Goal: Task Accomplishment & Management: Manage account settings

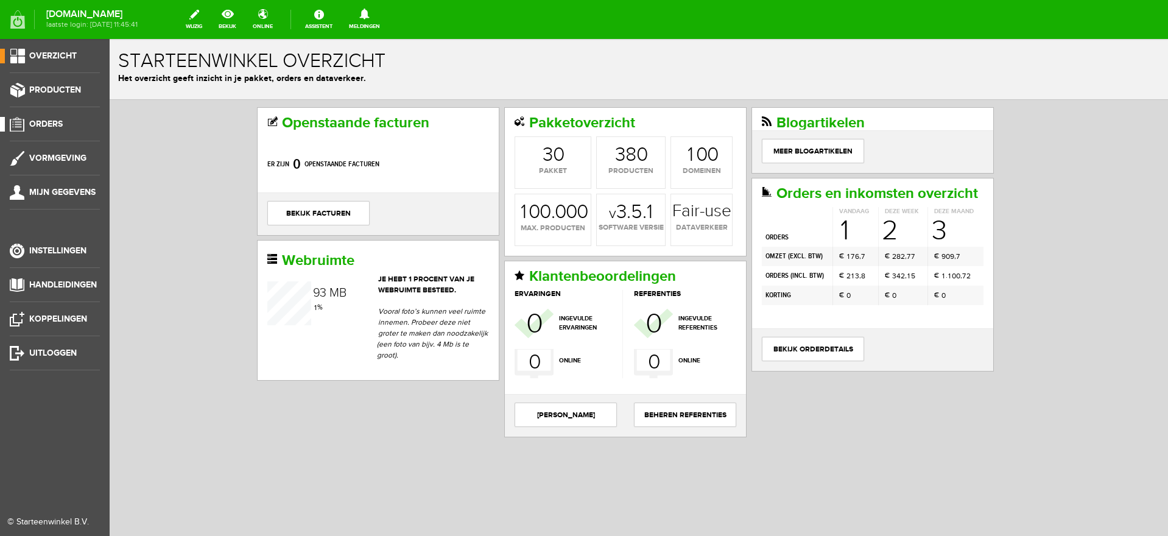
click at [37, 117] on link "Orders" at bounding box center [50, 124] width 100 height 15
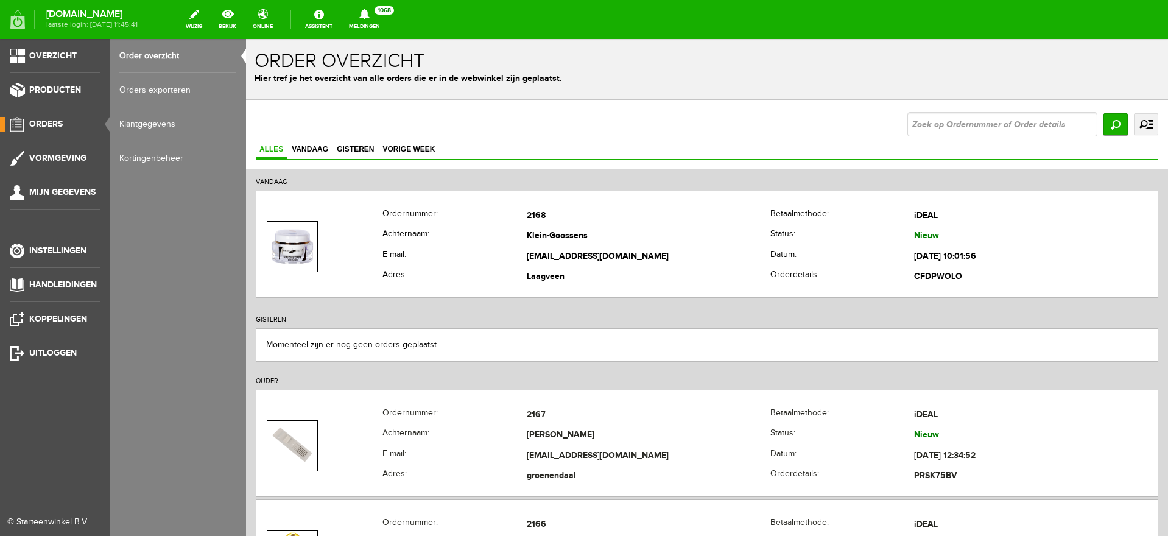
click at [152, 125] on link "Klantgegevens" at bounding box center [177, 124] width 117 height 34
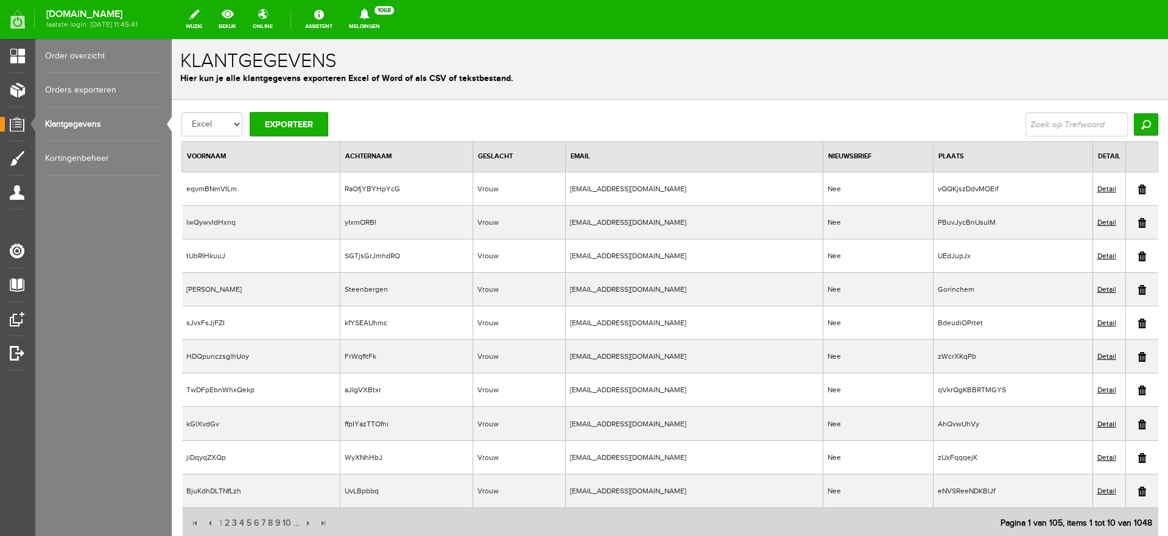
click at [1135, 224] on td at bounding box center [1142, 222] width 33 height 34
click at [1138, 222] on link at bounding box center [1142, 223] width 8 height 10
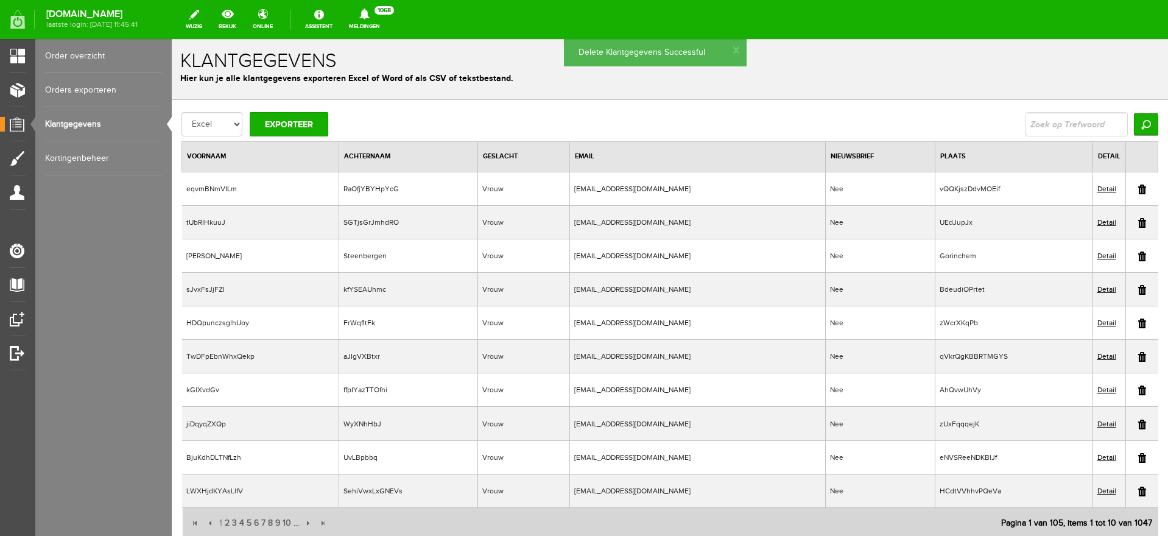
click at [1138, 188] on link at bounding box center [1142, 190] width 8 height 10
click at [1138, 190] on link at bounding box center [1142, 190] width 8 height 10
click at [1138, 221] on link at bounding box center [1142, 223] width 8 height 10
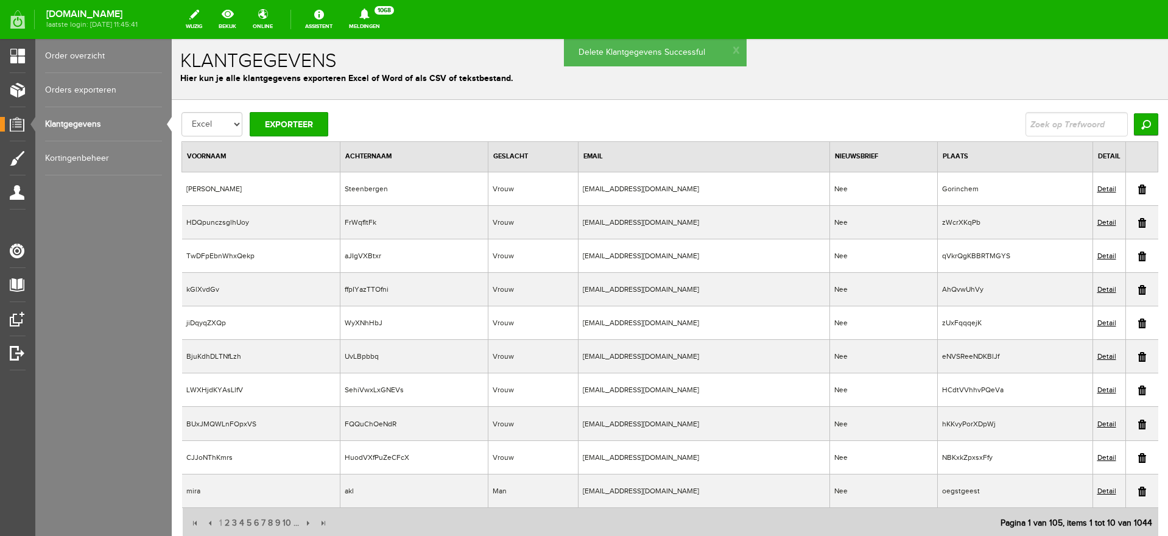
drag, startPoint x: 1129, startPoint y: 222, endPoint x: 610, endPoint y: 50, distance: 546.6
click at [1138, 222] on link at bounding box center [1142, 223] width 8 height 10
click at [1136, 224] on td at bounding box center [1142, 222] width 33 height 34
click at [1138, 220] on link at bounding box center [1142, 223] width 8 height 10
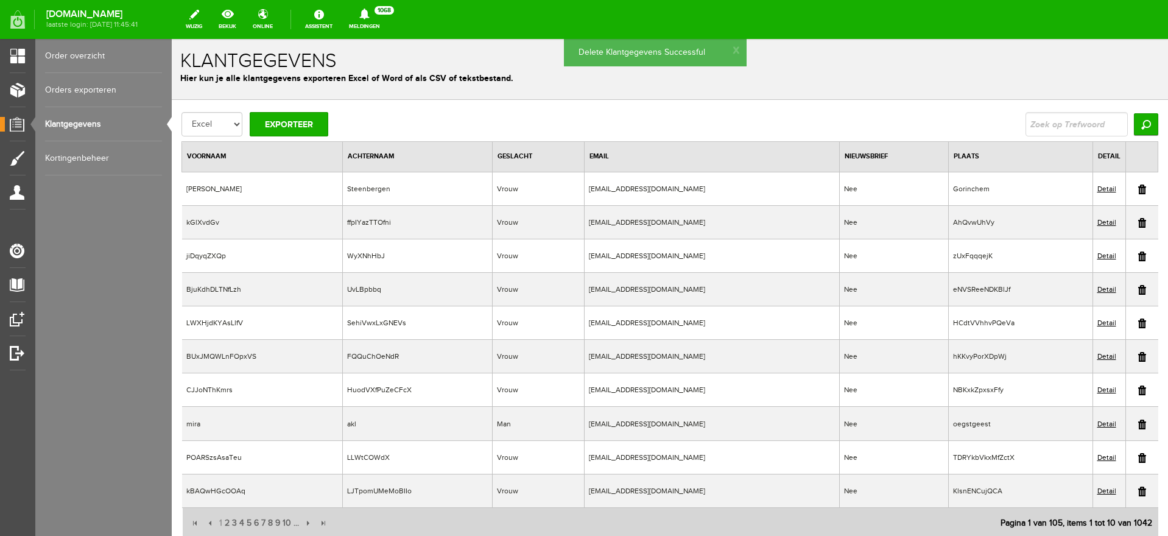
click at [1138, 223] on link at bounding box center [1142, 223] width 8 height 10
click at [1138, 224] on link at bounding box center [1142, 223] width 8 height 10
click at [1138, 223] on link at bounding box center [1142, 223] width 8 height 10
click at [1138, 224] on link at bounding box center [1142, 223] width 8 height 10
drag, startPoint x: 1132, startPoint y: 219, endPoint x: 638, endPoint y: 55, distance: 520.5
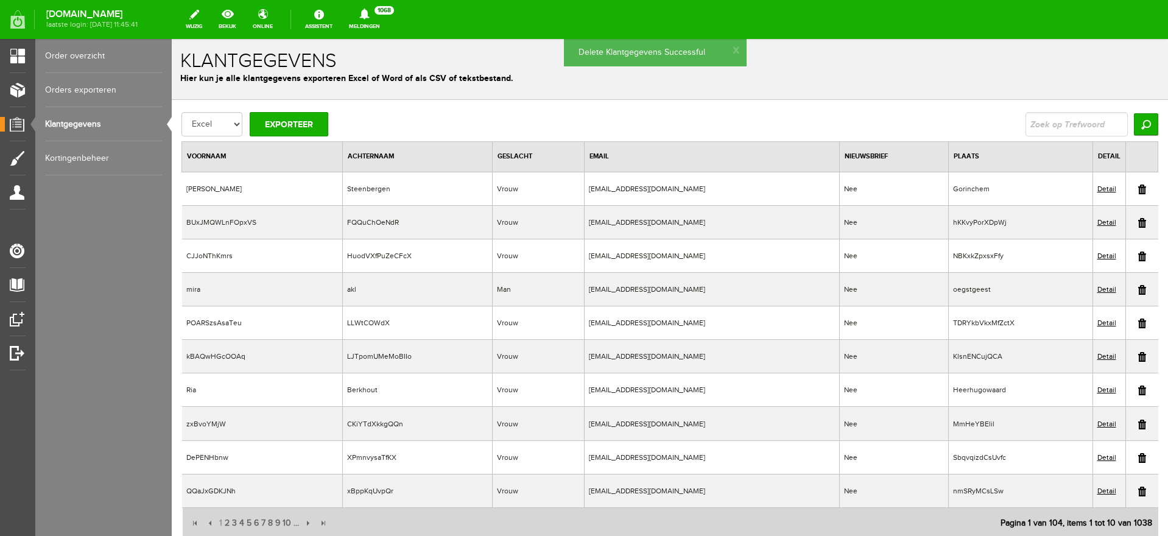
click at [1138, 219] on link at bounding box center [1142, 223] width 8 height 10
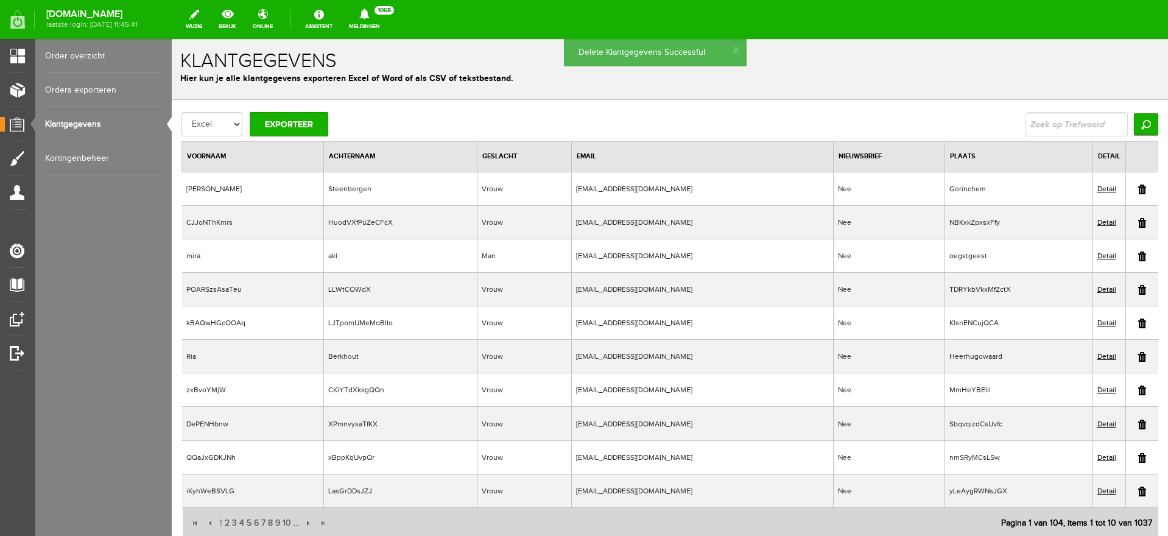
click at [1138, 220] on link at bounding box center [1142, 223] width 8 height 10
click at [1138, 260] on link at bounding box center [1142, 257] width 8 height 10
click at [1138, 255] on link at bounding box center [1142, 257] width 8 height 10
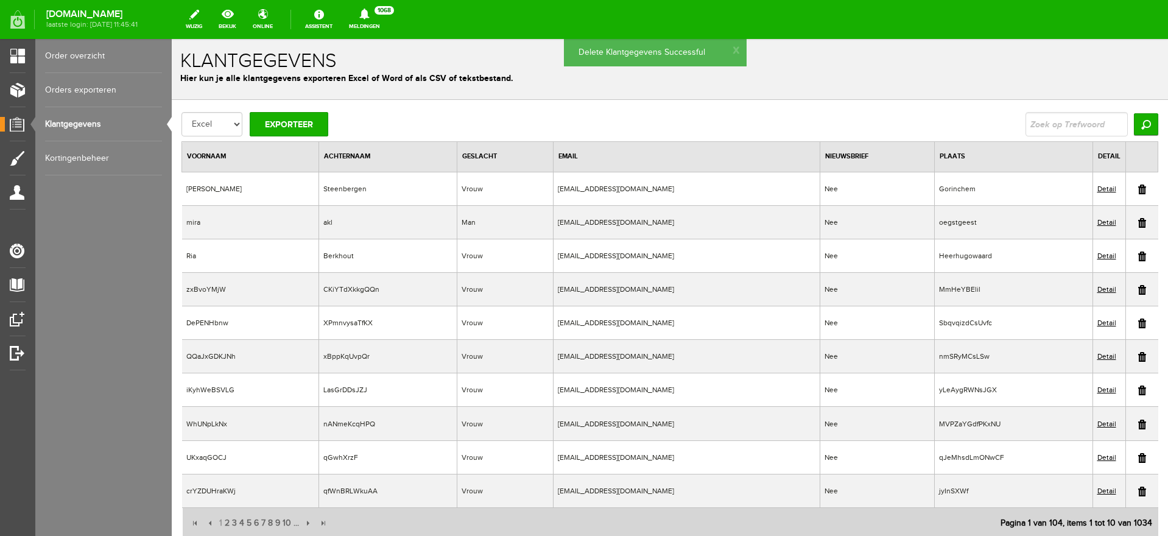
click at [1138, 291] on link at bounding box center [1142, 290] width 8 height 10
drag, startPoint x: 1131, startPoint y: 292, endPoint x: 624, endPoint y: 48, distance: 562.0
click at [1138, 292] on link at bounding box center [1142, 290] width 8 height 10
click at [1138, 325] on link at bounding box center [1142, 324] width 8 height 10
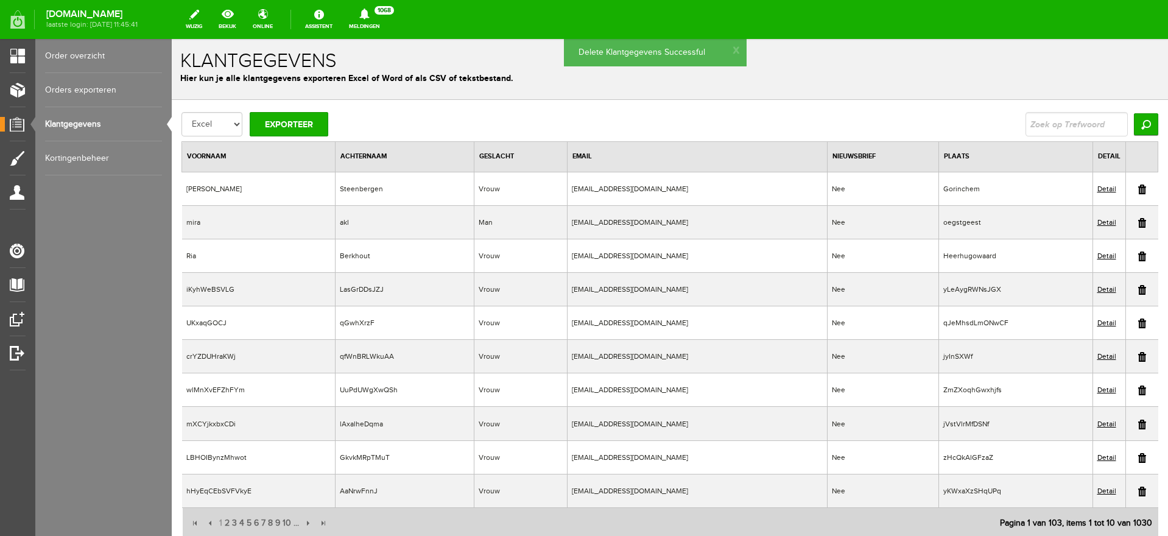
click at [1138, 294] on link at bounding box center [1142, 290] width 8 height 10
drag, startPoint x: 1128, startPoint y: 289, endPoint x: 617, endPoint y: 42, distance: 567.7
click at [1138, 289] on link at bounding box center [1142, 290] width 8 height 10
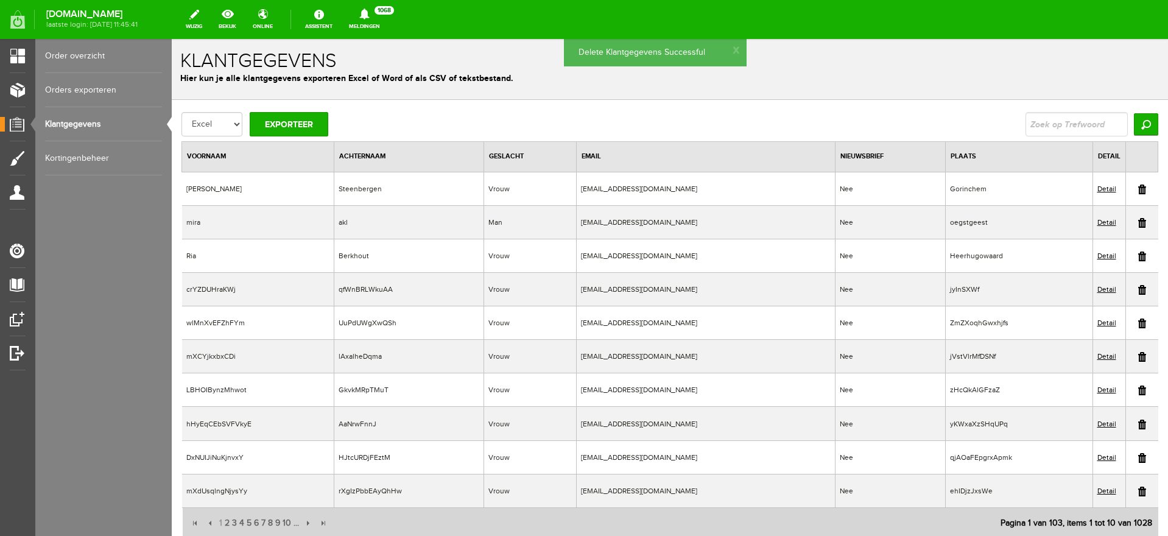
click at [1138, 289] on link at bounding box center [1142, 290] width 8 height 10
click at [1138, 290] on link at bounding box center [1142, 290] width 8 height 10
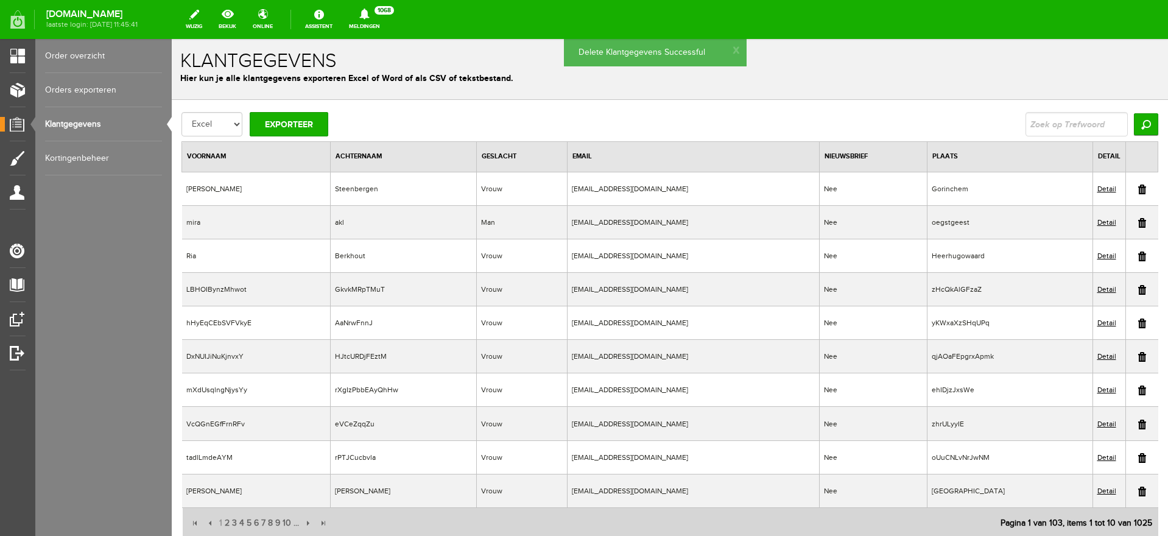
click at [1138, 291] on link at bounding box center [1142, 290] width 8 height 10
click at [1138, 289] on link at bounding box center [1142, 290] width 8 height 10
click at [1138, 287] on link at bounding box center [1142, 290] width 8 height 10
click at [1138, 292] on link at bounding box center [1142, 290] width 8 height 10
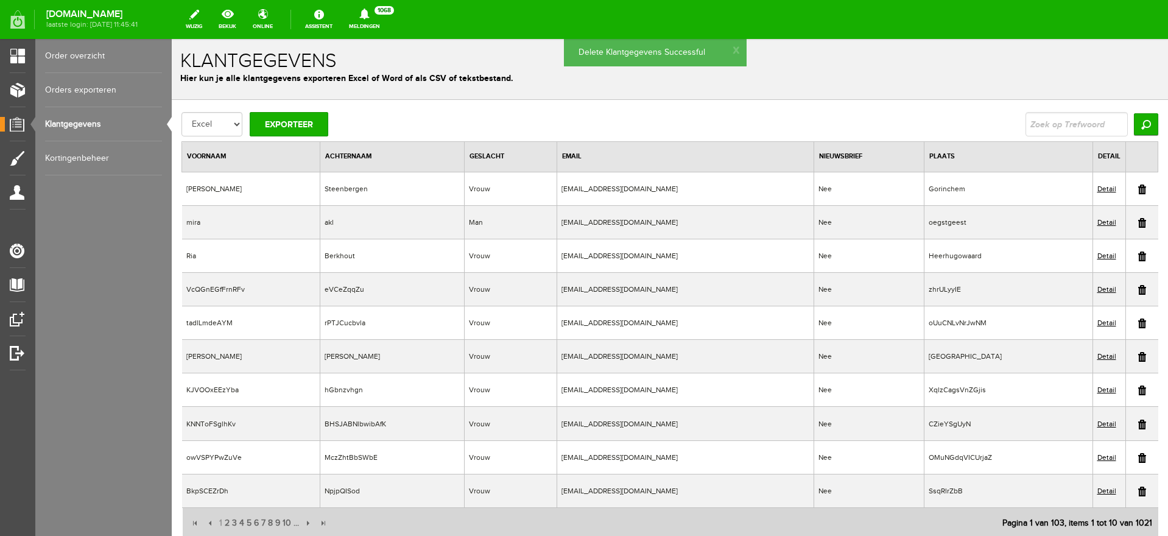
click at [1138, 322] on link at bounding box center [1142, 324] width 8 height 10
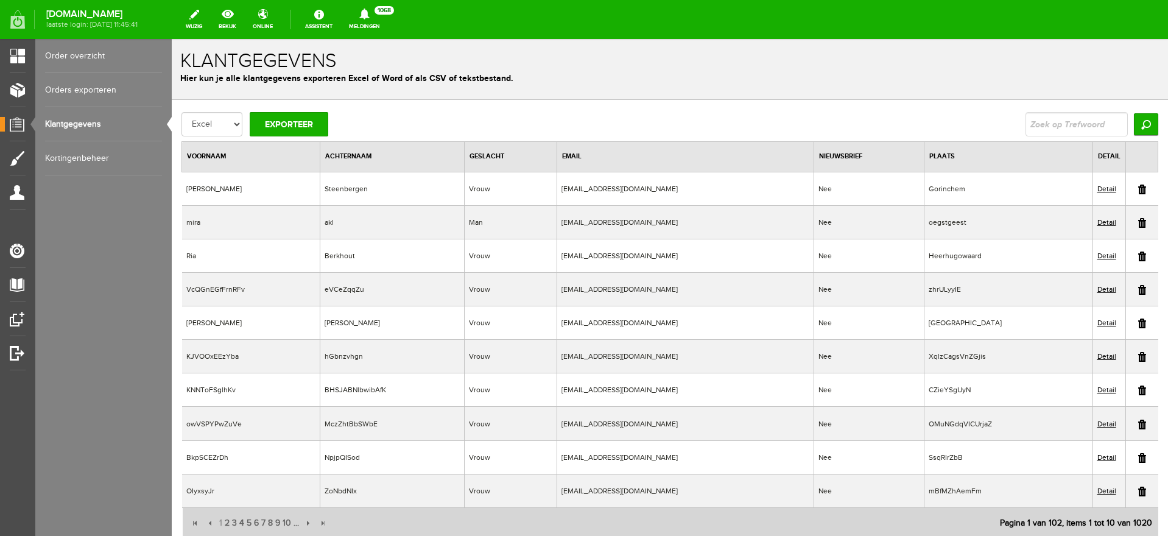
click at [1138, 290] on link at bounding box center [1142, 290] width 8 height 10
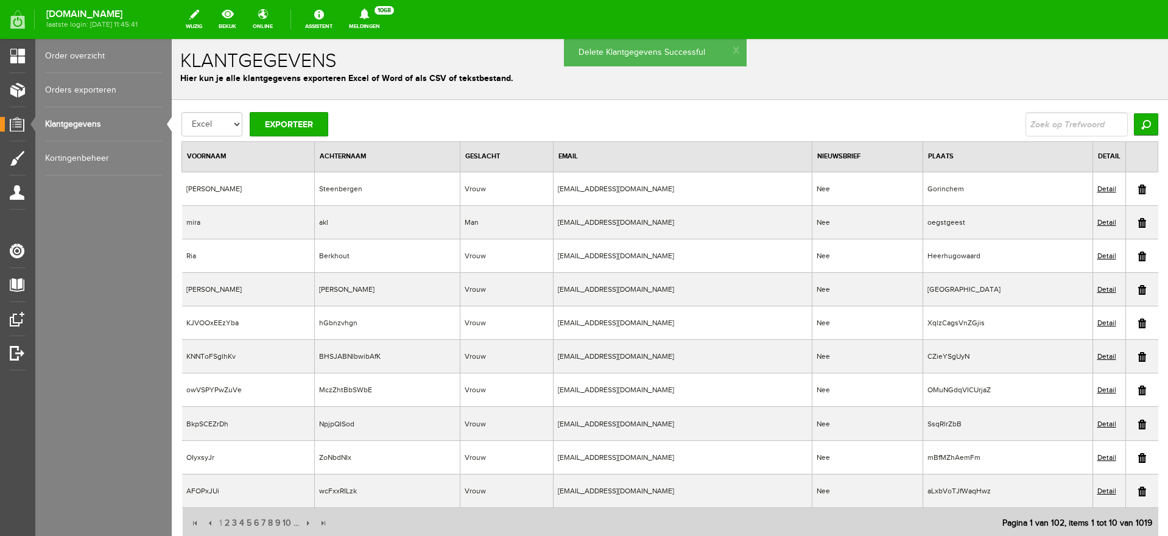
click at [1138, 323] on link at bounding box center [1142, 324] width 8 height 10
click at [1138, 321] on link at bounding box center [1142, 324] width 8 height 10
click at [1138, 325] on link at bounding box center [1142, 324] width 8 height 10
click at [1138, 323] on link at bounding box center [1142, 324] width 8 height 10
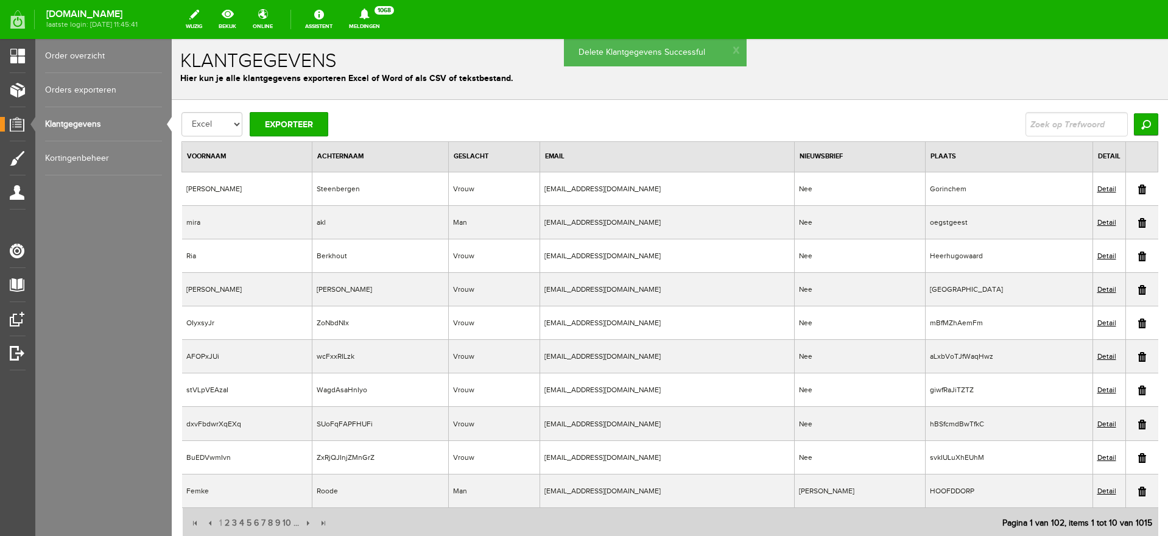
click at [1138, 323] on link at bounding box center [1142, 324] width 8 height 10
click at [1138, 321] on link at bounding box center [1142, 324] width 8 height 10
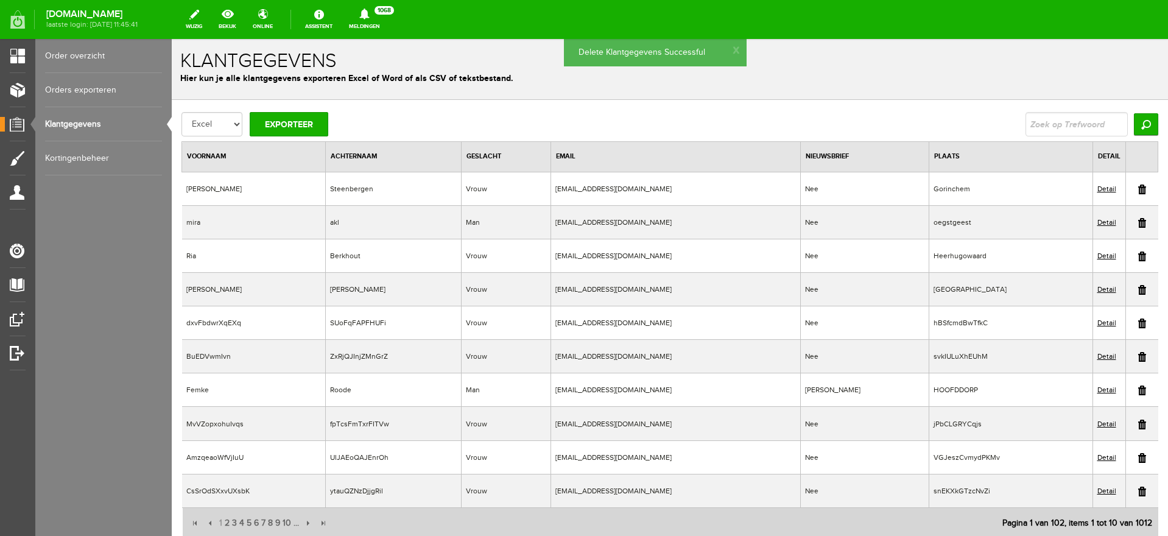
click at [1138, 325] on link at bounding box center [1142, 324] width 8 height 10
click at [1138, 323] on link at bounding box center [1142, 324] width 8 height 10
click at [1138, 357] on link at bounding box center [1142, 357] width 8 height 10
click at [1138, 359] on link at bounding box center [1142, 357] width 8 height 10
click at [1138, 358] on link at bounding box center [1142, 357] width 8 height 10
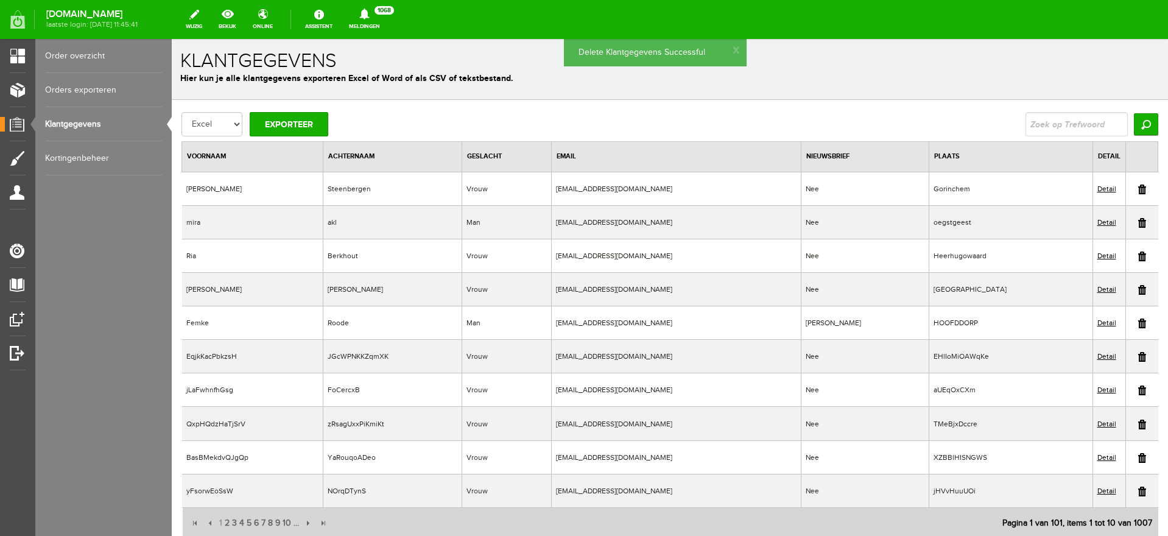
click at [1138, 360] on link at bounding box center [1142, 357] width 8 height 10
click at [1138, 357] on link at bounding box center [1142, 357] width 8 height 10
click at [1138, 356] on link at bounding box center [1142, 357] width 8 height 10
click at [1138, 355] on link at bounding box center [1142, 357] width 8 height 10
click at [1138, 358] on link at bounding box center [1142, 357] width 8 height 10
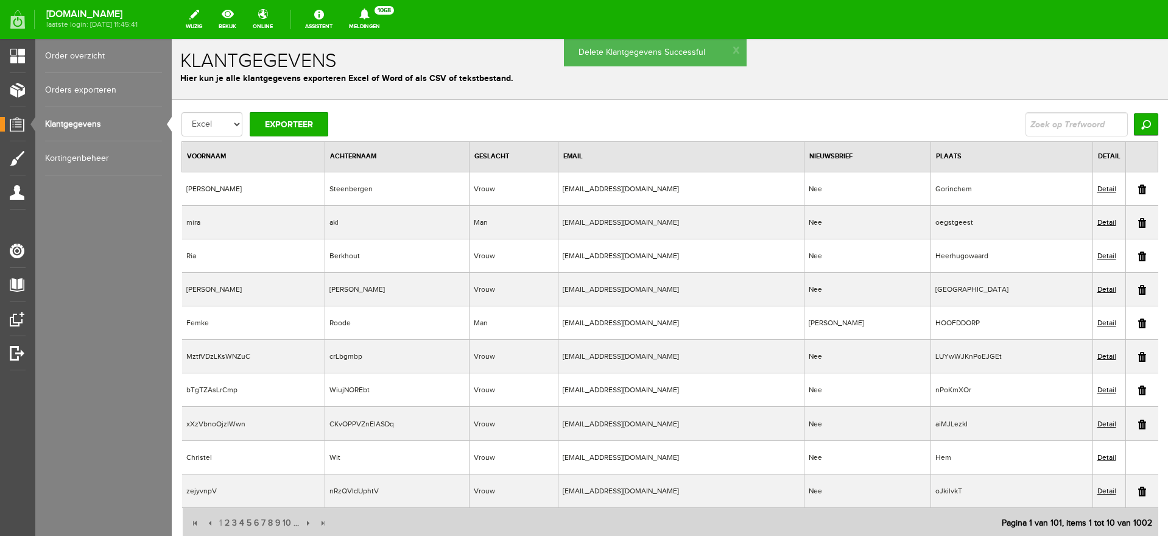
click at [1138, 355] on link at bounding box center [1142, 357] width 8 height 10
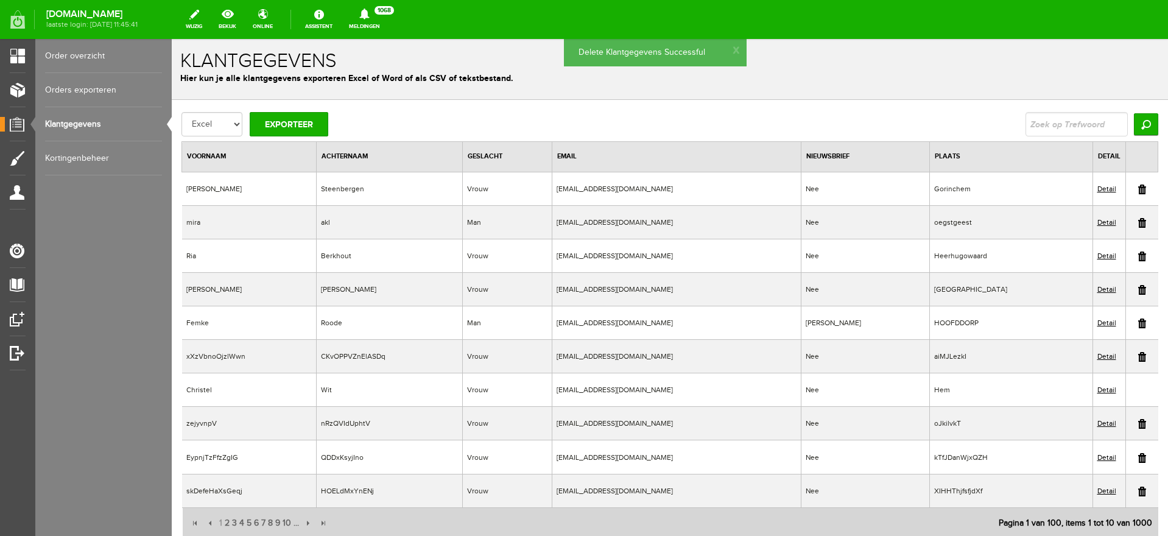
click at [1138, 358] on link at bounding box center [1142, 357] width 8 height 10
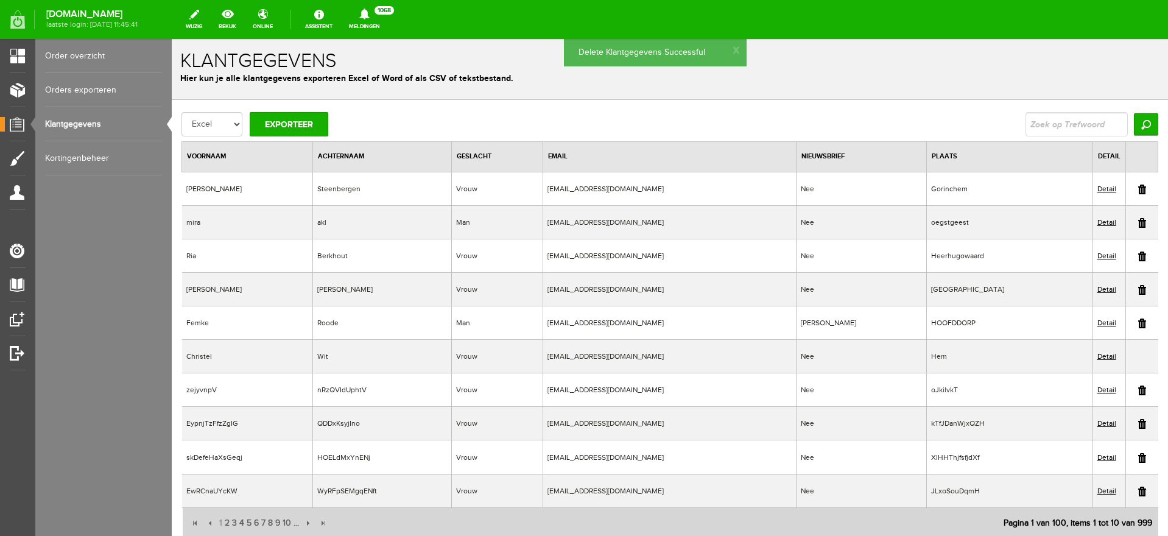
click at [1138, 391] on link at bounding box center [1142, 391] width 8 height 10
click at [1128, 397] on td at bounding box center [1142, 390] width 33 height 34
click at [1138, 389] on link at bounding box center [1142, 391] width 8 height 10
click at [1138, 390] on link at bounding box center [1142, 391] width 8 height 10
click at [1138, 387] on link at bounding box center [1142, 391] width 8 height 10
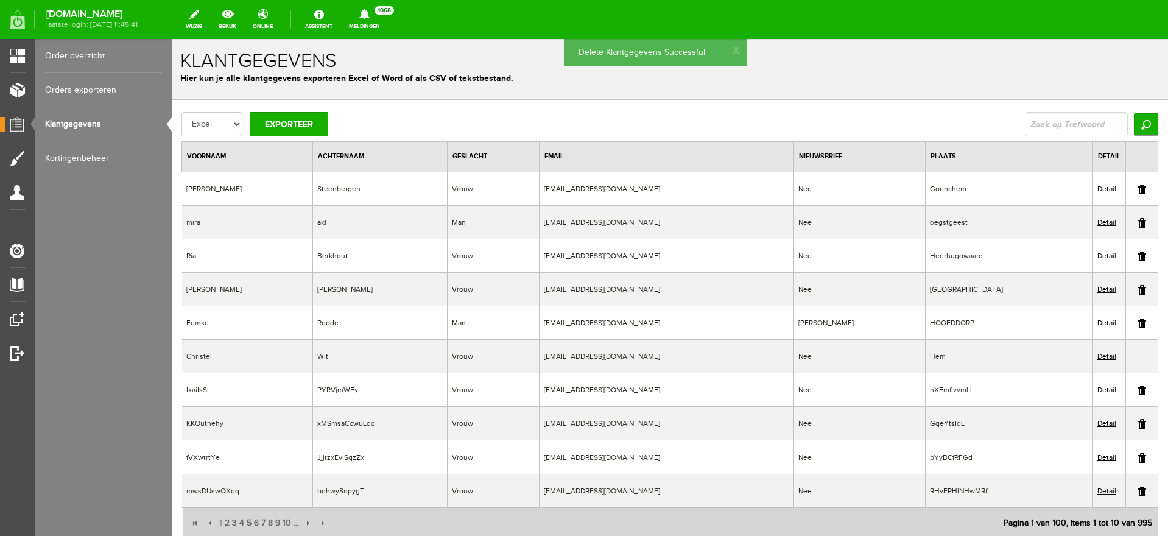
click at [1138, 390] on link at bounding box center [1142, 391] width 8 height 10
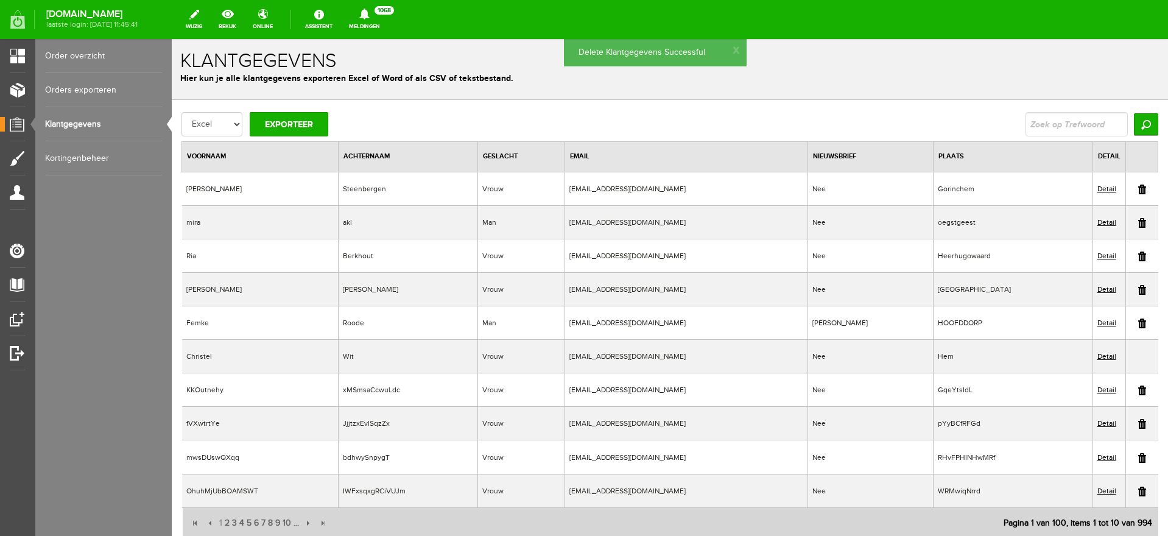
click at [1138, 390] on link at bounding box center [1142, 391] width 8 height 10
click at [1137, 390] on td at bounding box center [1142, 390] width 33 height 34
click at [1138, 388] on link at bounding box center [1142, 391] width 8 height 10
click at [1138, 389] on link at bounding box center [1142, 391] width 8 height 10
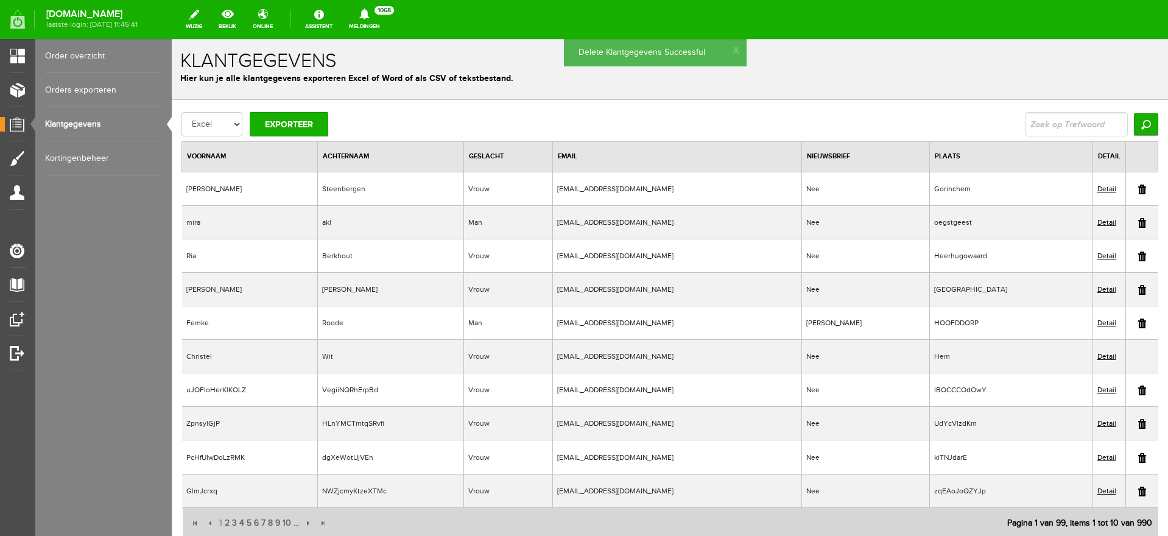
click at [1138, 393] on link at bounding box center [1142, 391] width 8 height 10
click at [1138, 390] on link at bounding box center [1142, 391] width 8 height 10
click at [1138, 391] on link at bounding box center [1142, 391] width 8 height 10
drag, startPoint x: 1128, startPoint y: 425, endPoint x: 624, endPoint y: 52, distance: 626.7
click at [1138, 426] on link at bounding box center [1142, 424] width 8 height 10
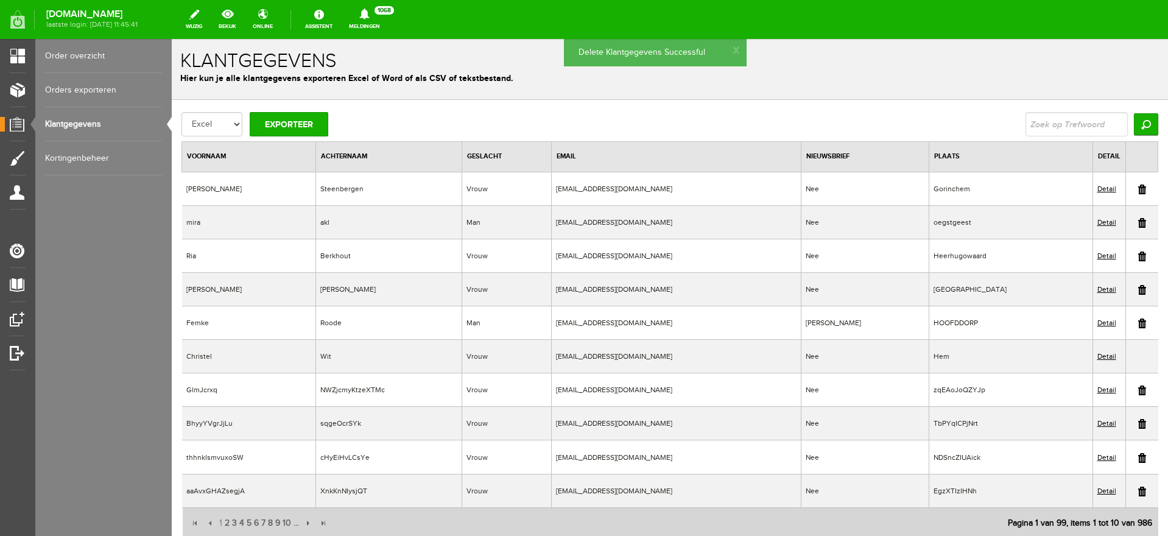
click at [1138, 387] on link at bounding box center [1142, 391] width 8 height 10
drag, startPoint x: 1131, startPoint y: 390, endPoint x: 637, endPoint y: 57, distance: 596.2
click at [1138, 390] on link at bounding box center [1142, 391] width 8 height 10
drag, startPoint x: 1128, startPoint y: 389, endPoint x: 607, endPoint y: 62, distance: 615.8
click at [1138, 389] on link at bounding box center [1142, 391] width 8 height 10
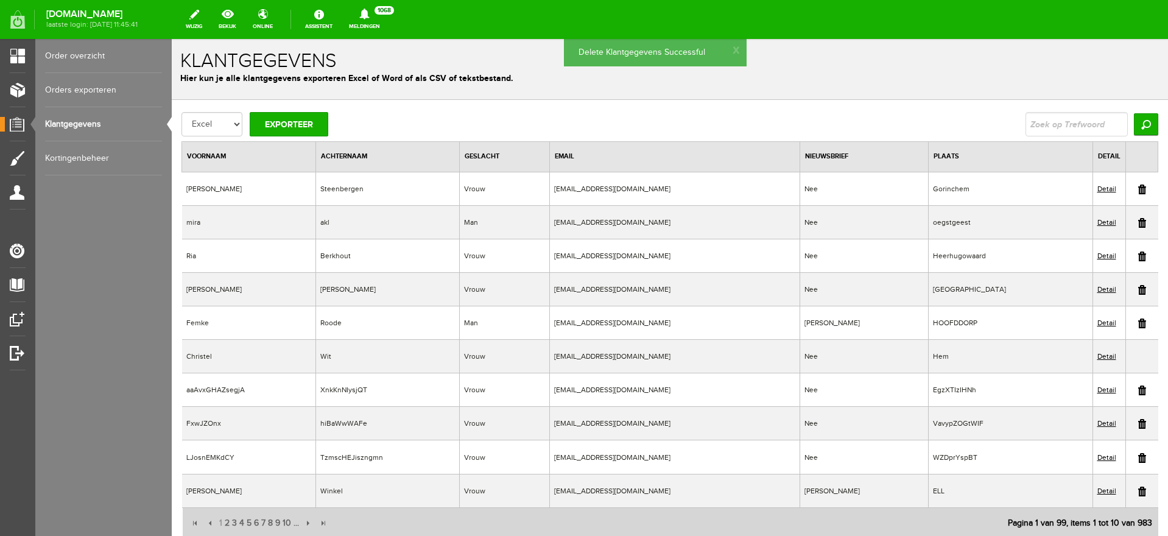
click at [1138, 390] on link at bounding box center [1142, 391] width 8 height 10
click at [1138, 389] on link at bounding box center [1142, 391] width 8 height 10
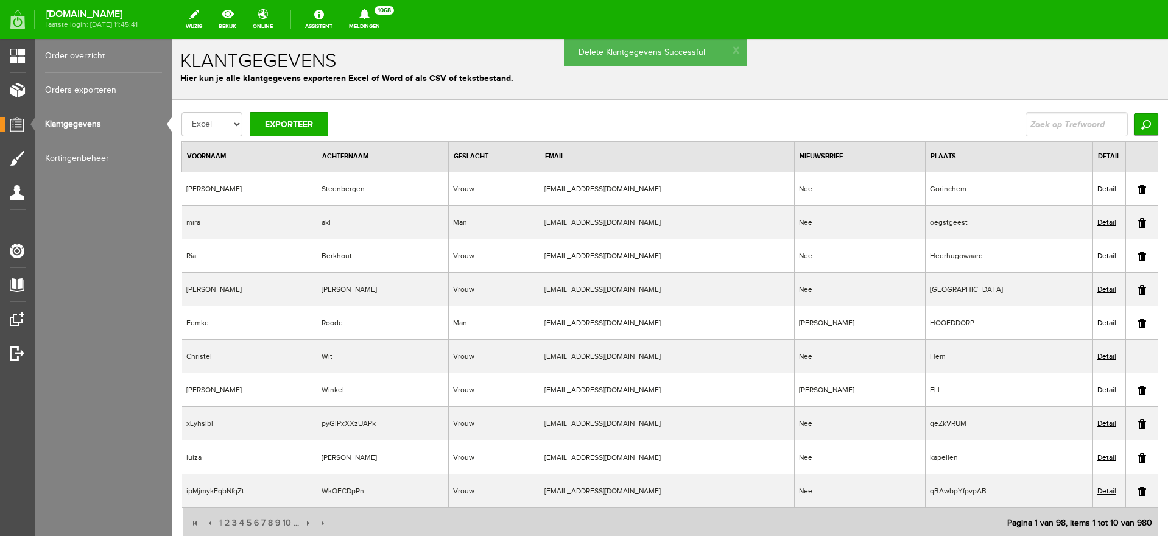
click at [1138, 422] on link at bounding box center [1142, 424] width 8 height 10
click at [1138, 457] on link at bounding box center [1142, 458] width 8 height 10
click at [1138, 459] on link at bounding box center [1142, 458] width 8 height 10
click at [1138, 458] on link at bounding box center [1142, 458] width 8 height 10
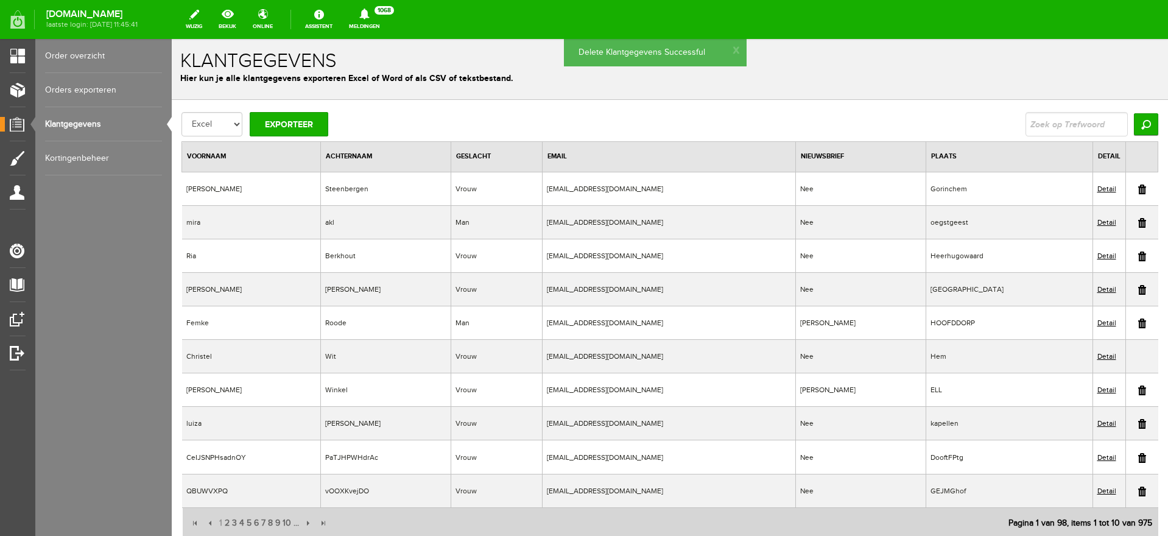
click at [1138, 458] on link at bounding box center [1142, 458] width 8 height 10
drag, startPoint x: 1127, startPoint y: 457, endPoint x: 637, endPoint y: 57, distance: 633.4
click at [1138, 456] on link at bounding box center [1142, 458] width 8 height 10
click at [1138, 492] on link at bounding box center [1142, 492] width 8 height 10
click at [1138, 458] on link at bounding box center [1142, 458] width 8 height 10
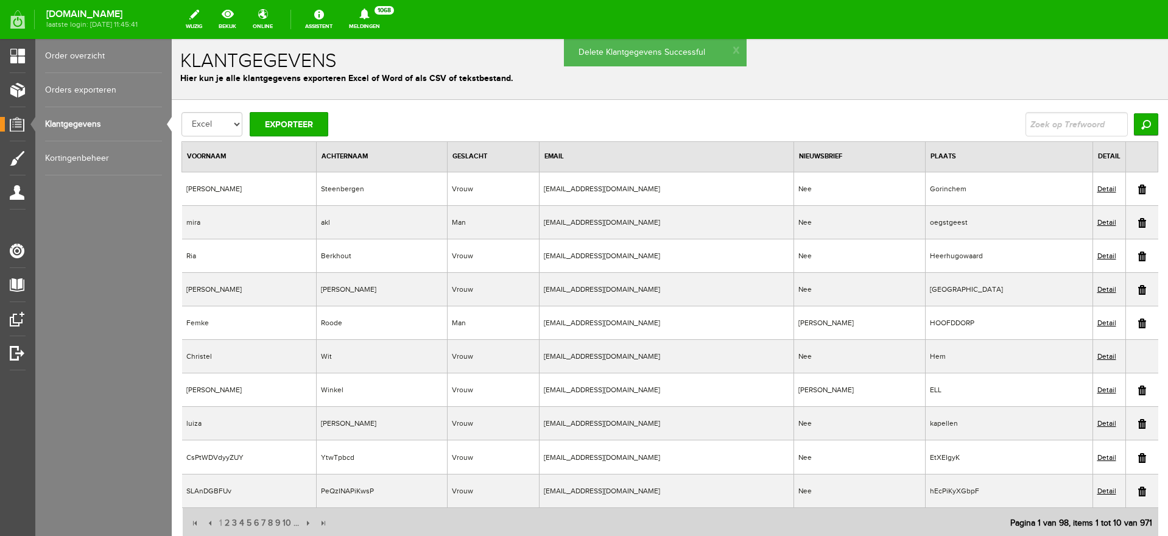
click at [1138, 459] on link at bounding box center [1142, 458] width 8 height 10
click at [1135, 454] on td at bounding box center [1142, 457] width 33 height 34
click at [1138, 454] on link at bounding box center [1142, 458] width 8 height 10
click at [1138, 462] on link at bounding box center [1142, 458] width 8 height 10
click at [1138, 490] on link at bounding box center [1142, 492] width 8 height 10
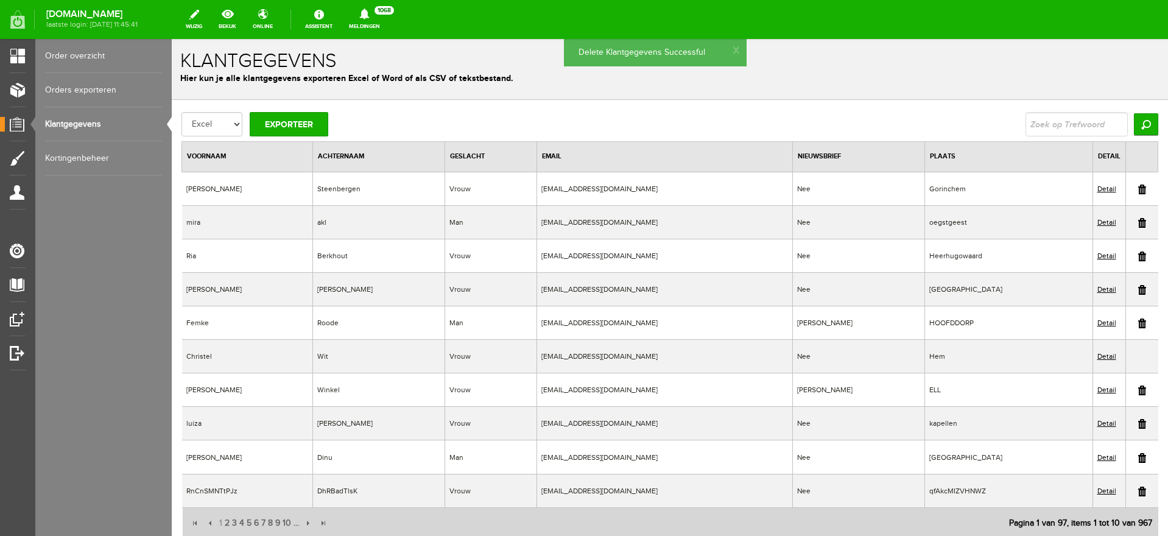
click at [1138, 492] on link at bounding box center [1142, 492] width 8 height 10
drag, startPoint x: 1129, startPoint y: 493, endPoint x: 614, endPoint y: 51, distance: 679.0
click at [1138, 492] on link at bounding box center [1142, 492] width 8 height 10
click at [1138, 490] on link at bounding box center [1142, 492] width 8 height 10
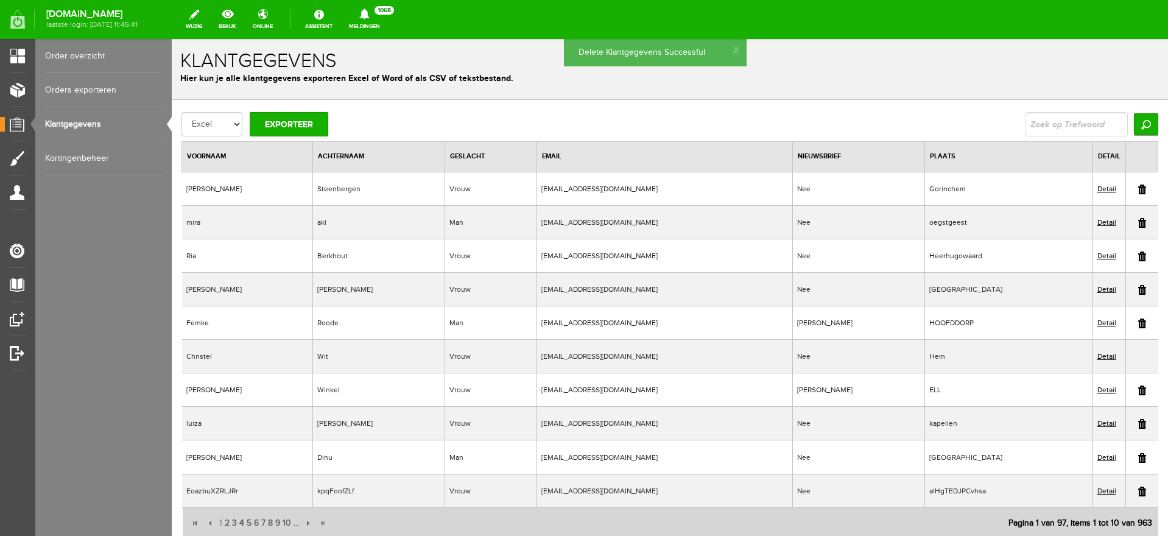
click at [1138, 488] on link at bounding box center [1142, 492] width 8 height 10
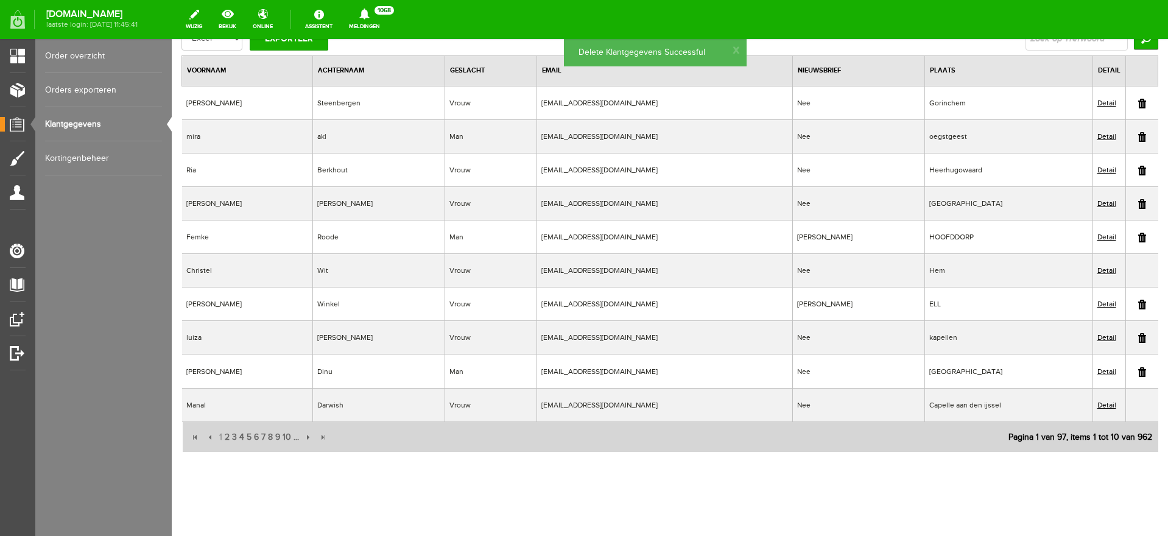
scroll to position [94, 0]
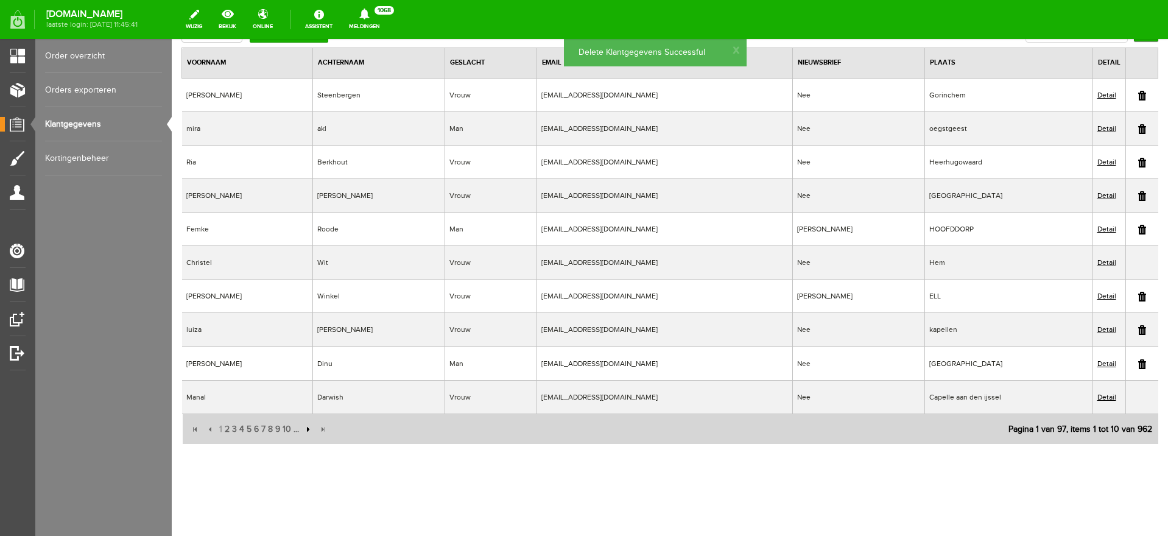
click at [308, 428] on input "button" at bounding box center [306, 429] width 13 height 13
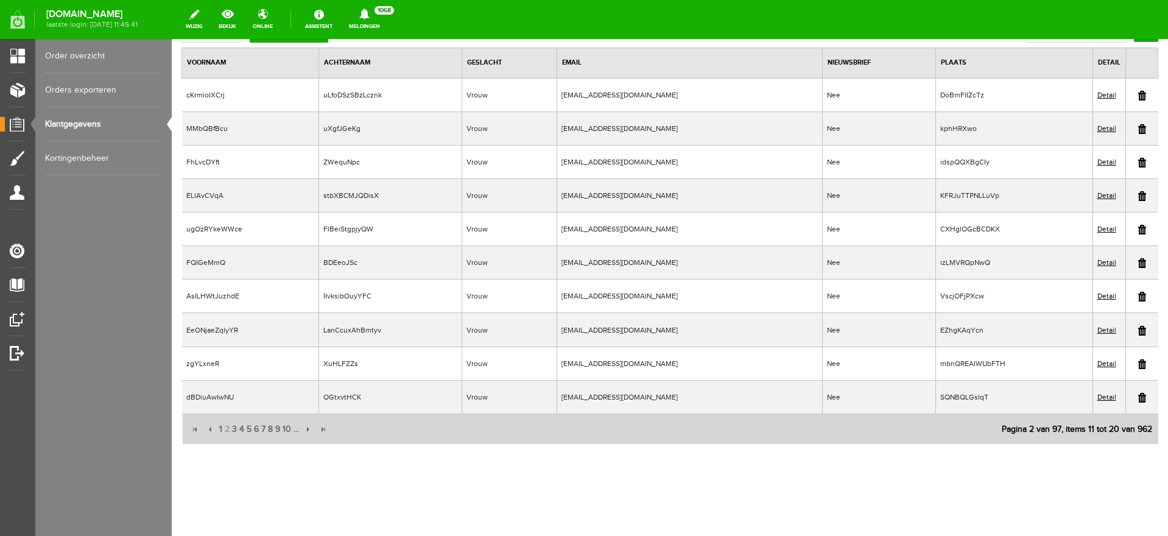
click at [1138, 97] on link at bounding box center [1142, 96] width 8 height 10
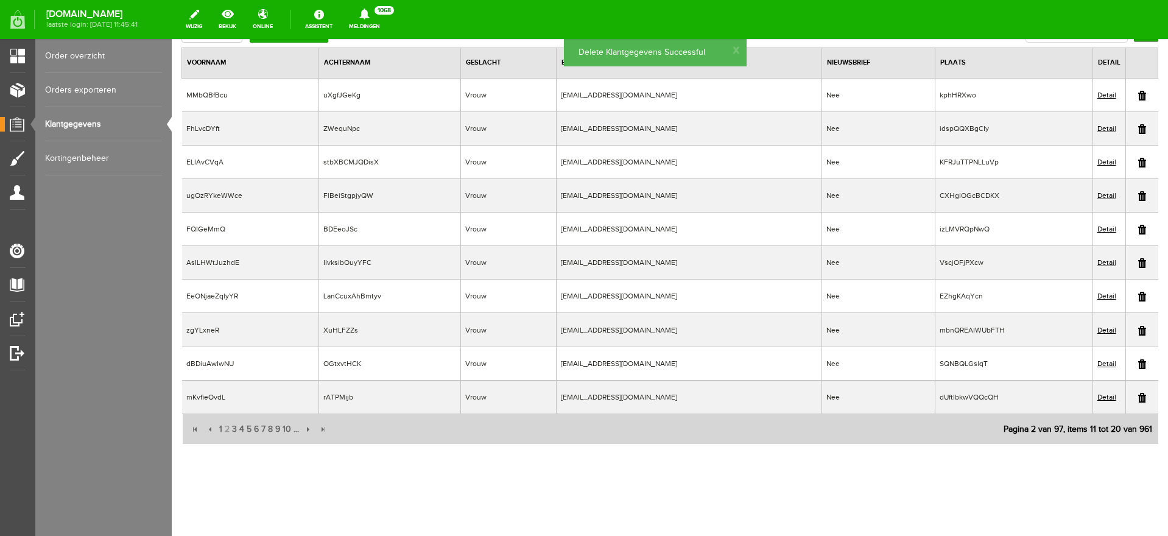
click at [1138, 97] on link at bounding box center [1142, 96] width 8 height 10
click at [1138, 95] on link at bounding box center [1142, 96] width 8 height 10
click at [1138, 96] on link at bounding box center [1142, 96] width 8 height 10
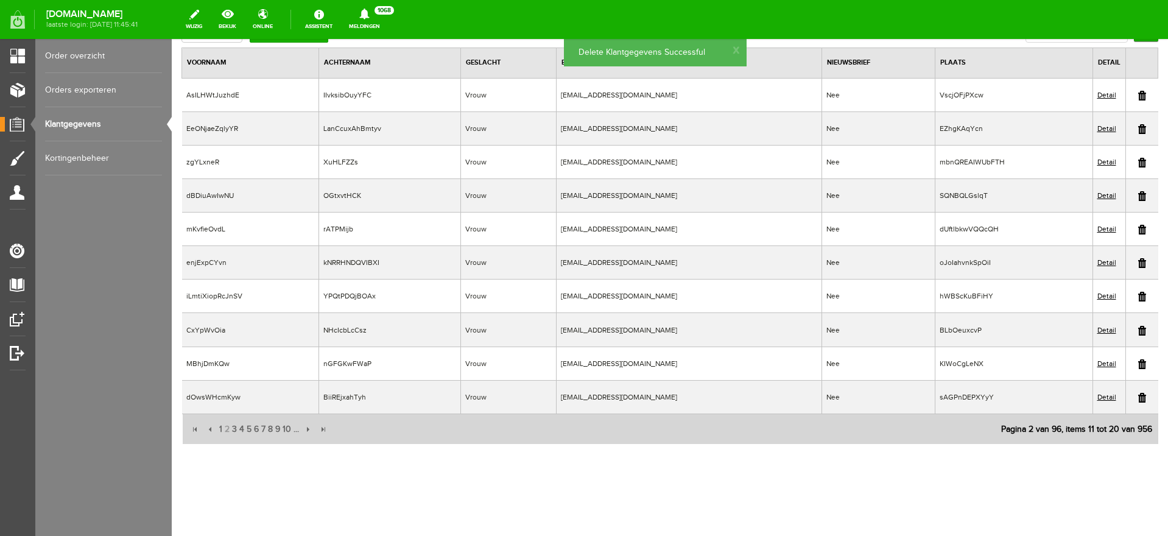
click at [1138, 95] on link at bounding box center [1142, 96] width 8 height 10
click at [1138, 94] on link at bounding box center [1142, 96] width 8 height 10
click at [1138, 93] on link at bounding box center [1142, 96] width 8 height 10
click at [1138, 94] on link at bounding box center [1142, 96] width 8 height 10
click at [1138, 96] on link at bounding box center [1142, 96] width 8 height 10
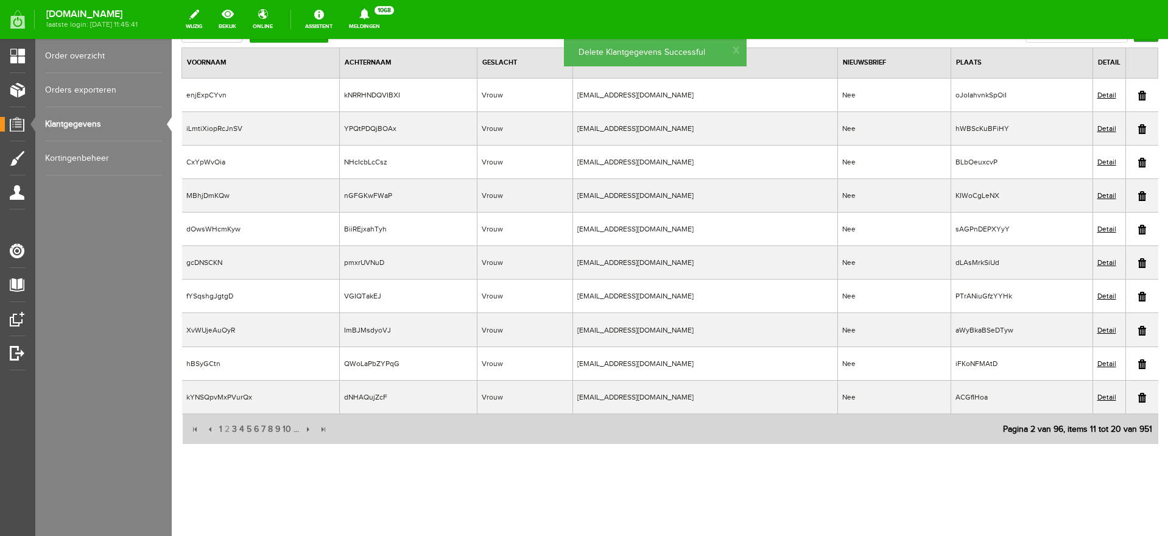
click at [1138, 96] on link at bounding box center [1142, 96] width 8 height 10
click at [1138, 93] on link at bounding box center [1142, 96] width 8 height 10
click at [1138, 96] on link at bounding box center [1142, 96] width 8 height 10
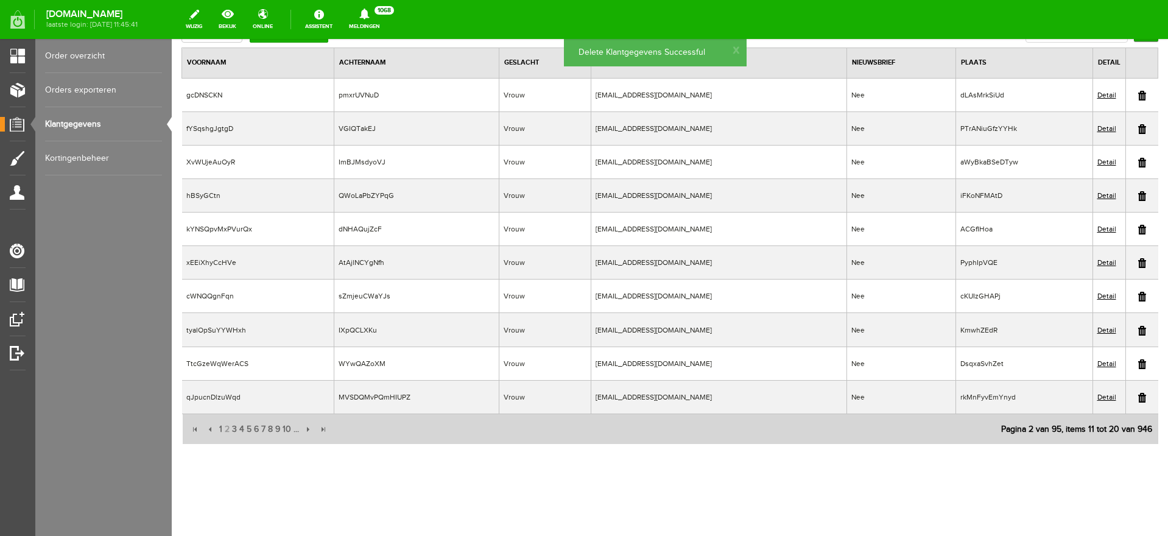
click at [1138, 96] on link at bounding box center [1142, 96] width 8 height 10
click at [1138, 95] on link at bounding box center [1142, 96] width 8 height 10
click at [1138, 93] on link at bounding box center [1142, 96] width 8 height 10
click at [1138, 94] on link at bounding box center [1142, 96] width 8 height 10
click at [1138, 97] on link at bounding box center [1142, 96] width 8 height 10
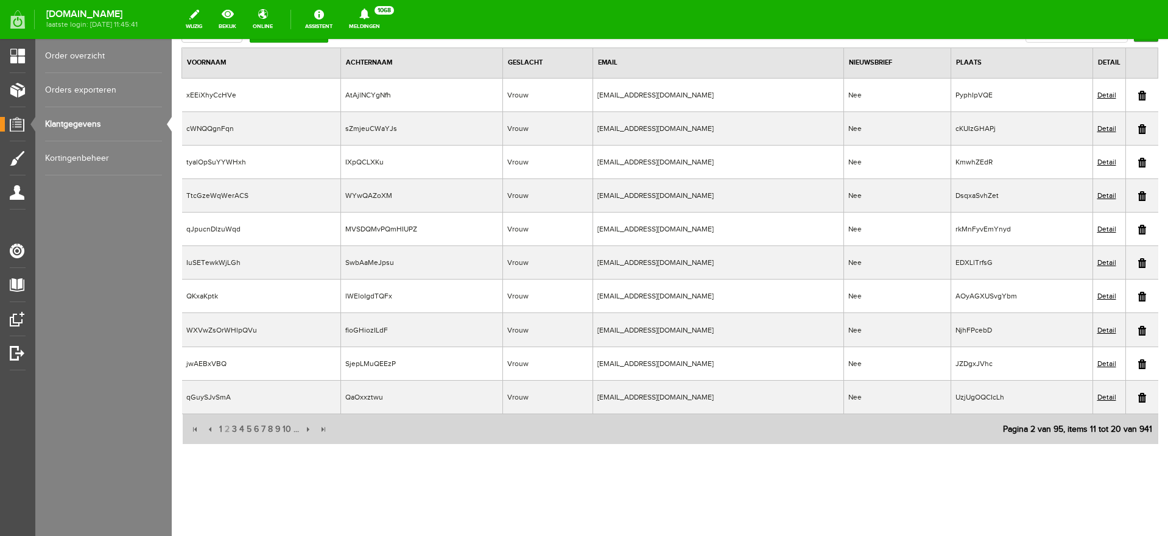
click at [1138, 395] on link at bounding box center [1142, 398] width 8 height 10
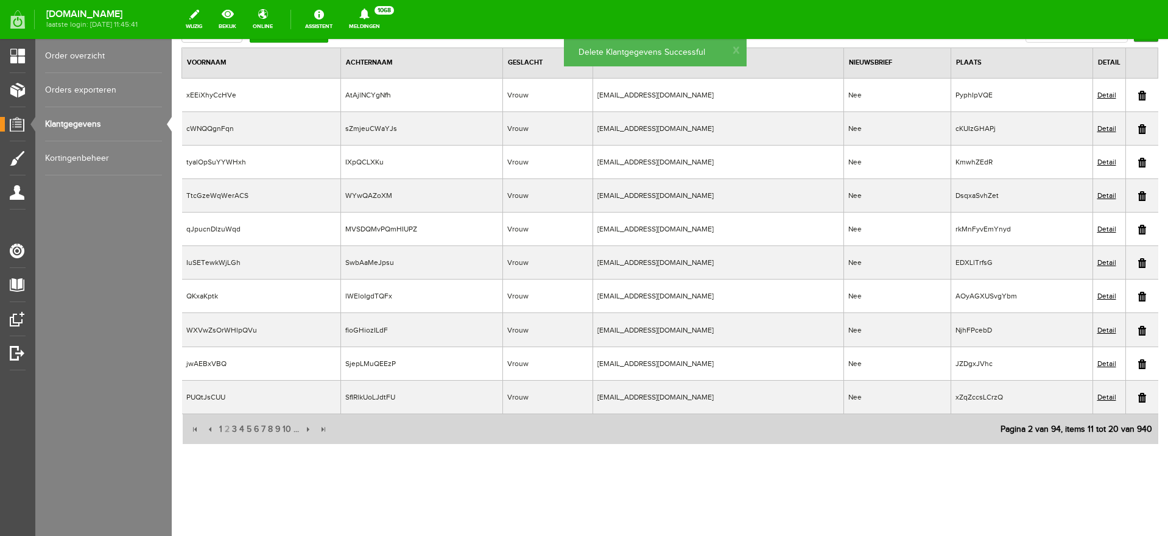
click at [1138, 95] on link at bounding box center [1142, 96] width 8 height 10
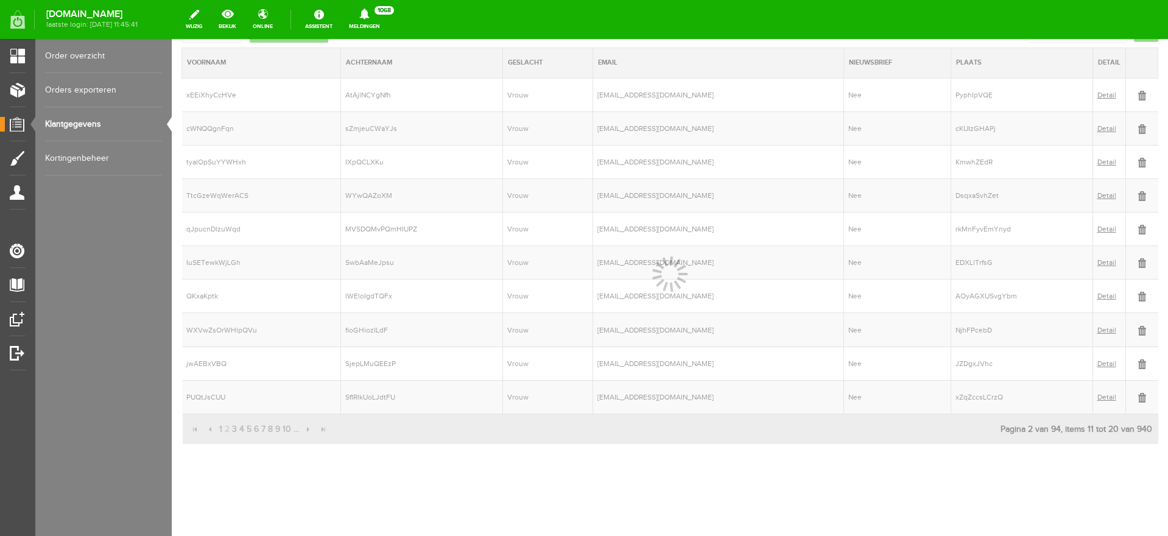
drag, startPoint x: 1132, startPoint y: 96, endPoint x: 1034, endPoint y: 52, distance: 107.2
click at [1132, 94] on div at bounding box center [670, 287] width 997 height 497
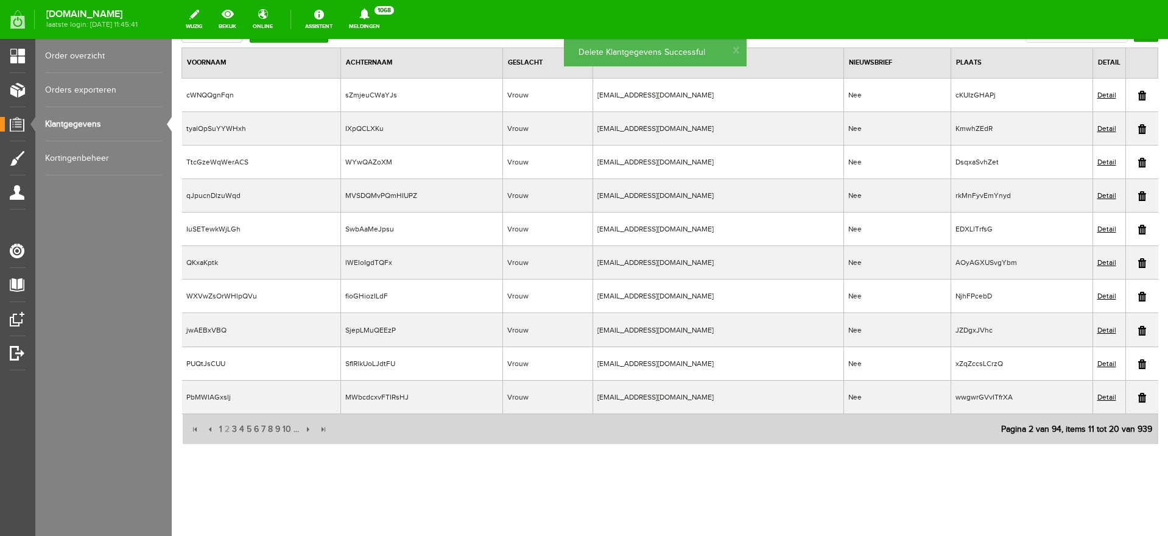
click at [1138, 96] on link at bounding box center [1142, 96] width 8 height 10
click at [1138, 94] on link at bounding box center [1142, 96] width 8 height 10
click at [1138, 96] on link at bounding box center [1142, 96] width 8 height 10
click at [1138, 93] on link at bounding box center [1142, 96] width 8 height 10
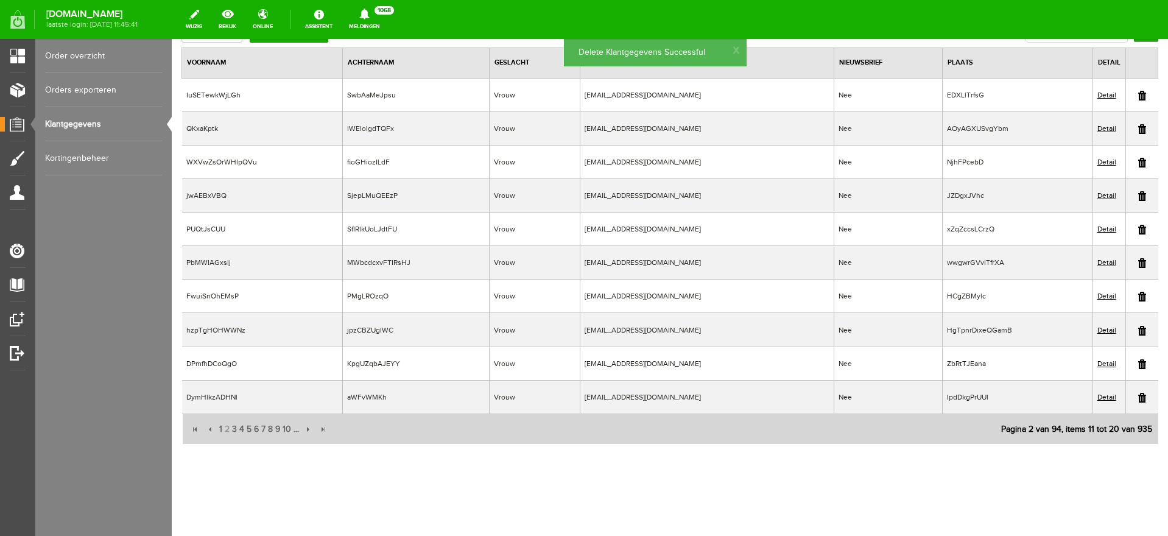
click at [1138, 91] on link at bounding box center [1142, 96] width 8 height 10
click at [1138, 96] on link at bounding box center [1142, 96] width 8 height 10
click at [1138, 95] on link at bounding box center [1142, 96] width 8 height 10
click at [1138, 94] on link at bounding box center [1142, 96] width 8 height 10
click at [1139, 225] on td at bounding box center [1142, 230] width 33 height 34
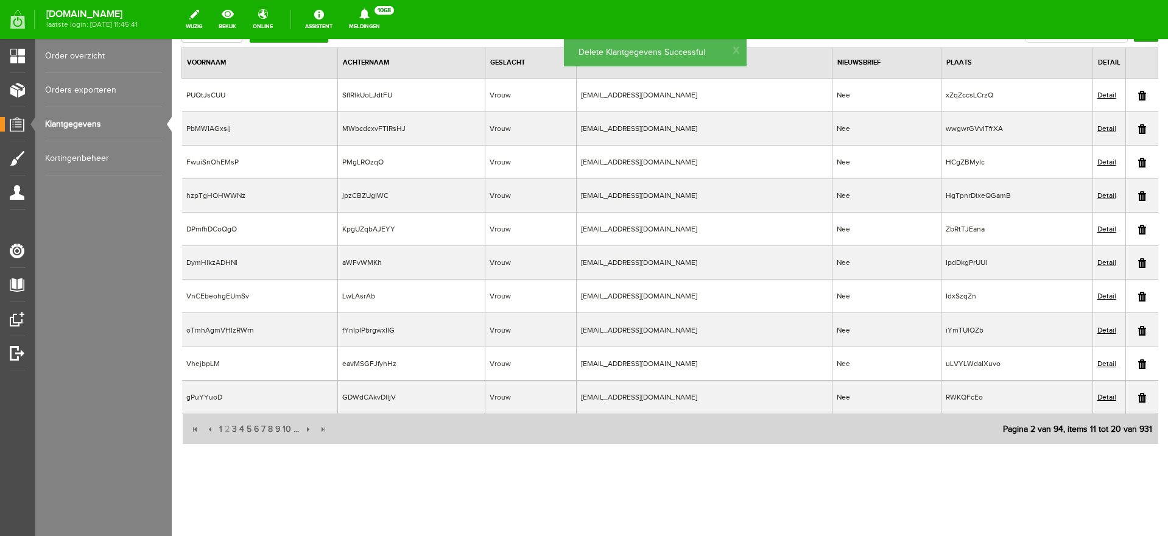
click at [1138, 228] on link at bounding box center [1142, 230] width 8 height 10
click at [1138, 397] on link at bounding box center [1142, 398] width 8 height 10
click at [1138, 264] on link at bounding box center [1142, 263] width 8 height 10
click at [1138, 194] on link at bounding box center [1142, 196] width 8 height 10
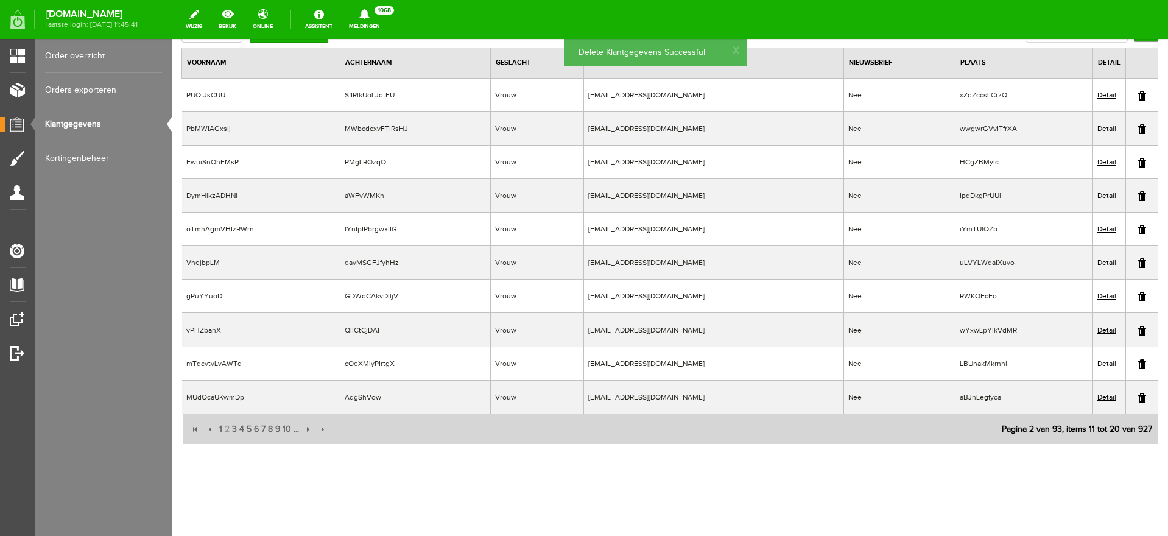
click at [1138, 129] on link at bounding box center [1142, 129] width 8 height 10
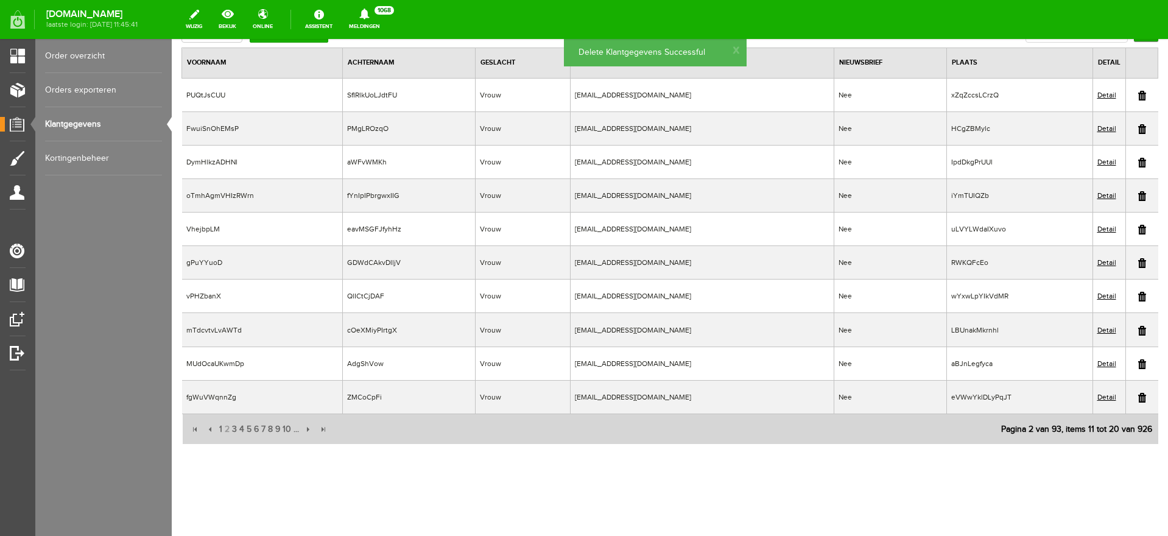
click at [1138, 95] on link at bounding box center [1142, 96] width 8 height 10
click at [1138, 397] on link at bounding box center [1142, 398] width 8 height 10
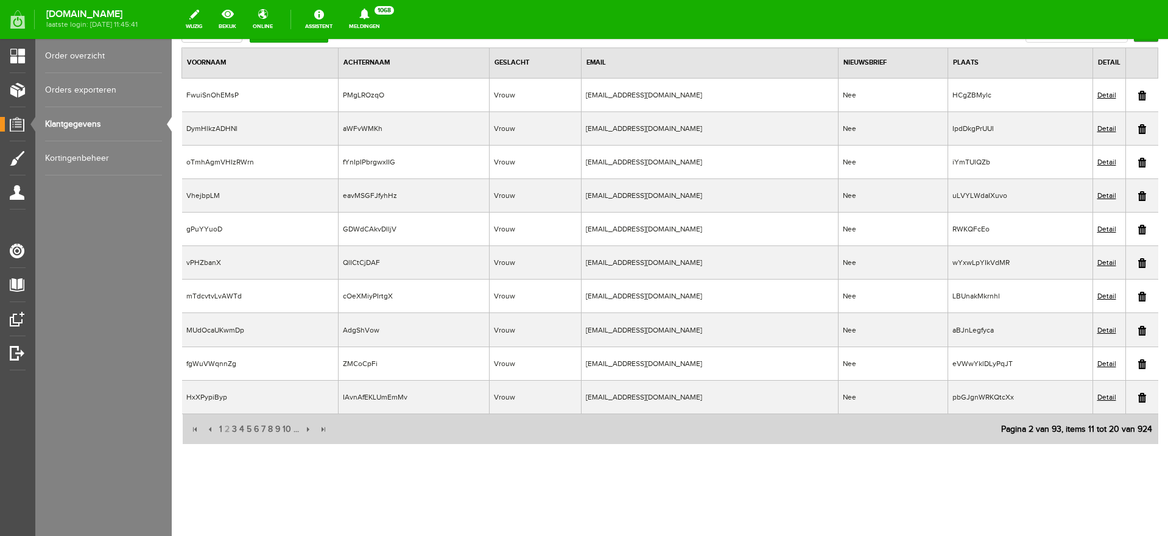
click at [1135, 96] on td at bounding box center [1142, 95] width 33 height 34
click at [1138, 98] on link at bounding box center [1142, 96] width 8 height 10
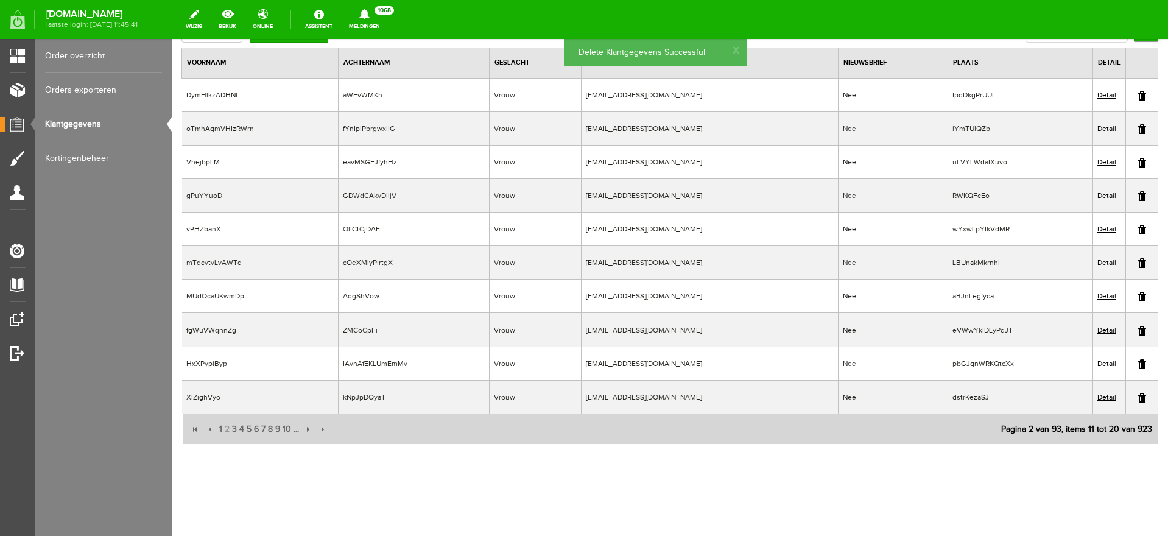
click at [1138, 96] on link at bounding box center [1142, 96] width 8 height 10
click at [1138, 94] on link at bounding box center [1142, 96] width 8 height 10
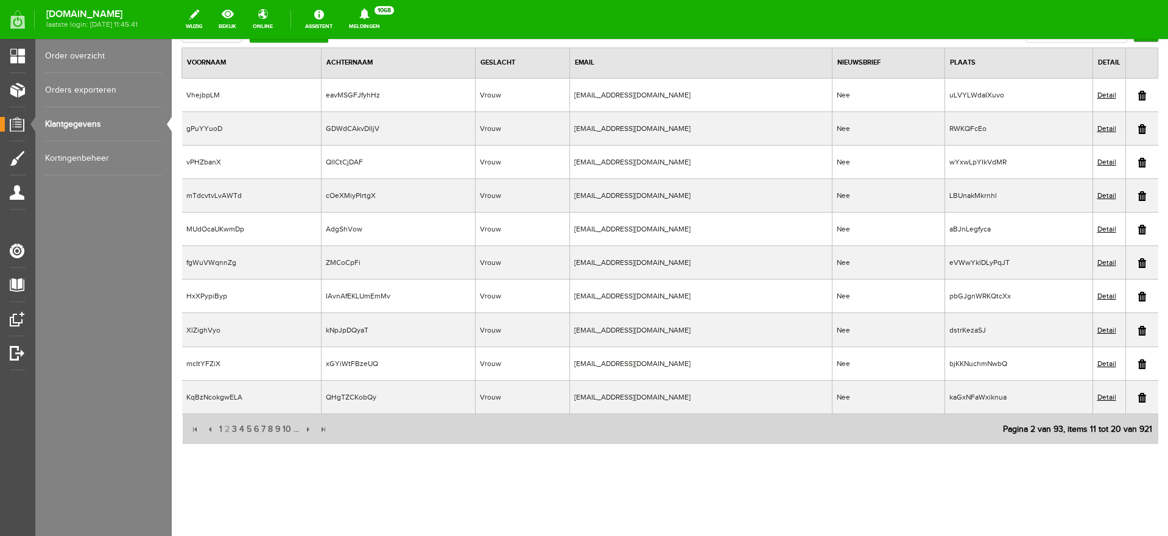
click at [1138, 393] on link at bounding box center [1142, 398] width 8 height 10
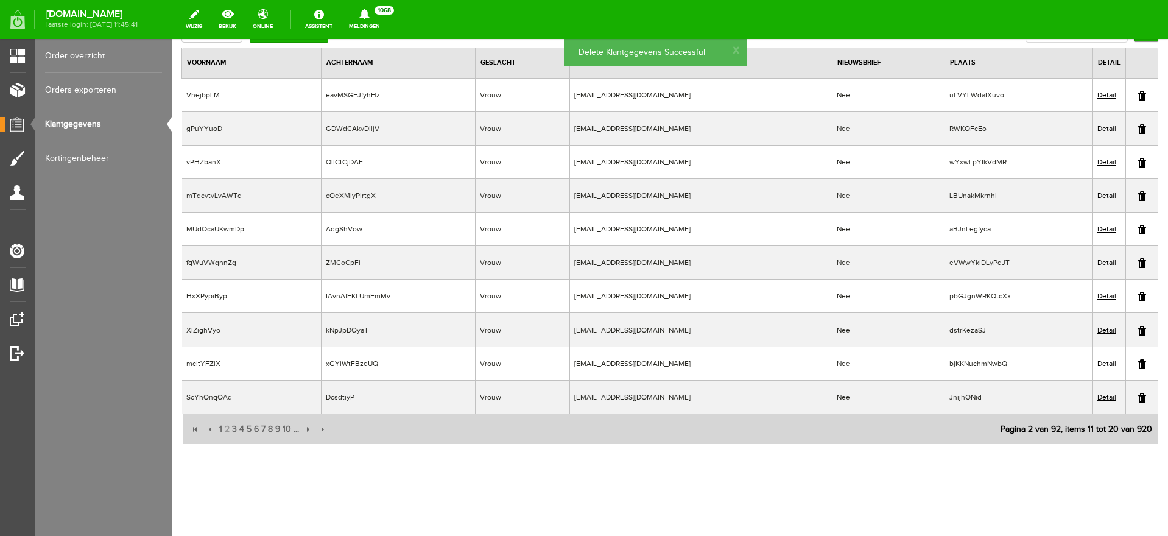
click at [1138, 361] on link at bounding box center [1142, 364] width 8 height 10
click at [1138, 363] on link at bounding box center [1142, 364] width 8 height 10
click at [1138, 398] on link at bounding box center [1142, 398] width 8 height 10
click at [1138, 362] on link at bounding box center [1142, 364] width 8 height 10
click at [1138, 397] on link at bounding box center [1142, 398] width 8 height 10
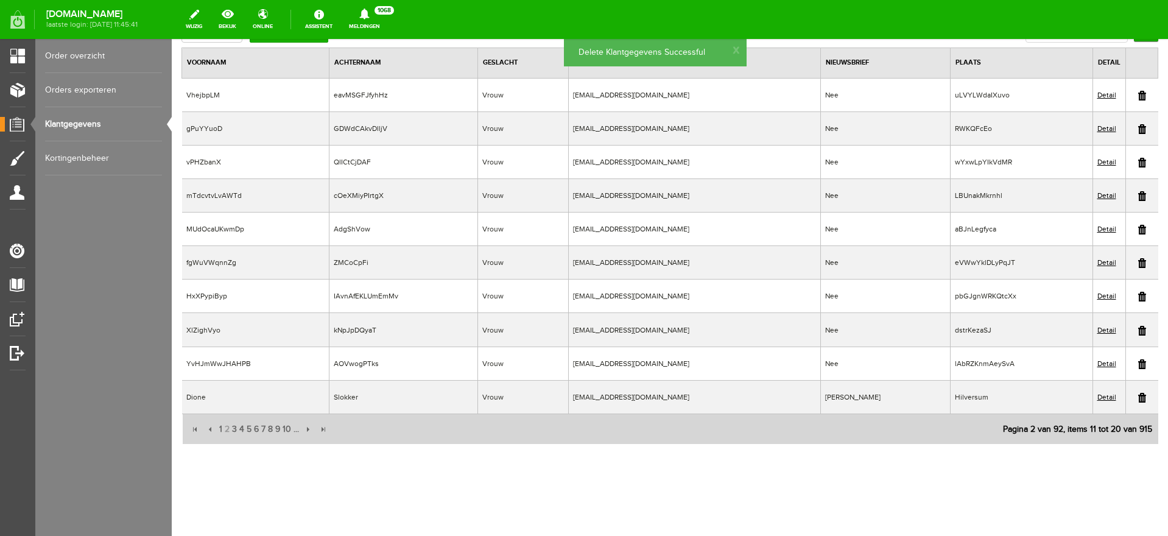
click at [1138, 332] on link at bounding box center [1142, 331] width 8 height 10
click at [1138, 330] on link at bounding box center [1142, 331] width 8 height 10
click at [1138, 295] on link at bounding box center [1142, 297] width 8 height 10
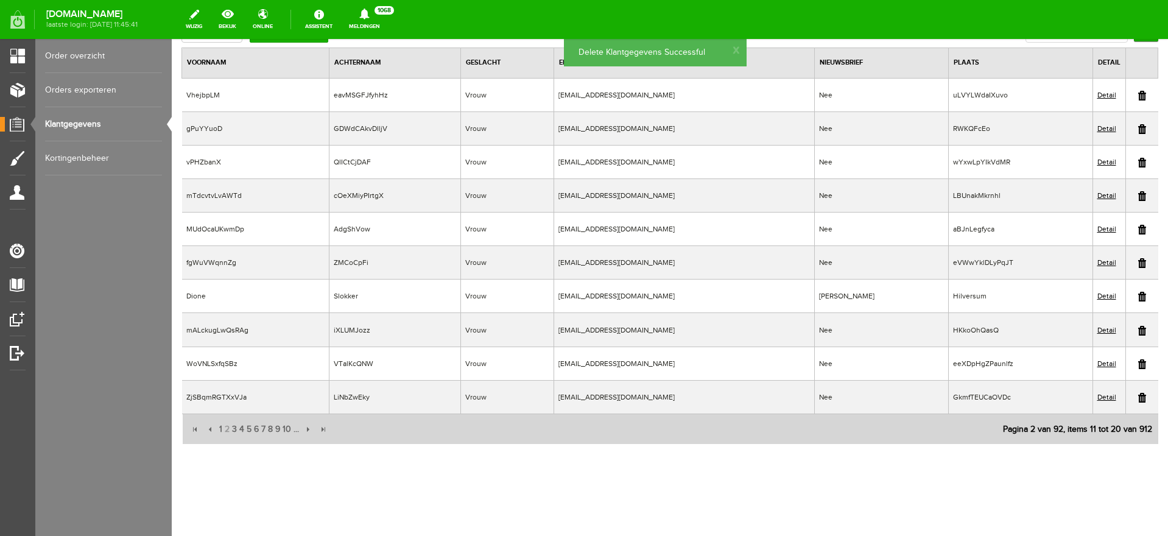
click at [1138, 365] on link at bounding box center [1142, 364] width 8 height 10
click at [1138, 398] on link at bounding box center [1142, 398] width 8 height 10
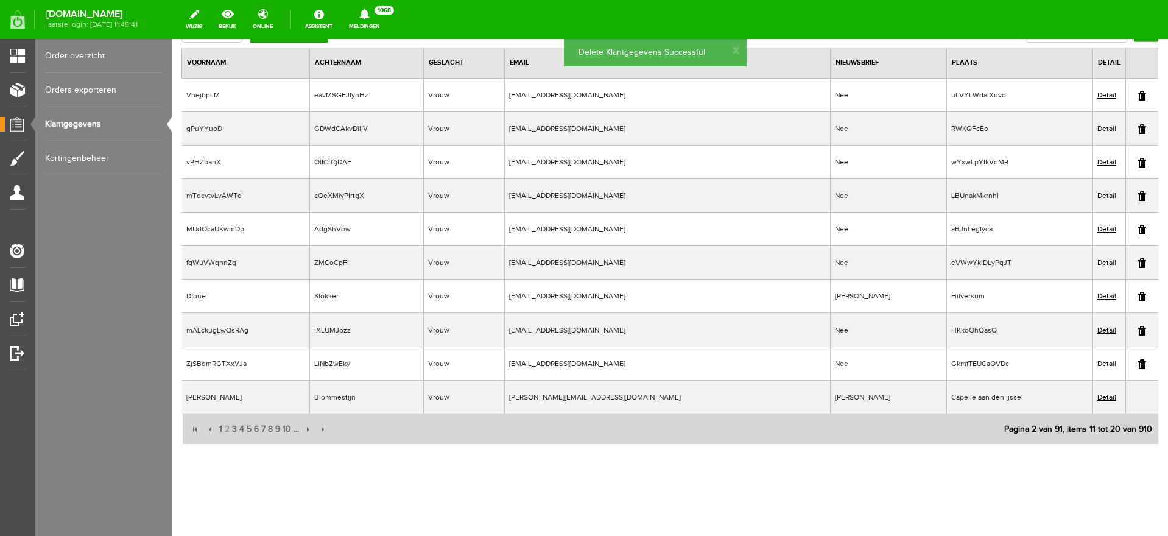
click at [1138, 367] on link at bounding box center [1142, 364] width 8 height 10
click at [1135, 397] on td at bounding box center [1142, 397] width 33 height 34
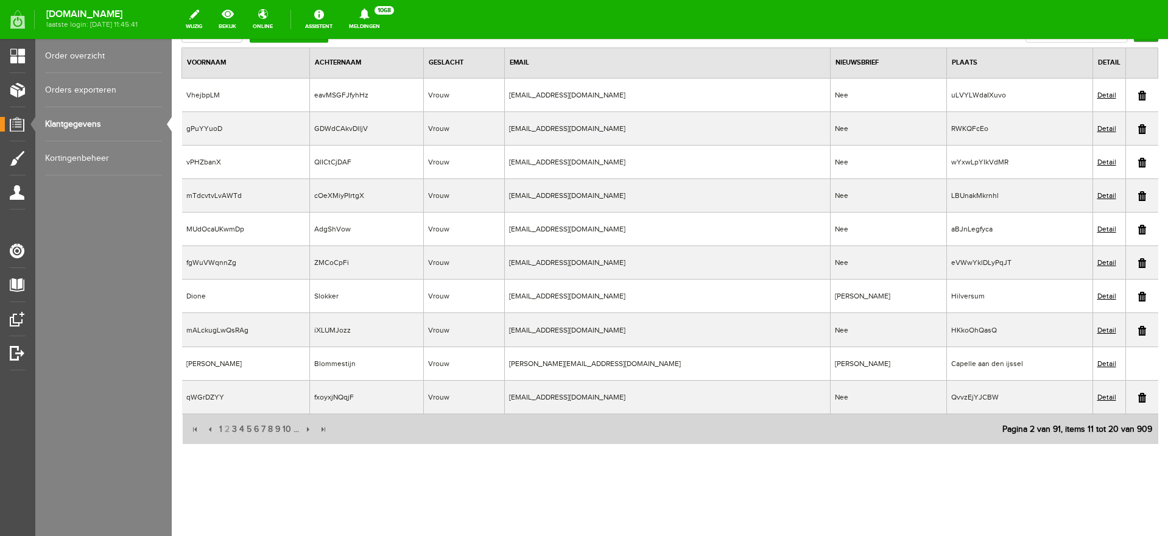
click at [1138, 396] on link at bounding box center [1142, 398] width 8 height 10
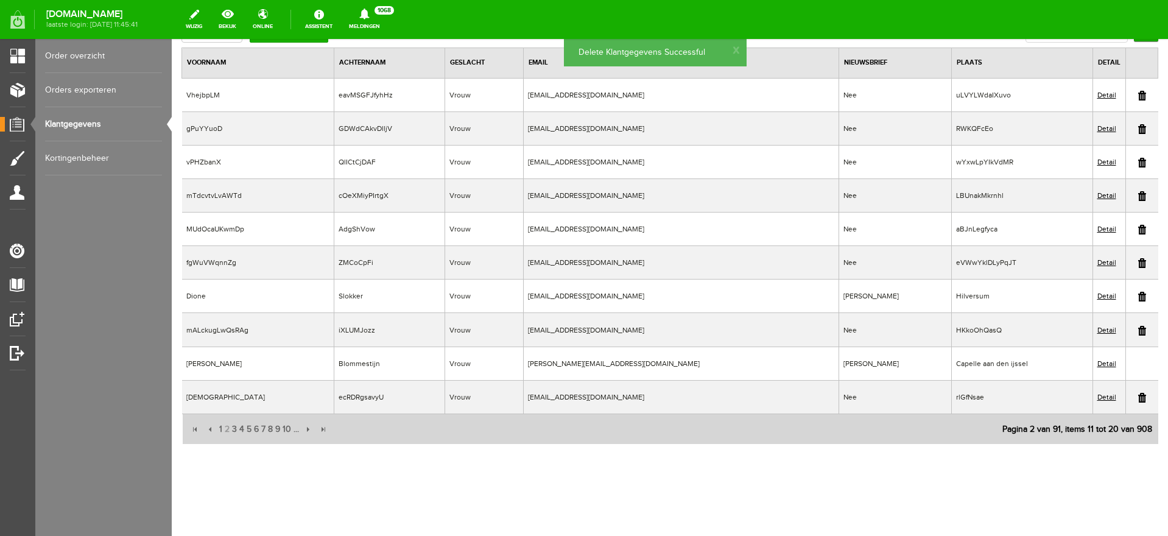
click at [1135, 97] on td at bounding box center [1142, 95] width 33 height 34
click at [1138, 94] on link at bounding box center [1142, 96] width 8 height 10
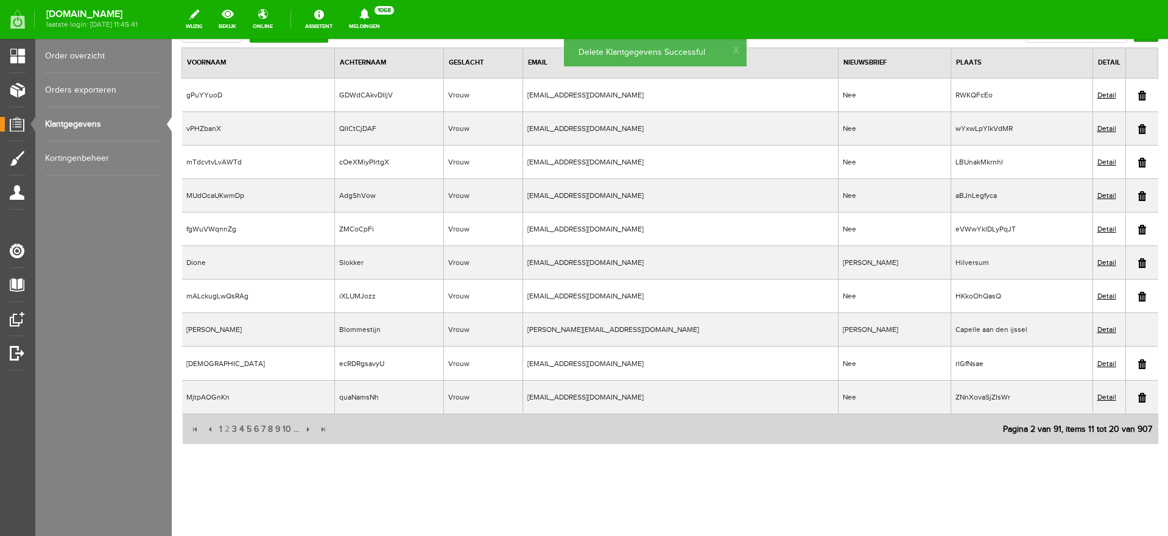
click at [1138, 94] on link at bounding box center [1142, 96] width 8 height 10
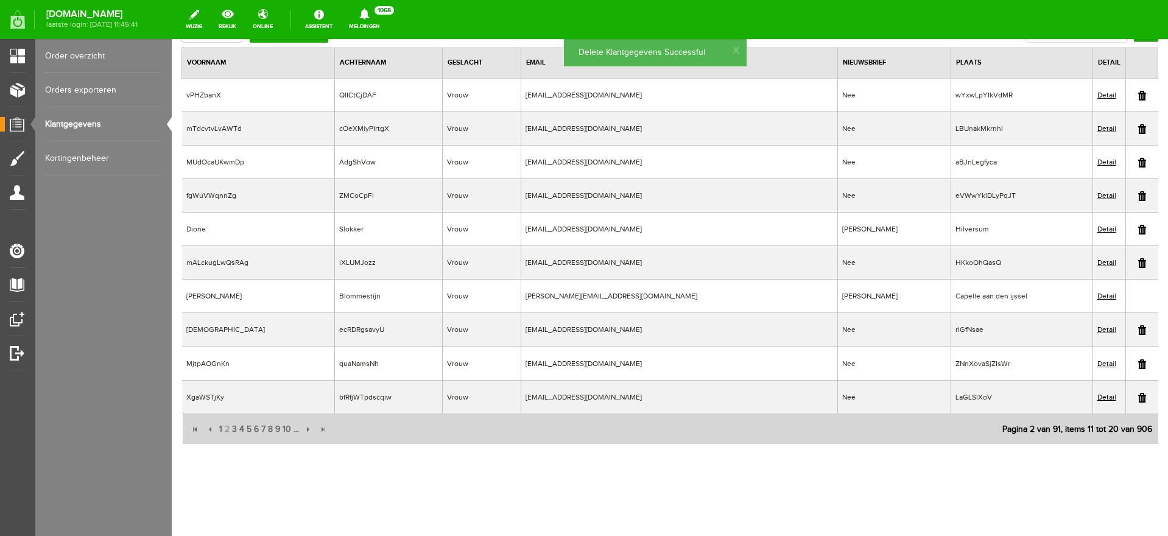
click at [1138, 95] on link at bounding box center [1142, 96] width 8 height 10
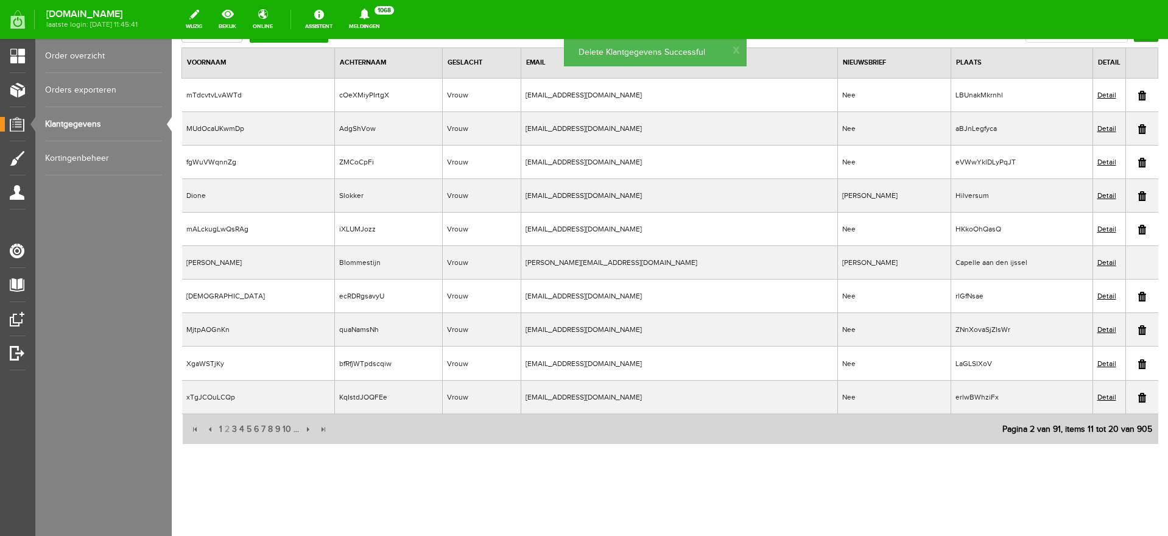
click at [1138, 96] on link at bounding box center [1142, 96] width 8 height 10
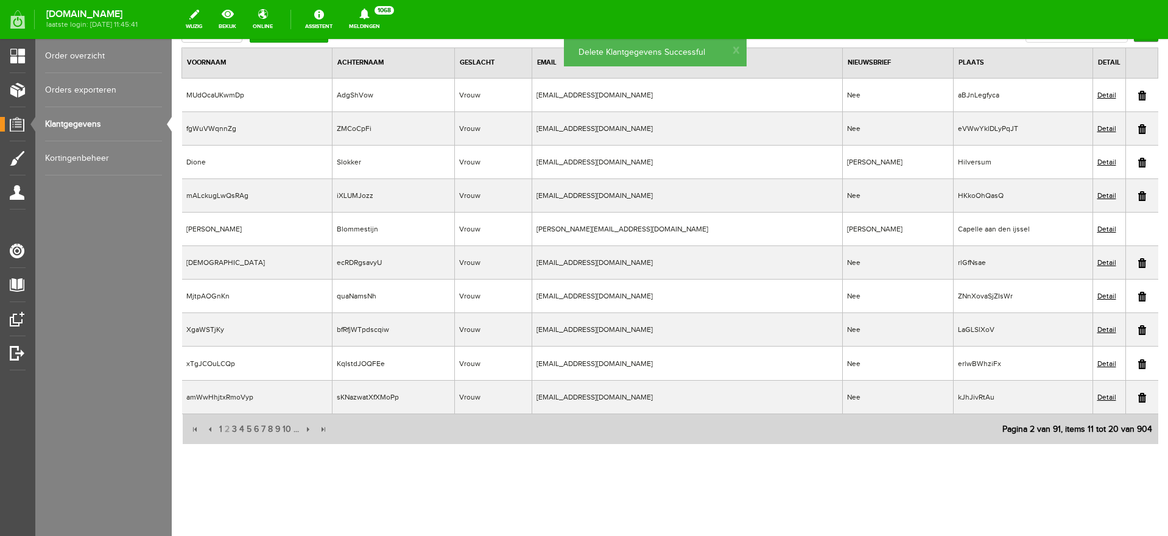
click at [1138, 96] on link at bounding box center [1142, 96] width 8 height 10
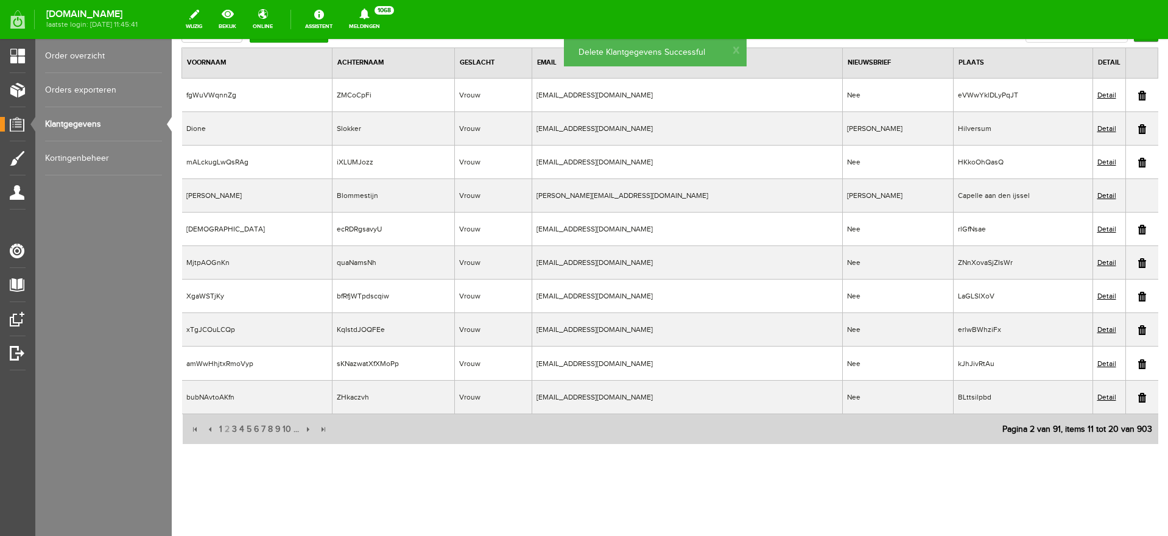
click at [1138, 94] on link at bounding box center [1142, 96] width 8 height 10
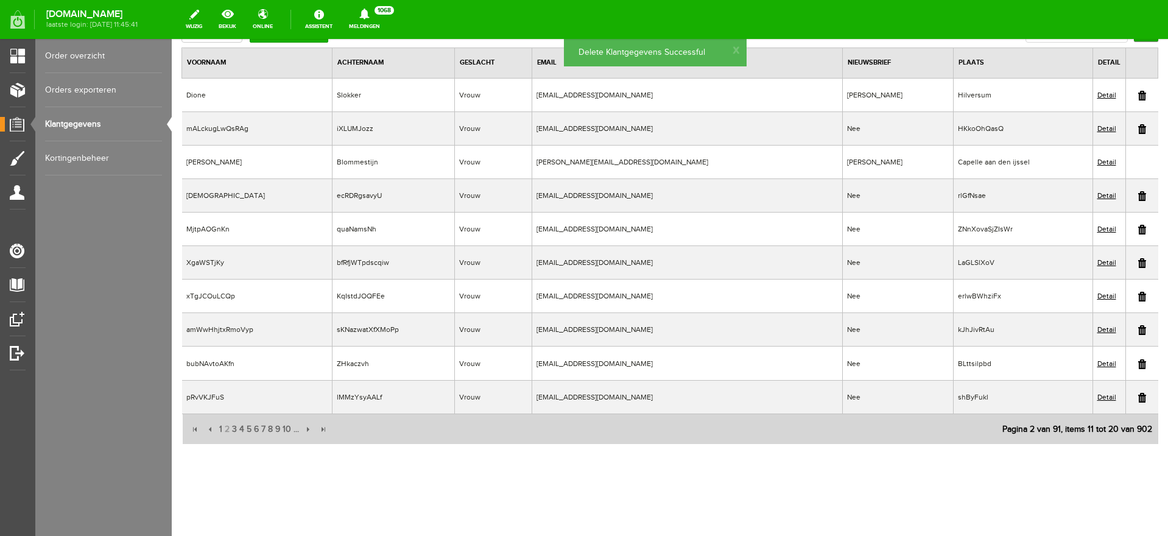
click at [1138, 129] on link at bounding box center [1142, 129] width 8 height 10
click at [1138, 164] on link at bounding box center [1142, 163] width 8 height 10
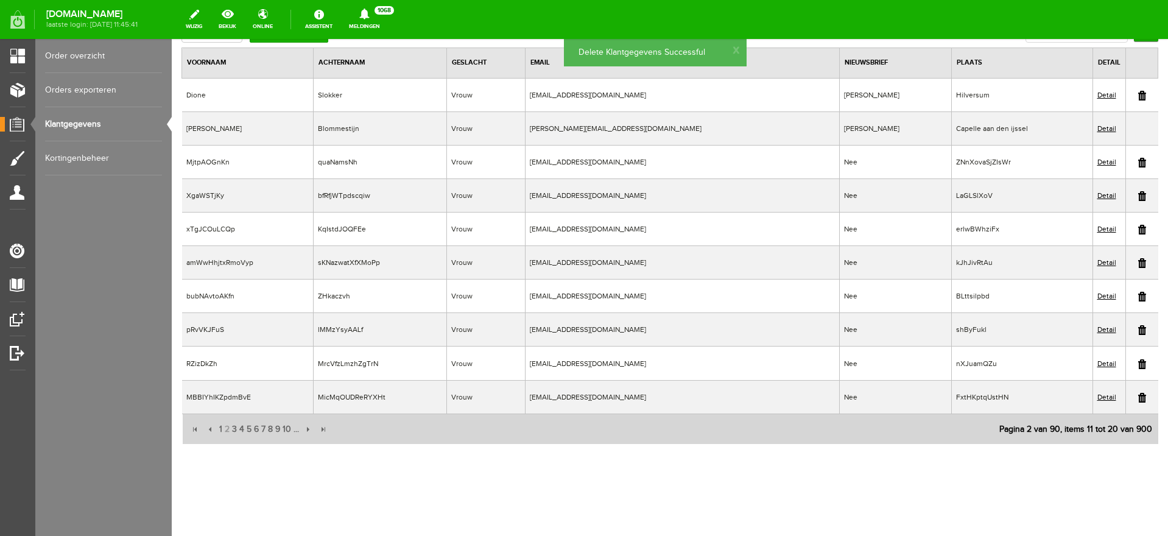
click at [1138, 163] on link at bounding box center [1142, 163] width 8 height 10
click at [1138, 164] on link at bounding box center [1142, 163] width 8 height 10
click at [1138, 163] on link at bounding box center [1142, 163] width 8 height 10
click at [1138, 164] on link at bounding box center [1142, 163] width 8 height 10
click at [1138, 163] on link at bounding box center [1142, 163] width 8 height 10
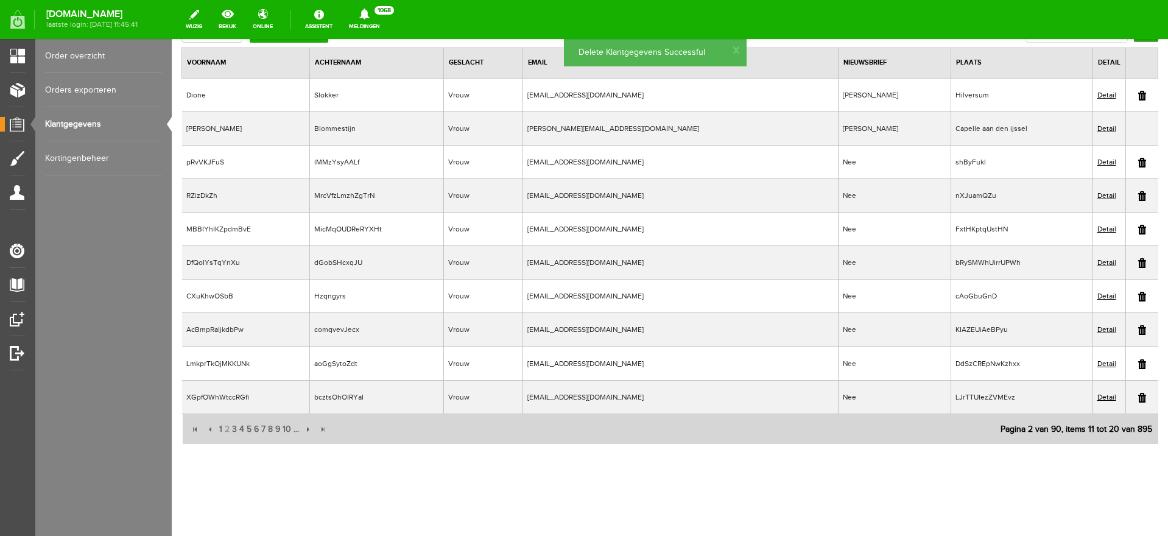
click at [1138, 163] on link at bounding box center [1142, 163] width 8 height 10
click at [1138, 297] on link at bounding box center [1142, 297] width 8 height 10
click at [1138, 332] on link at bounding box center [1142, 330] width 8 height 10
click at [1138, 398] on link at bounding box center [1142, 398] width 8 height 10
click at [1138, 163] on link at bounding box center [1142, 163] width 8 height 10
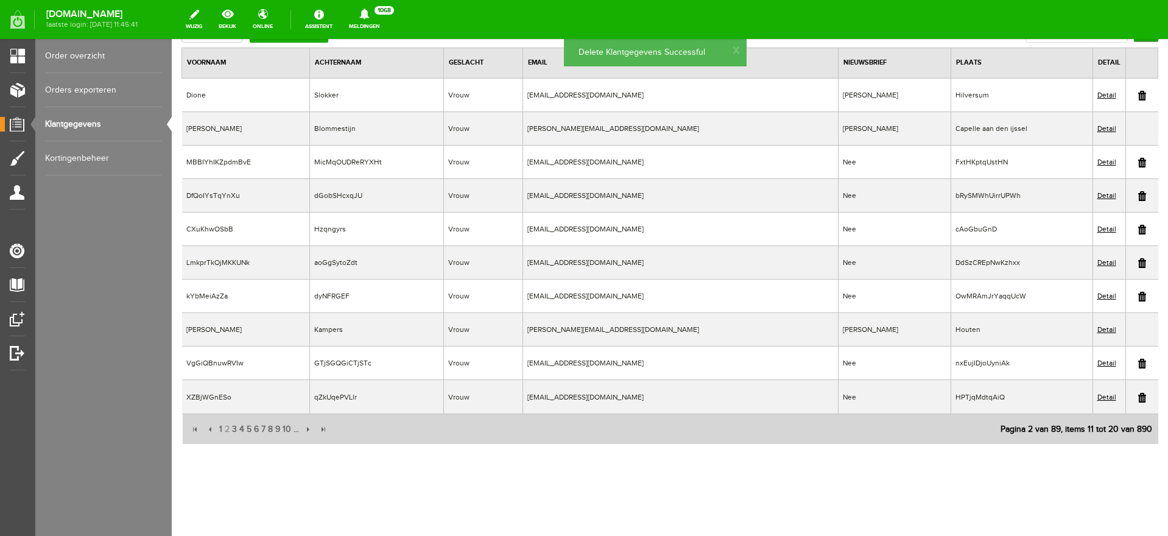
click at [1138, 161] on link at bounding box center [1142, 163] width 8 height 10
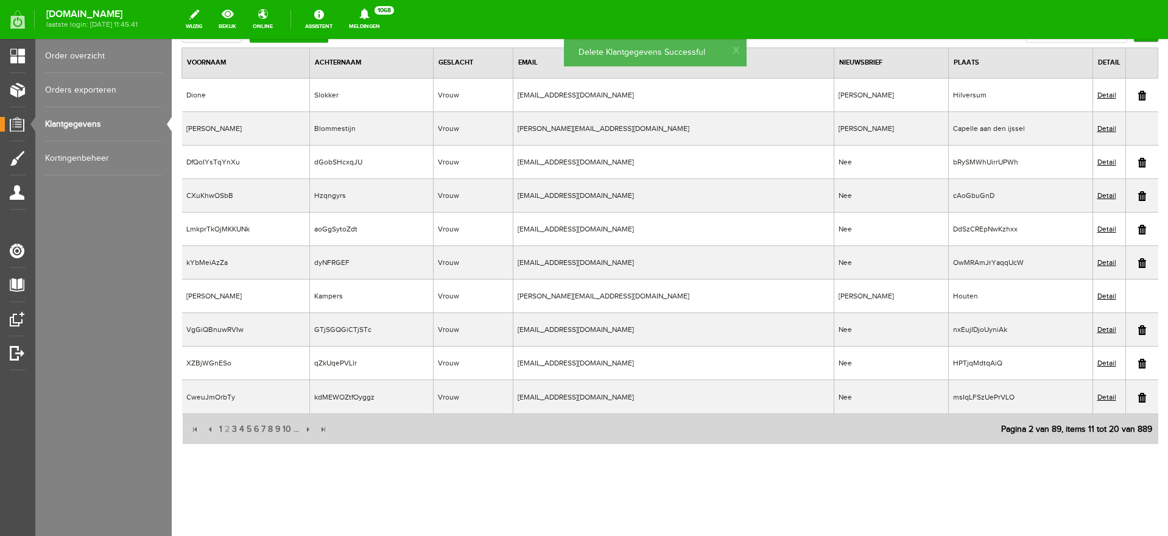
click at [1138, 158] on link at bounding box center [1142, 163] width 8 height 10
click at [1138, 164] on link at bounding box center [1142, 163] width 8 height 10
click at [1138, 163] on link at bounding box center [1142, 163] width 8 height 10
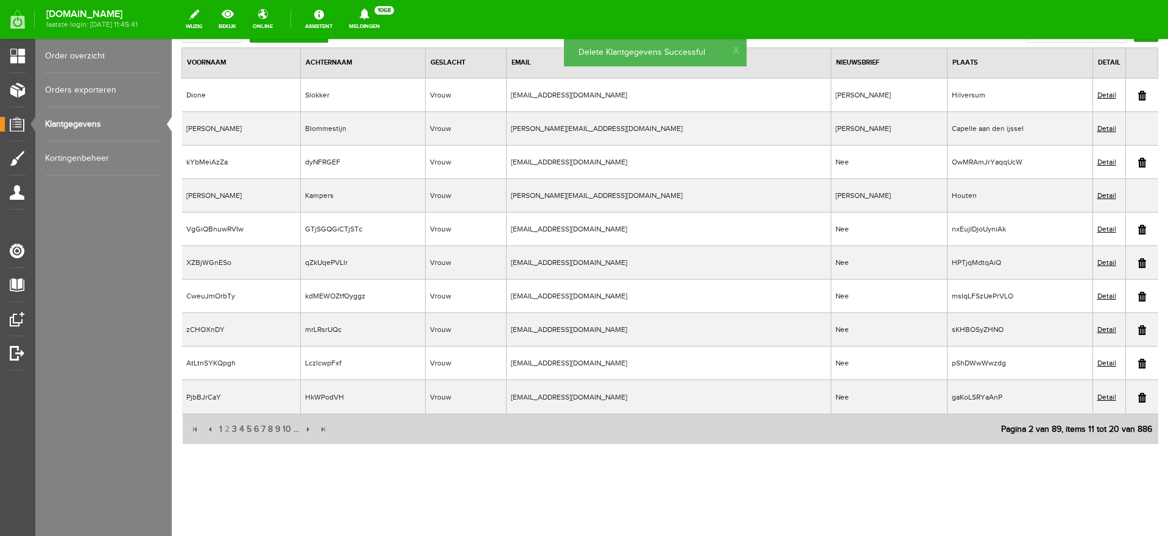
click at [1138, 163] on link at bounding box center [1142, 163] width 8 height 10
click at [1138, 196] on link at bounding box center [1142, 196] width 8 height 10
click at [1138, 199] on link at bounding box center [1142, 196] width 8 height 10
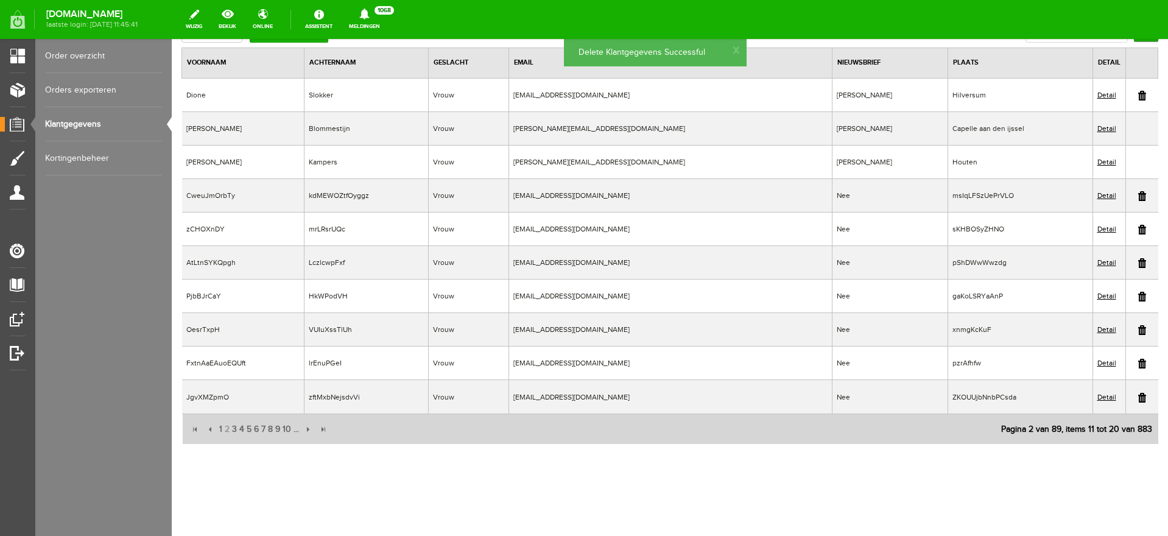
click at [1138, 197] on link at bounding box center [1142, 196] width 8 height 10
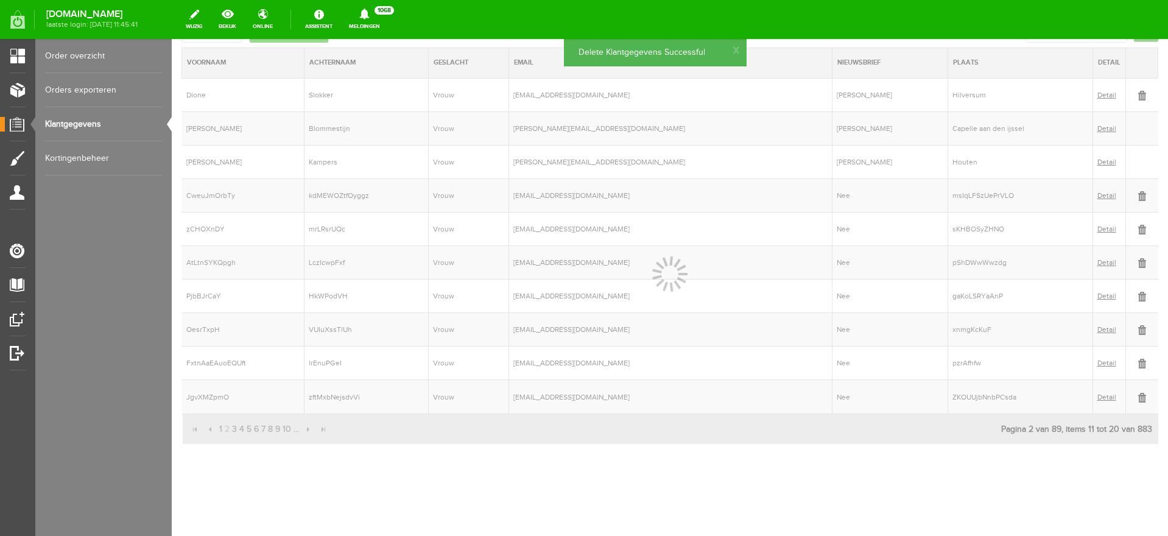
scroll to position [93, 0]
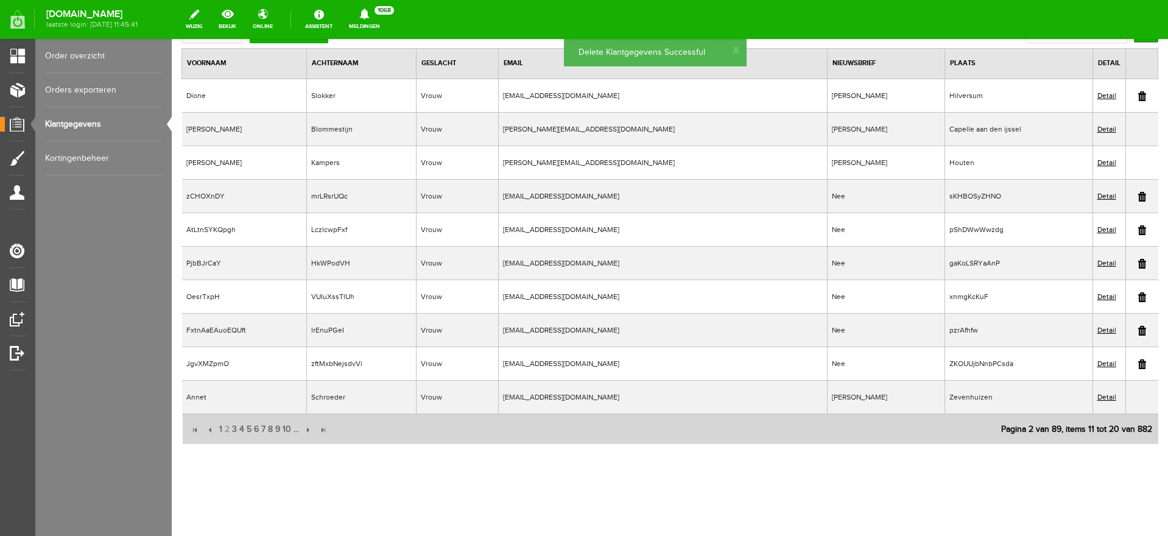
click at [1138, 231] on link at bounding box center [1142, 230] width 8 height 10
click at [1138, 232] on link at bounding box center [1142, 230] width 8 height 10
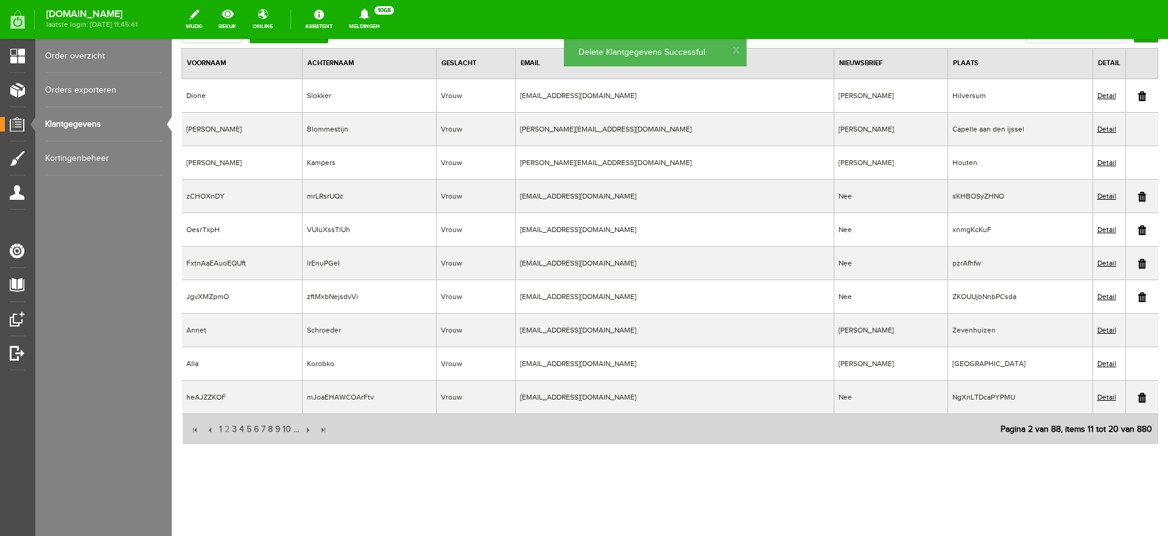
click at [1138, 397] on link at bounding box center [1142, 398] width 8 height 10
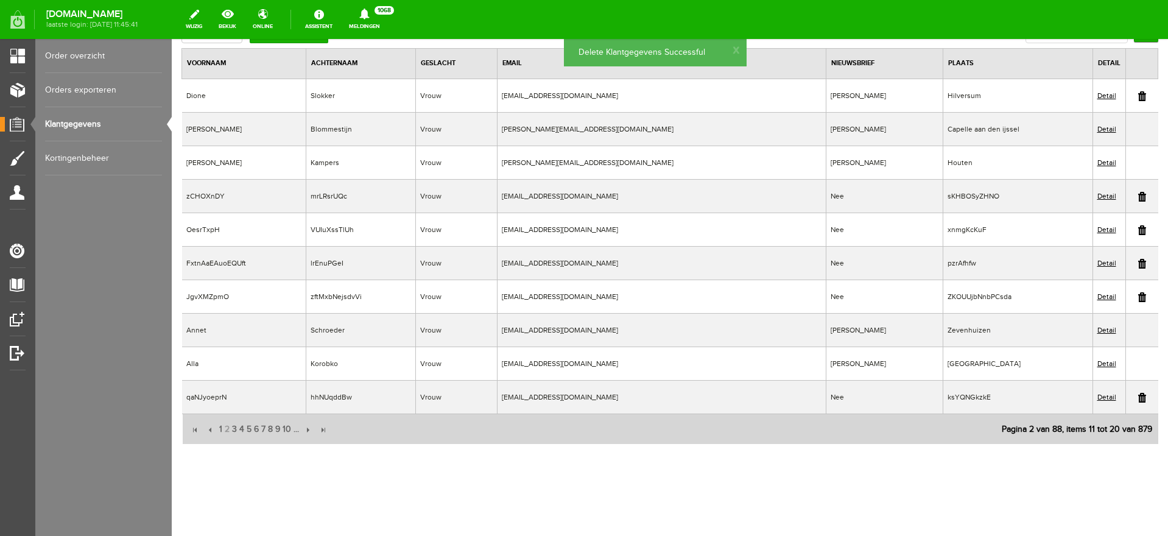
click at [1138, 197] on link at bounding box center [1142, 197] width 8 height 10
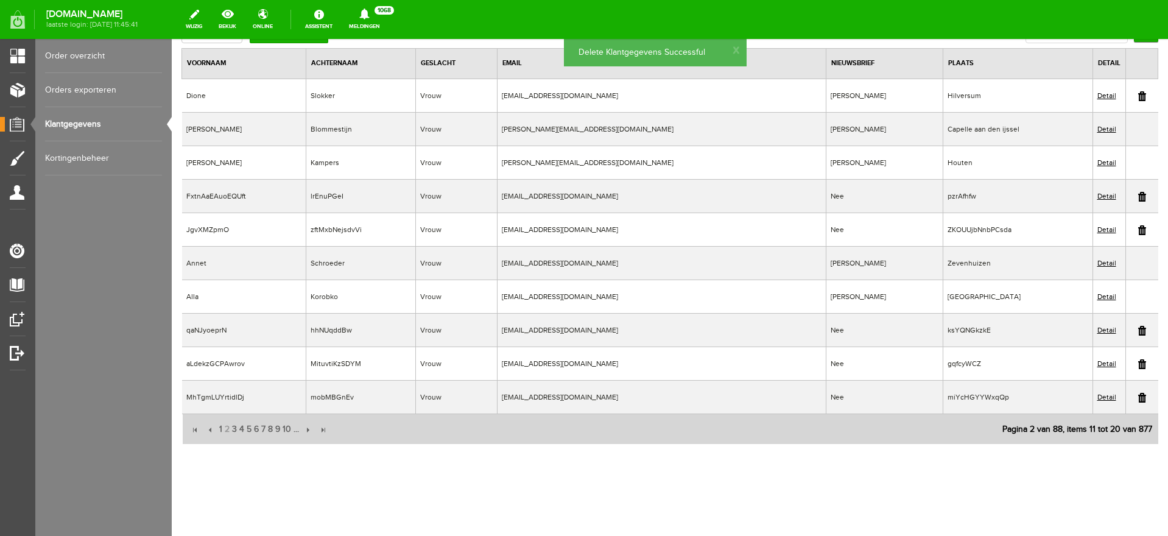
click at [1138, 197] on link at bounding box center [1142, 197] width 8 height 10
click at [1126, 195] on td at bounding box center [1142, 196] width 33 height 34
click at [1138, 195] on link at bounding box center [1142, 197] width 8 height 10
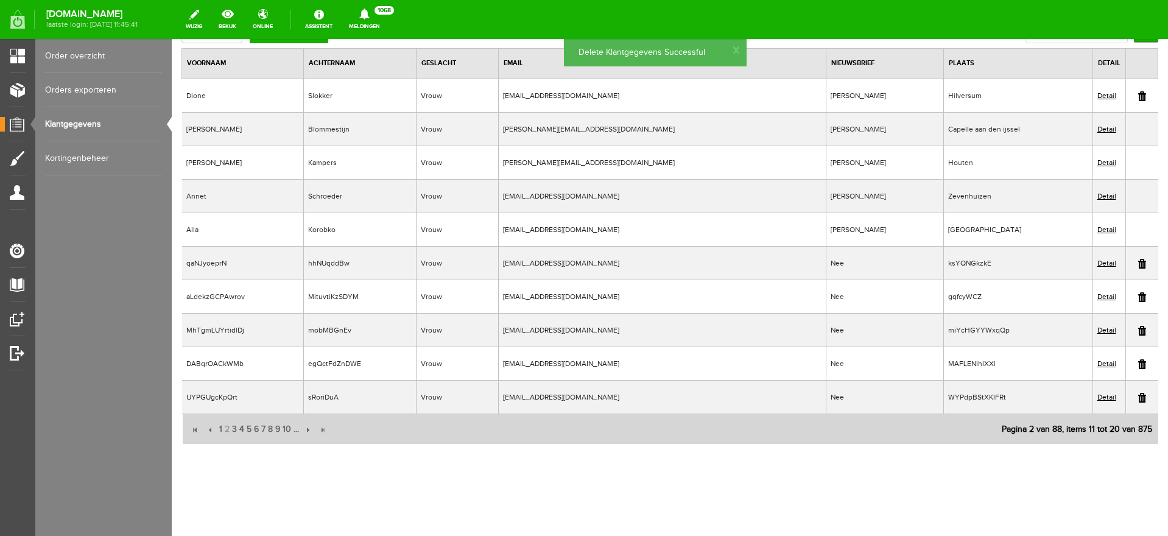
click at [1138, 266] on link at bounding box center [1142, 264] width 8 height 10
click at [1138, 263] on link at bounding box center [1142, 264] width 8 height 10
click at [1138, 266] on link at bounding box center [1142, 264] width 8 height 10
click at [1138, 263] on link at bounding box center [1142, 264] width 8 height 10
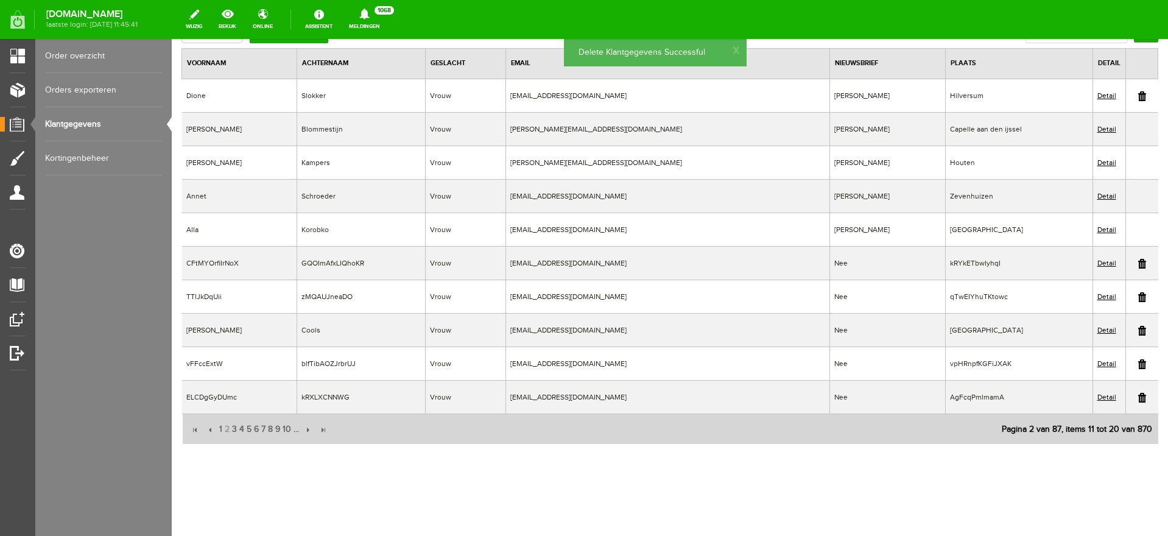
click at [1138, 264] on link at bounding box center [1142, 264] width 8 height 10
click at [1138, 265] on link at bounding box center [1142, 264] width 8 height 10
click at [1138, 298] on link at bounding box center [1142, 297] width 8 height 10
click at [1138, 296] on link at bounding box center [1142, 297] width 8 height 10
click at [1138, 331] on link at bounding box center [1142, 331] width 8 height 10
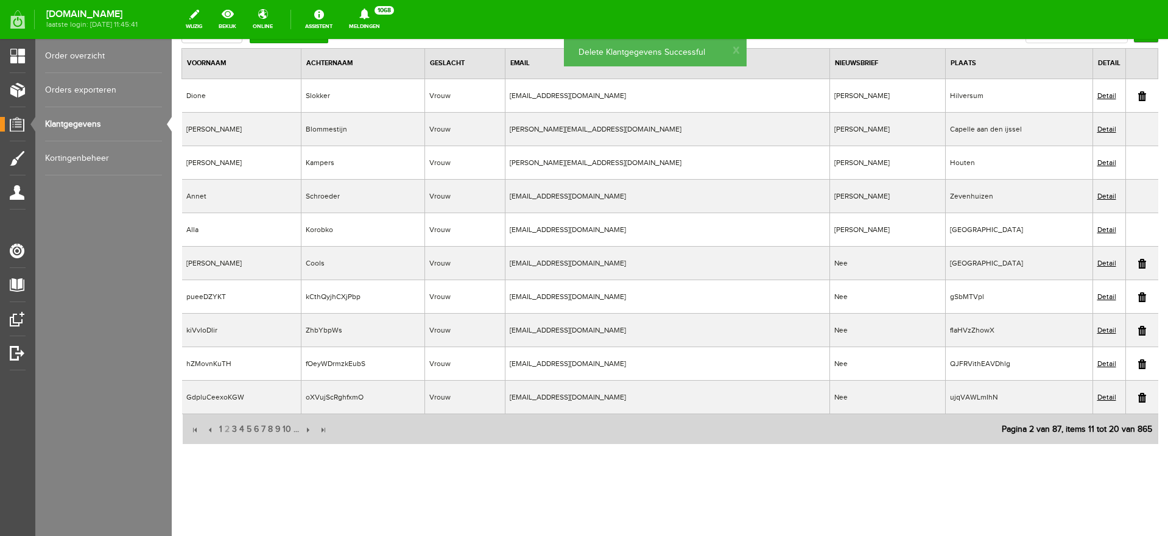
click at [1126, 365] on td at bounding box center [1142, 364] width 33 height 34
click at [1138, 362] on link at bounding box center [1142, 364] width 8 height 10
click at [1138, 397] on link at bounding box center [1142, 398] width 8 height 10
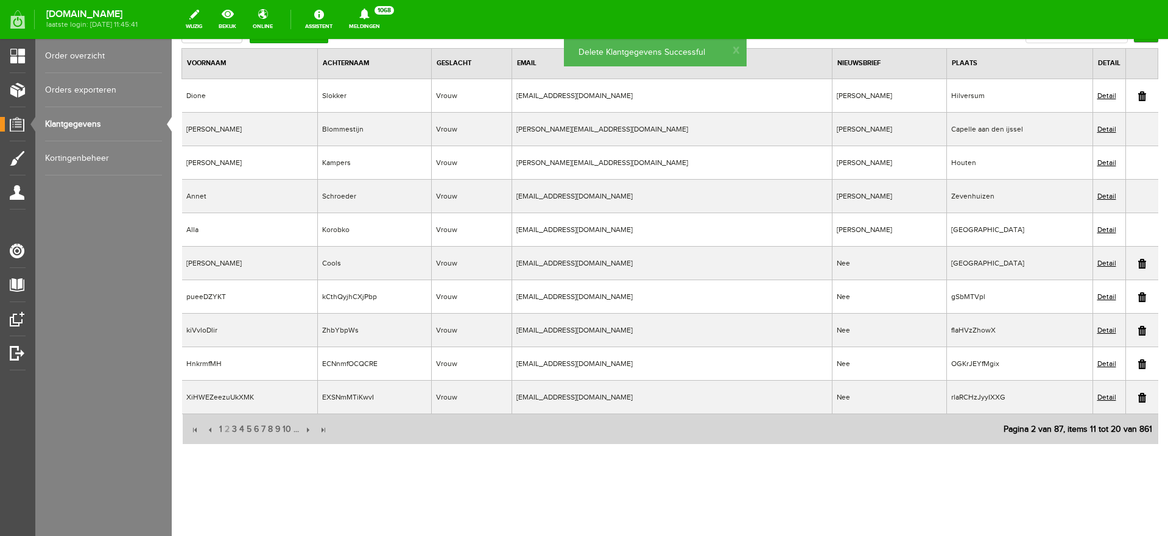
click at [1138, 364] on link at bounding box center [1142, 364] width 8 height 10
click at [1138, 295] on link at bounding box center [1142, 297] width 8 height 10
click at [1135, 296] on td at bounding box center [1142, 297] width 33 height 34
click at [1138, 295] on link at bounding box center [1142, 297] width 8 height 10
click at [1138, 297] on link at bounding box center [1142, 297] width 8 height 10
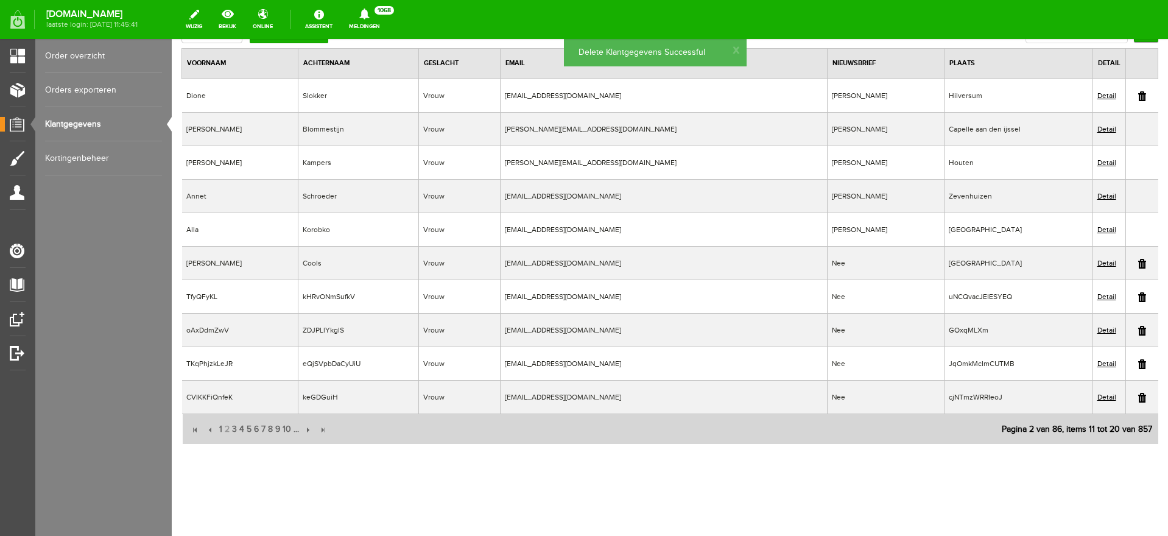
click at [1138, 297] on link at bounding box center [1142, 297] width 8 height 10
click at [1138, 329] on link at bounding box center [1142, 331] width 8 height 10
click at [1138, 328] on link at bounding box center [1142, 331] width 8 height 10
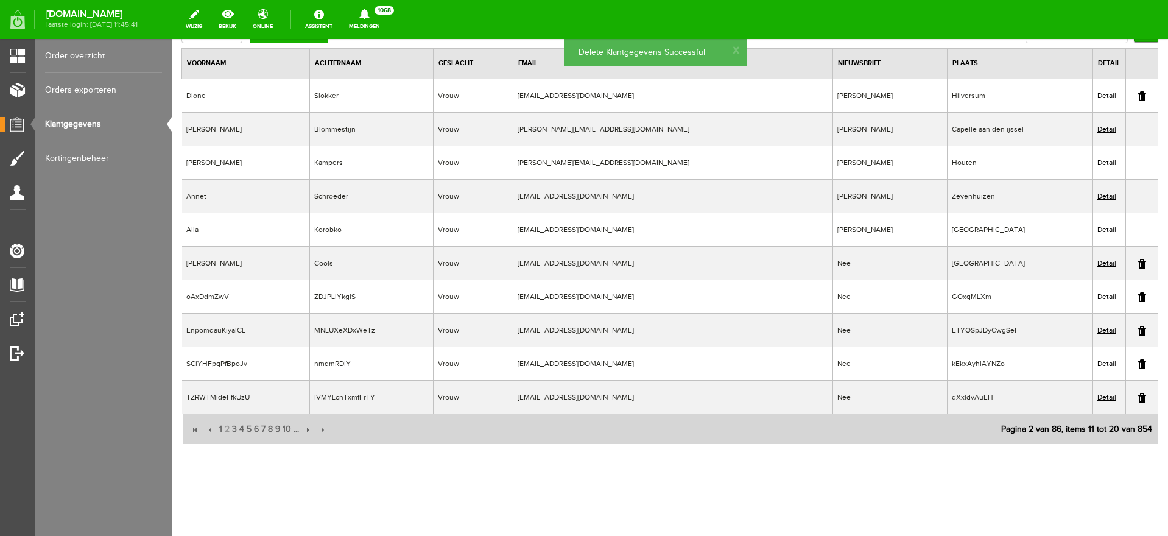
click at [1138, 330] on link at bounding box center [1142, 331] width 8 height 10
click at [1138, 332] on link at bounding box center [1142, 331] width 8 height 10
click at [1138, 331] on link at bounding box center [1142, 331] width 8 height 10
click at [1135, 331] on td at bounding box center [1142, 331] width 33 height 34
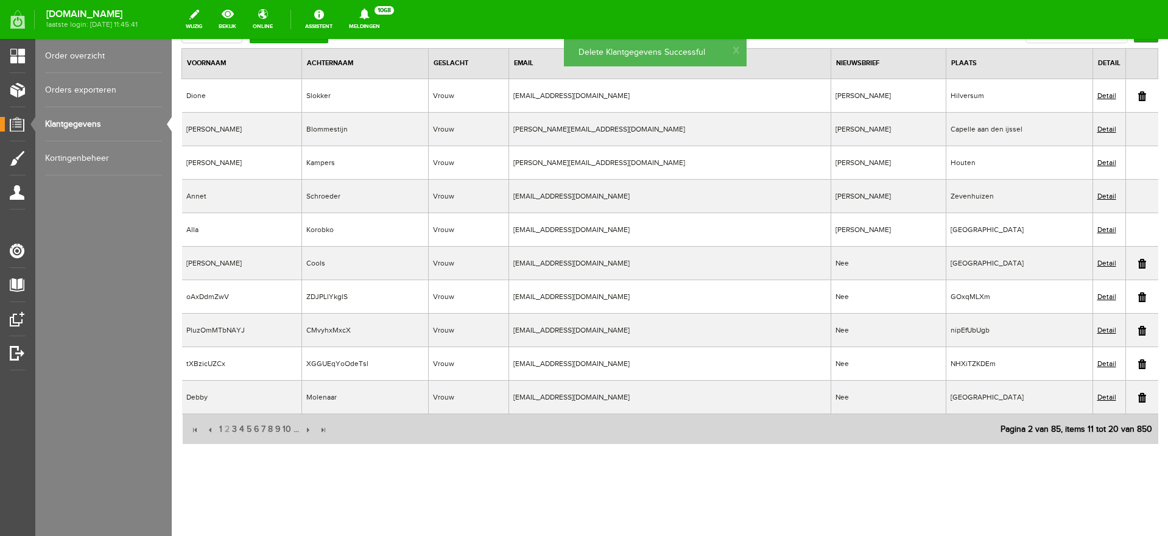
drag, startPoint x: 1129, startPoint y: 331, endPoint x: 647, endPoint y: 52, distance: 556.4
click at [1138, 330] on link at bounding box center [1142, 331] width 8 height 10
click at [1138, 398] on link at bounding box center [1142, 398] width 8 height 10
click at [1136, 297] on td at bounding box center [1142, 297] width 33 height 34
drag, startPoint x: 1129, startPoint y: 295, endPoint x: 620, endPoint y: 48, distance: 565.5
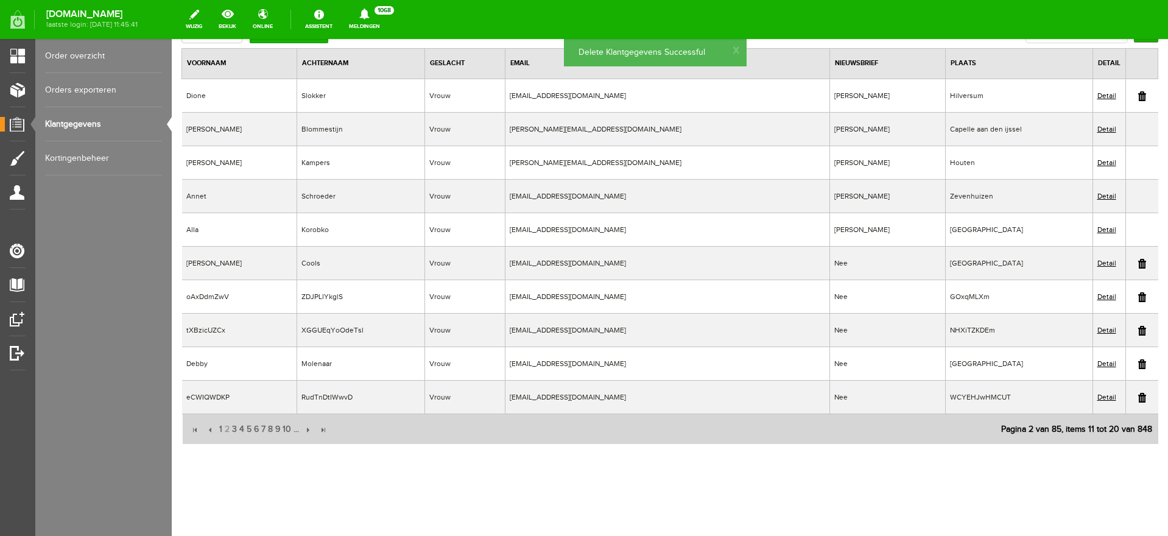
click at [1138, 295] on link at bounding box center [1142, 297] width 8 height 10
click at [1138, 327] on link at bounding box center [1142, 331] width 8 height 10
click at [1138, 364] on link at bounding box center [1142, 364] width 8 height 10
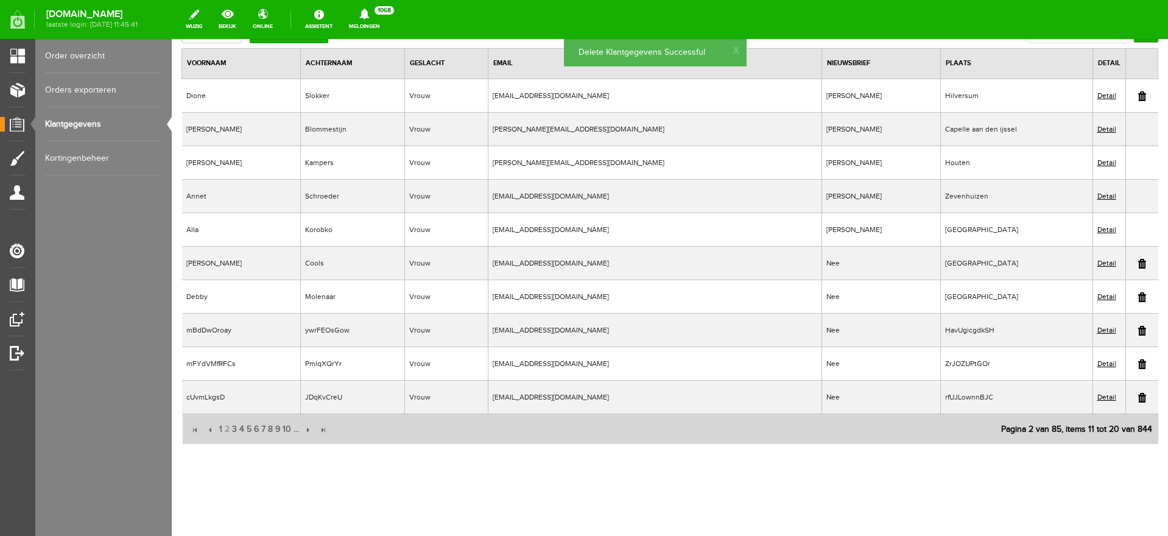
click at [1138, 332] on link at bounding box center [1142, 331] width 8 height 10
click at [1138, 330] on link at bounding box center [1142, 331] width 8 height 10
click at [1138, 363] on link at bounding box center [1142, 364] width 8 height 10
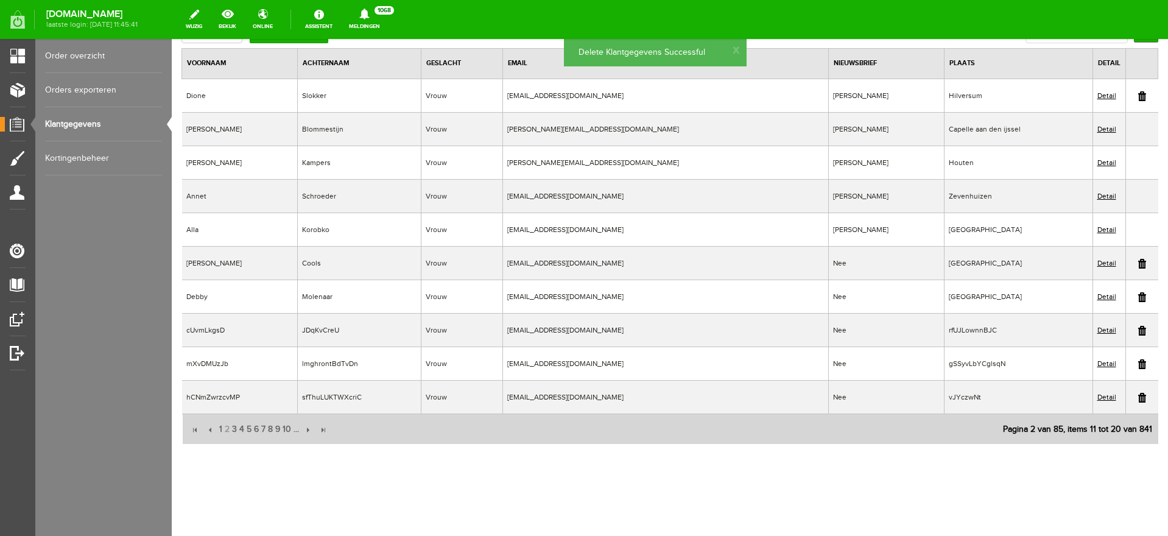
click at [1138, 399] on link at bounding box center [1142, 398] width 8 height 10
click at [1138, 365] on link at bounding box center [1142, 364] width 8 height 10
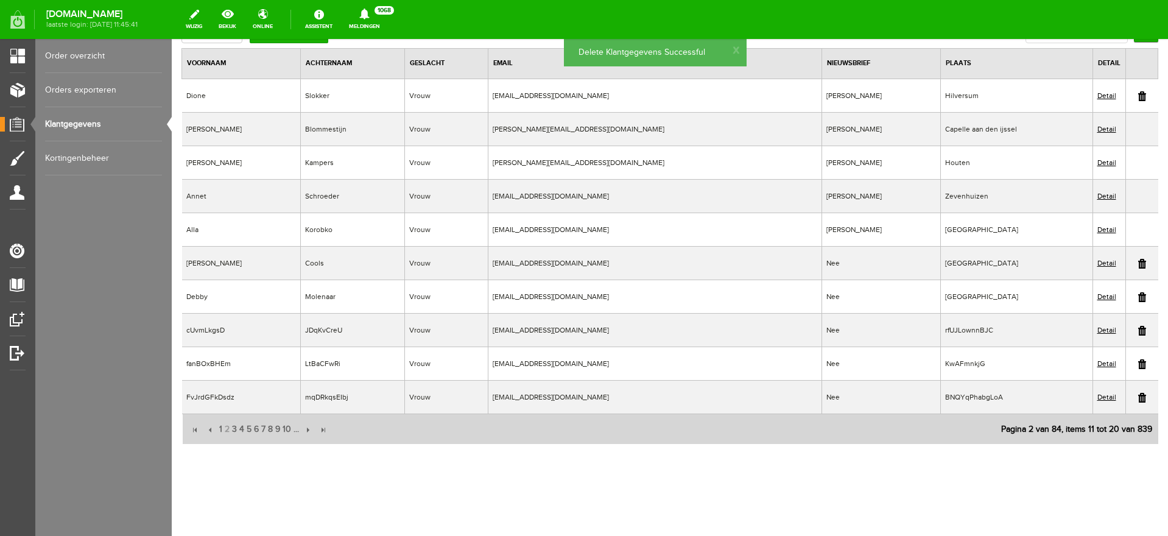
click at [1138, 331] on link at bounding box center [1142, 331] width 8 height 10
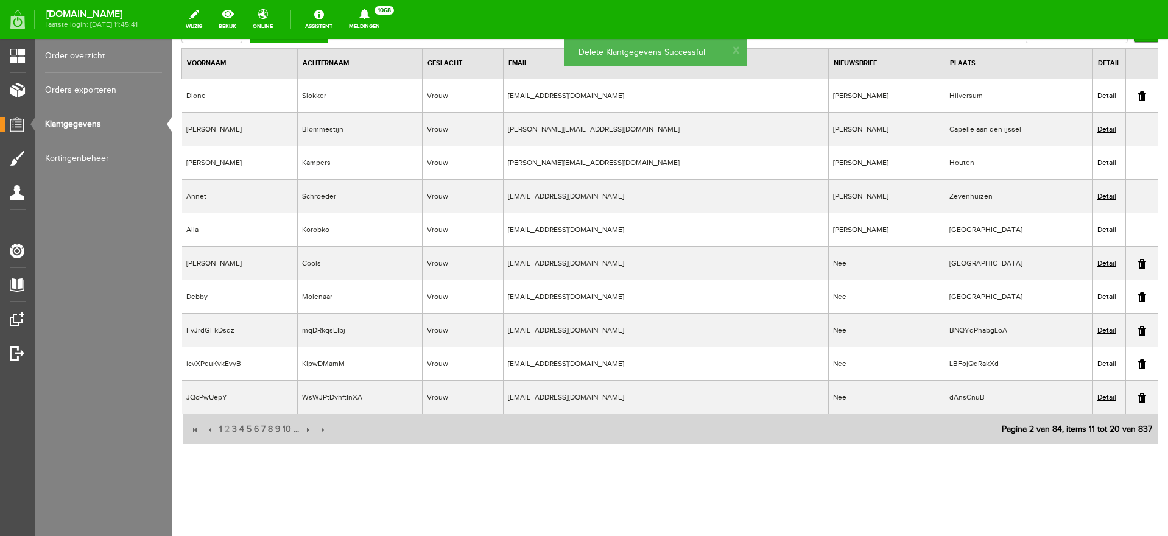
click at [1138, 362] on link at bounding box center [1142, 364] width 8 height 10
drag, startPoint x: 1129, startPoint y: 362, endPoint x: 616, endPoint y: 49, distance: 600.9
click at [1138, 362] on link at bounding box center [1142, 364] width 8 height 10
click at [1138, 399] on link at bounding box center [1142, 398] width 8 height 10
click at [1138, 365] on link at bounding box center [1142, 364] width 8 height 10
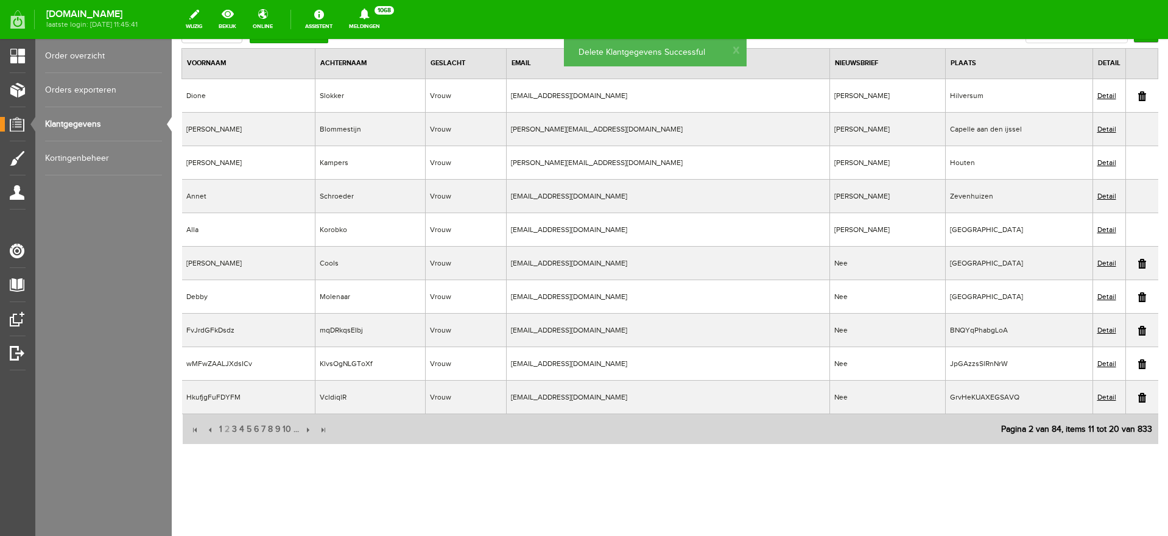
click at [1138, 398] on link at bounding box center [1142, 398] width 8 height 10
click at [1138, 363] on link at bounding box center [1142, 364] width 8 height 10
click at [1138, 364] on link at bounding box center [1142, 364] width 8 height 10
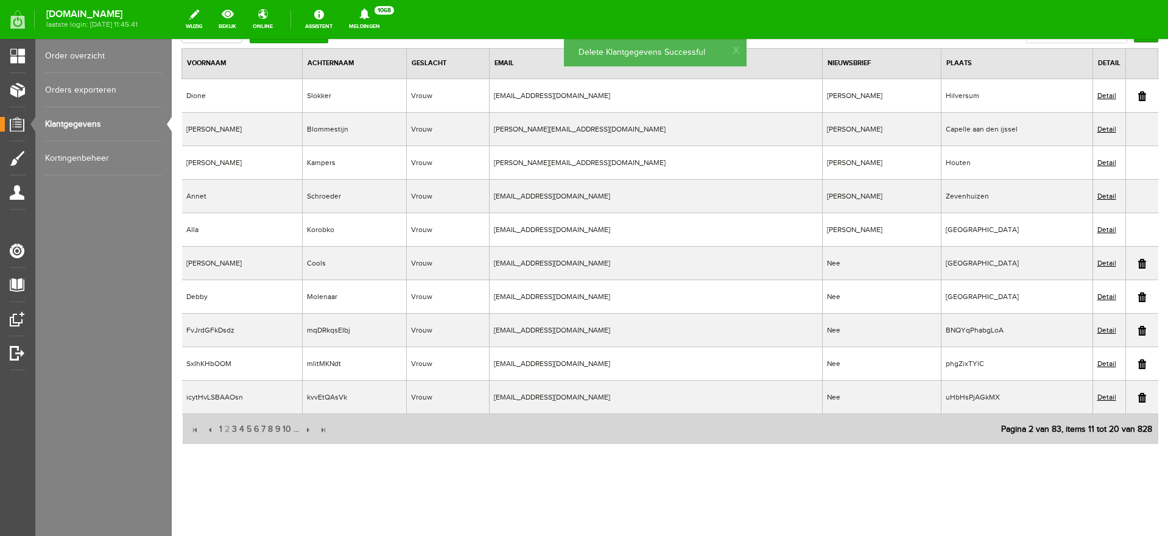
click at [1138, 364] on link at bounding box center [1142, 364] width 8 height 10
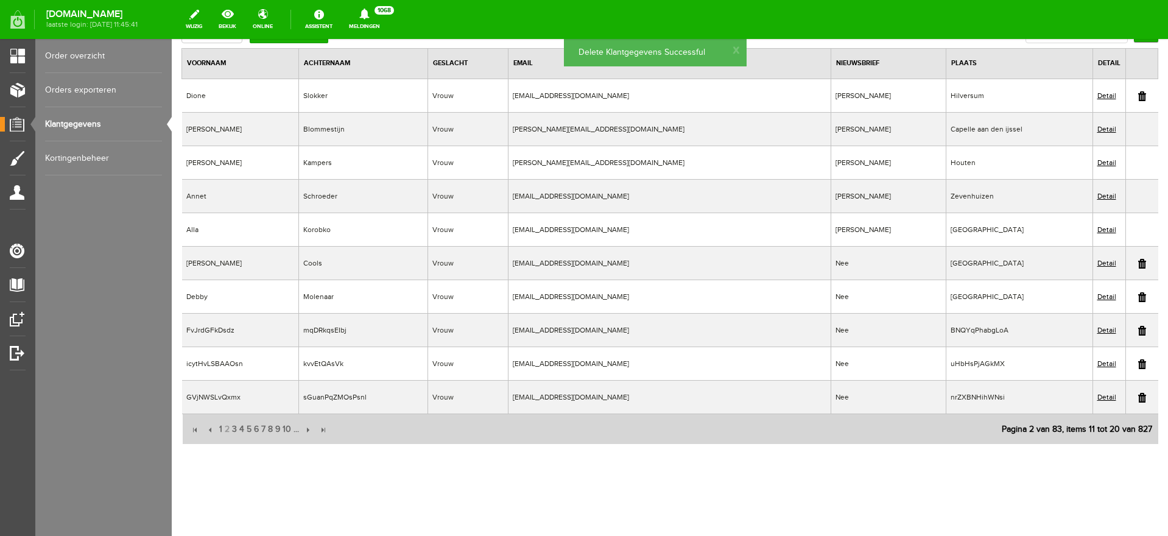
click at [1138, 365] on link at bounding box center [1142, 364] width 8 height 10
click at [1138, 398] on link at bounding box center [1142, 398] width 8 height 10
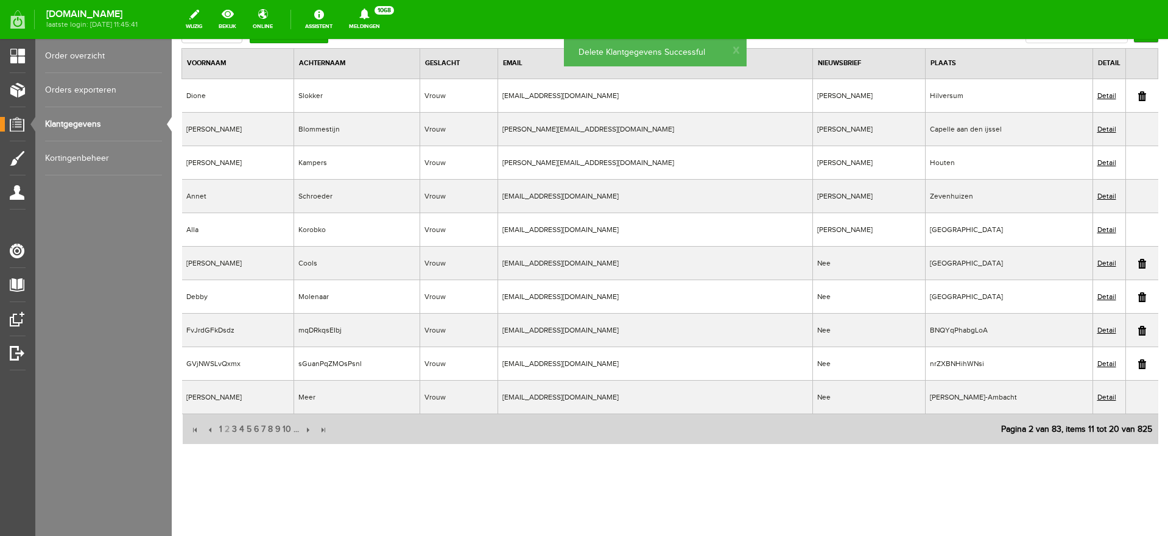
click at [1138, 365] on link at bounding box center [1142, 364] width 8 height 10
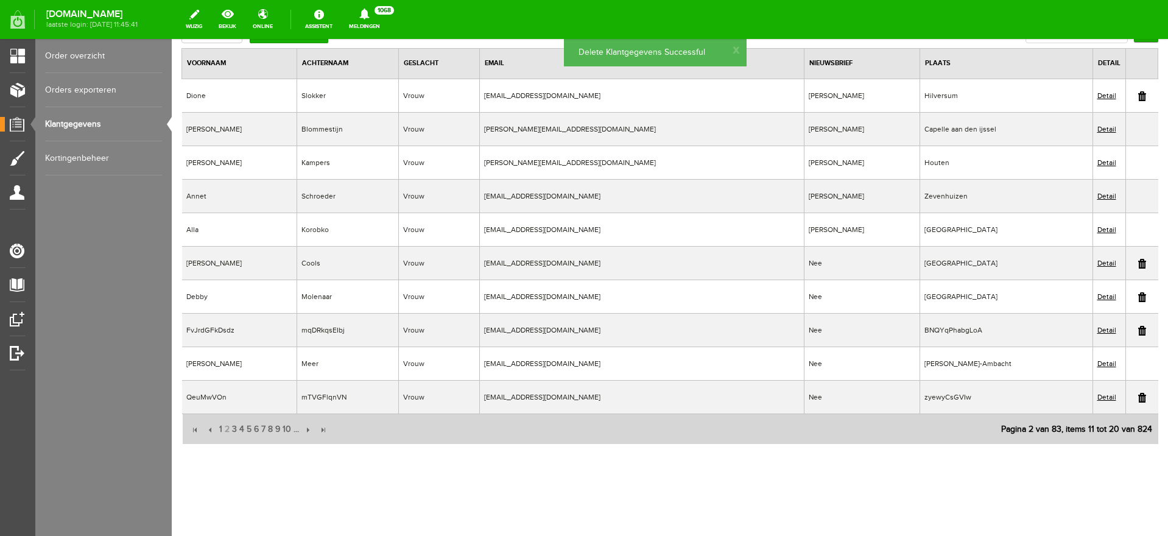
click at [1138, 330] on link at bounding box center [1142, 331] width 8 height 10
click at [1138, 367] on link at bounding box center [1142, 364] width 8 height 10
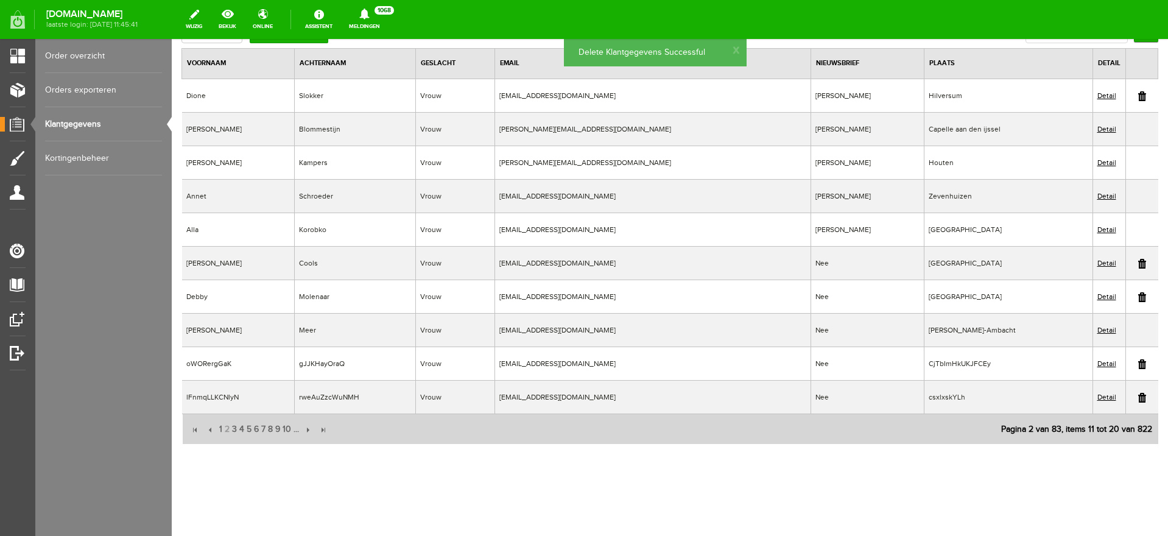
click at [1138, 366] on link at bounding box center [1142, 364] width 8 height 10
click at [1138, 362] on link at bounding box center [1142, 364] width 8 height 10
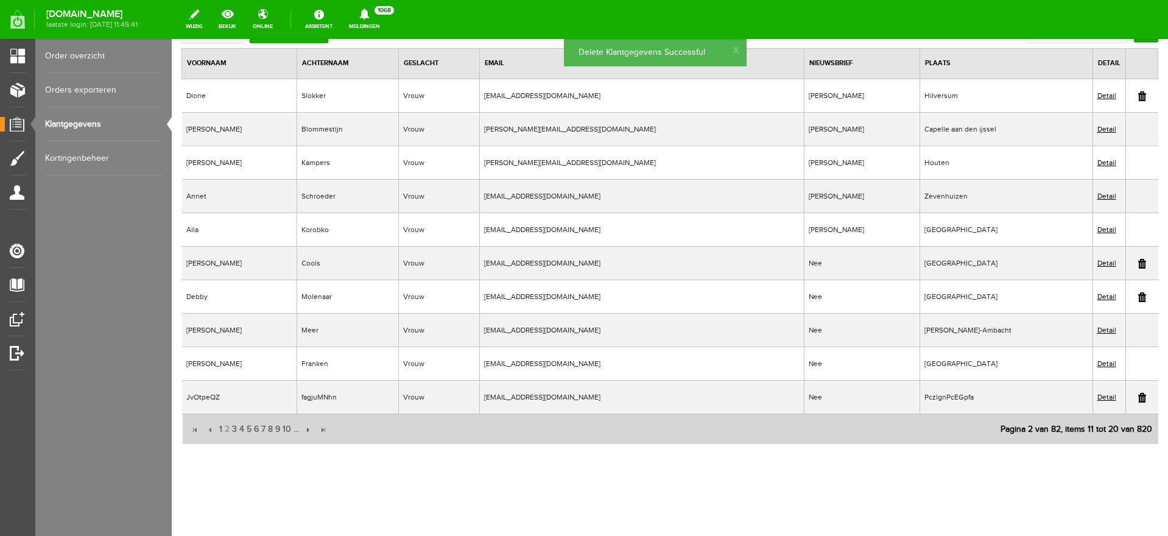
click at [1138, 396] on link at bounding box center [1142, 398] width 8 height 10
click at [1138, 398] on link at bounding box center [1142, 398] width 8 height 10
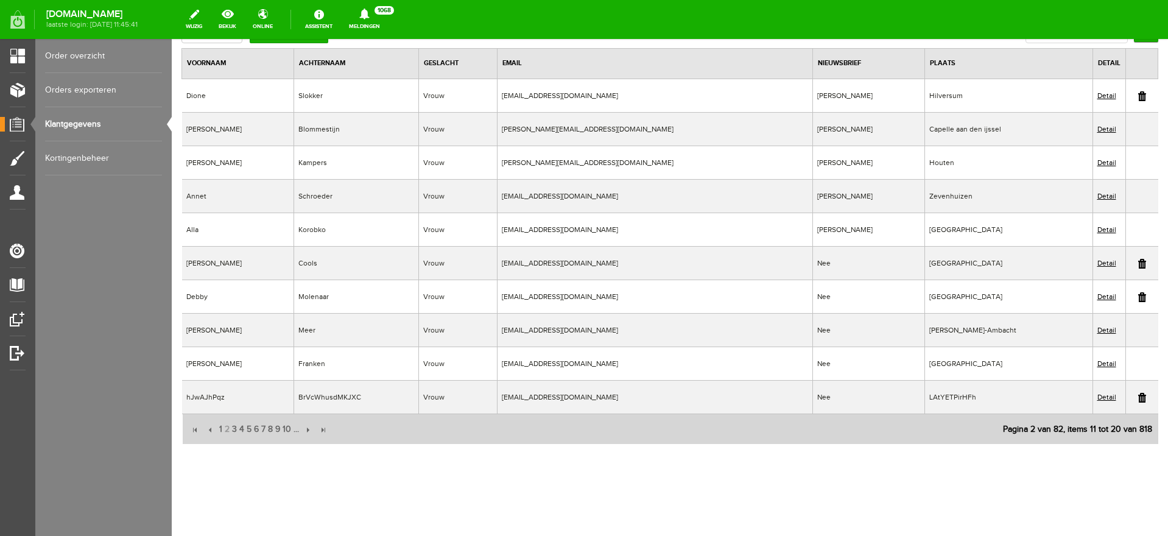
click at [1138, 397] on link at bounding box center [1142, 398] width 8 height 10
click at [1138, 398] on link at bounding box center [1142, 398] width 8 height 10
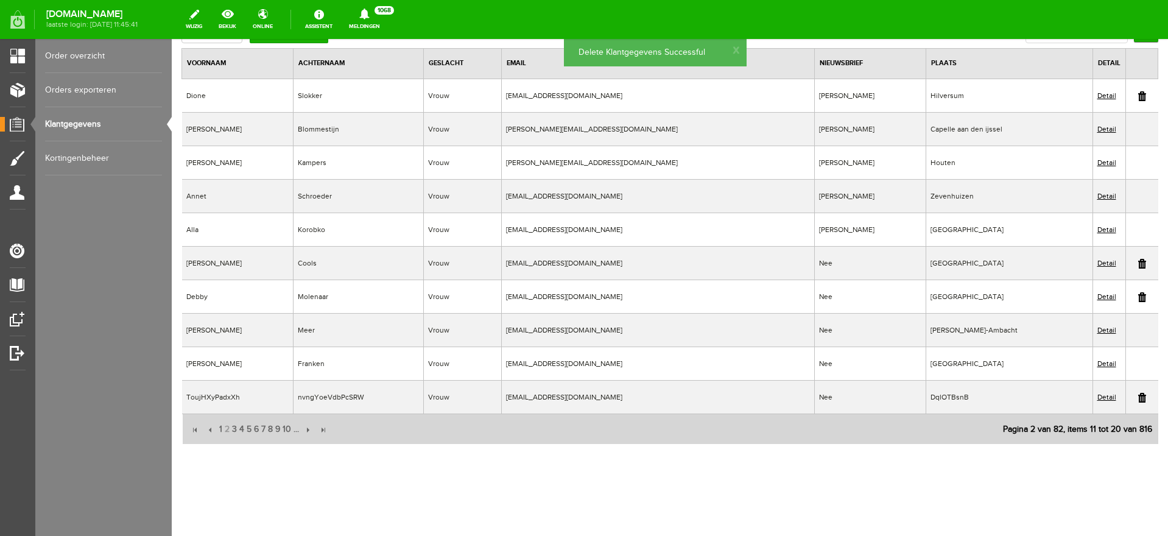
click at [1135, 400] on td at bounding box center [1142, 398] width 33 height 34
click at [1126, 396] on td at bounding box center [1142, 398] width 33 height 34
click at [1138, 397] on link at bounding box center [1142, 398] width 8 height 10
click at [1138, 398] on link at bounding box center [1142, 398] width 8 height 10
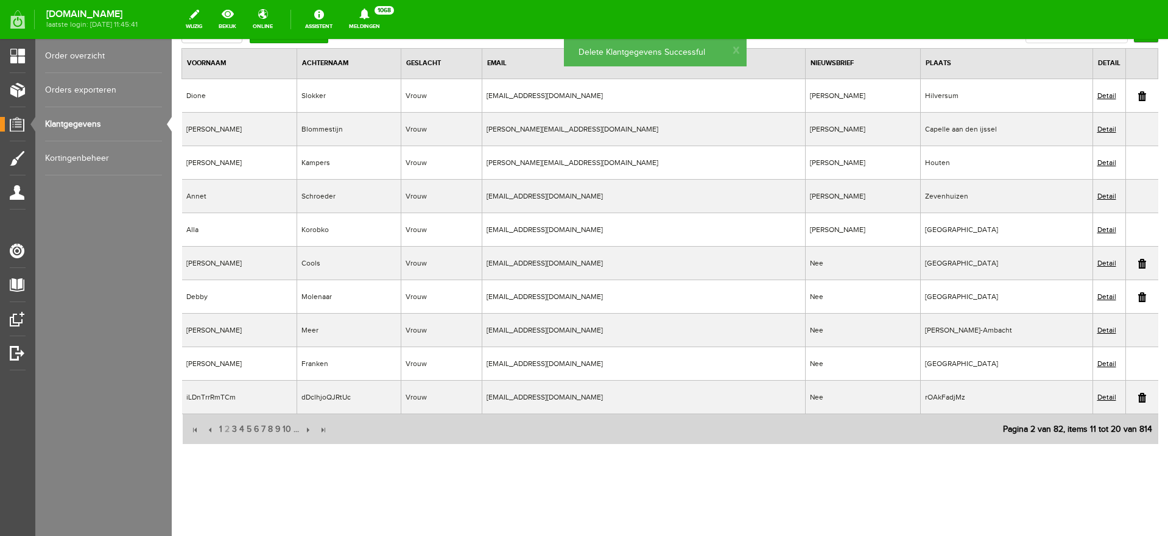
drag, startPoint x: 1132, startPoint y: 397, endPoint x: 627, endPoint y: 57, distance: 608.2
click at [1138, 396] on link at bounding box center [1142, 398] width 8 height 10
click at [1138, 398] on link at bounding box center [1142, 398] width 8 height 10
click at [1138, 400] on link at bounding box center [1142, 398] width 8 height 10
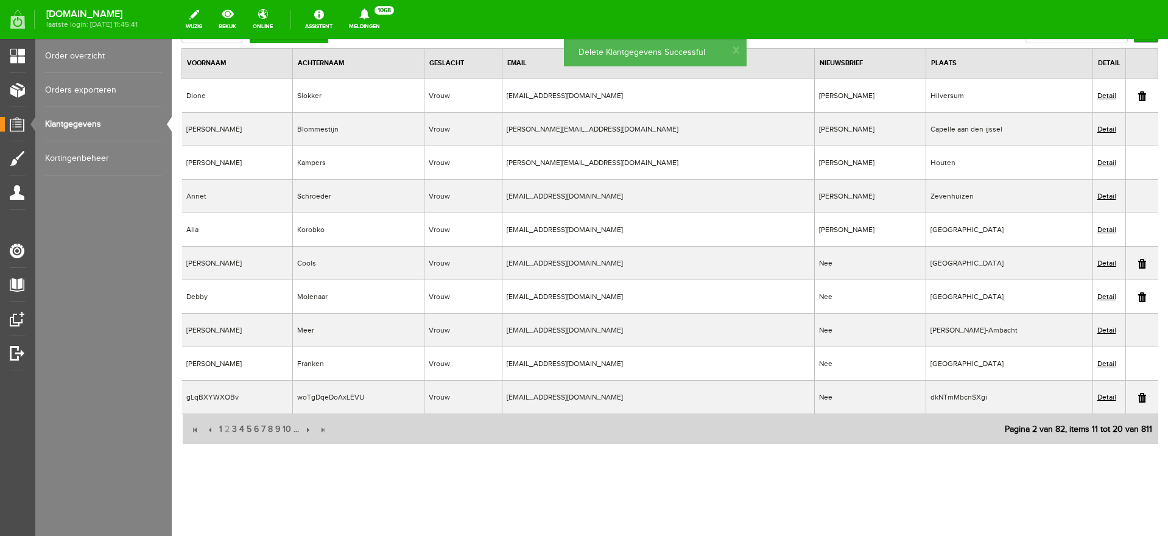
click at [1138, 397] on link at bounding box center [1142, 398] width 8 height 10
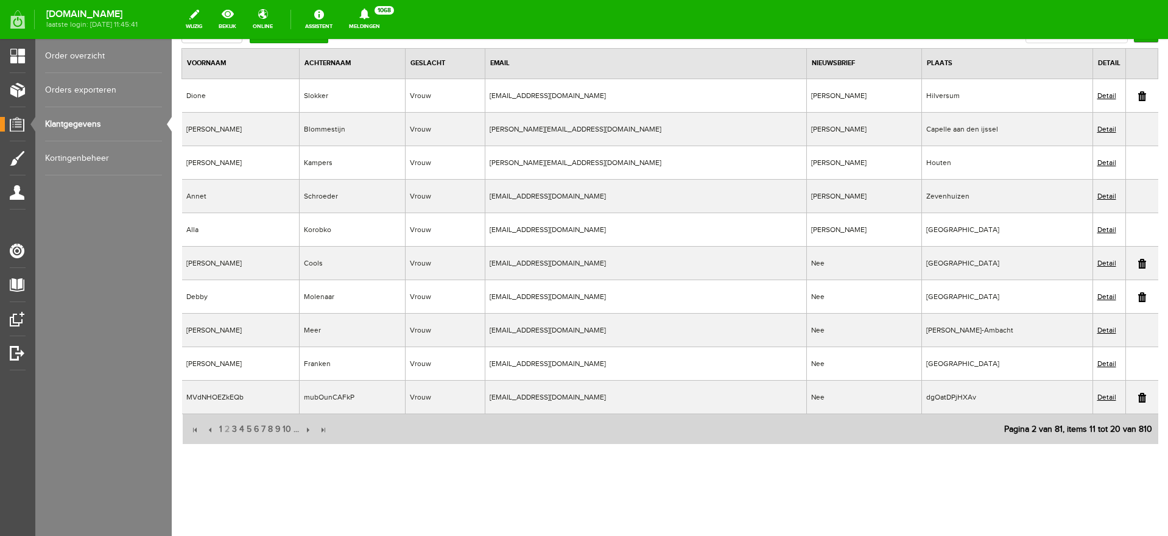
click at [1138, 397] on link at bounding box center [1142, 398] width 8 height 10
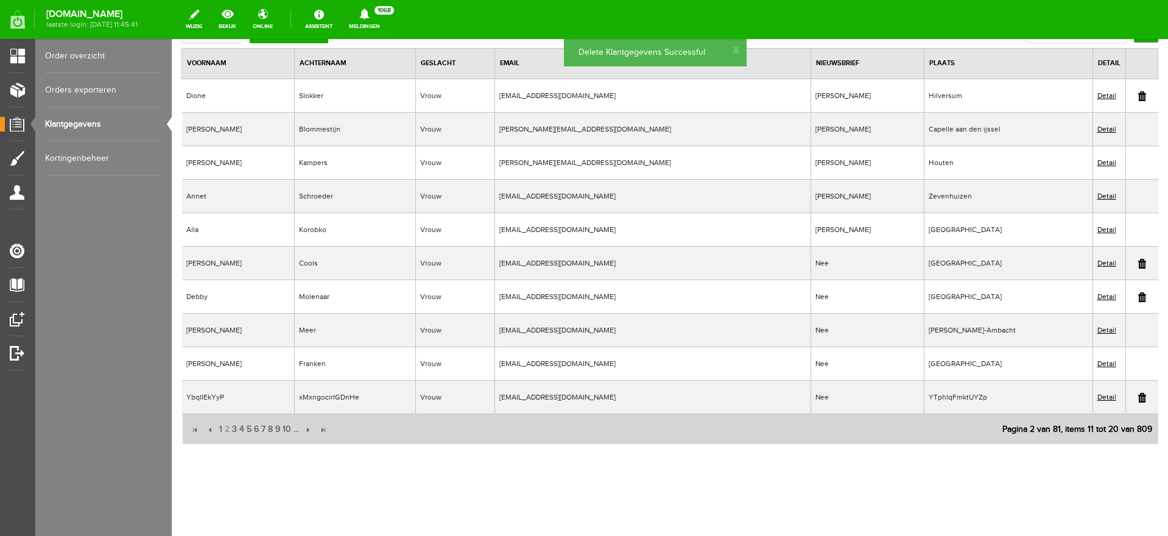
click at [1138, 395] on link at bounding box center [1142, 398] width 8 height 10
click at [1138, 398] on link at bounding box center [1142, 398] width 8 height 10
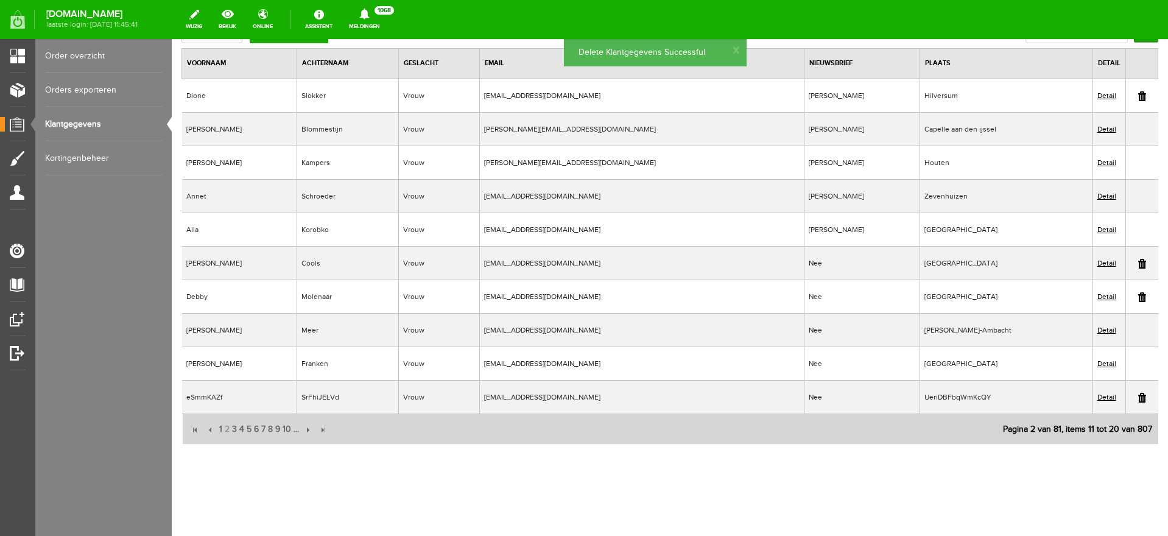
click at [1138, 395] on link at bounding box center [1142, 398] width 8 height 10
click at [1138, 396] on link at bounding box center [1142, 398] width 8 height 10
click at [1138, 398] on link at bounding box center [1142, 398] width 8 height 10
click at [1138, 397] on link at bounding box center [1142, 398] width 8 height 10
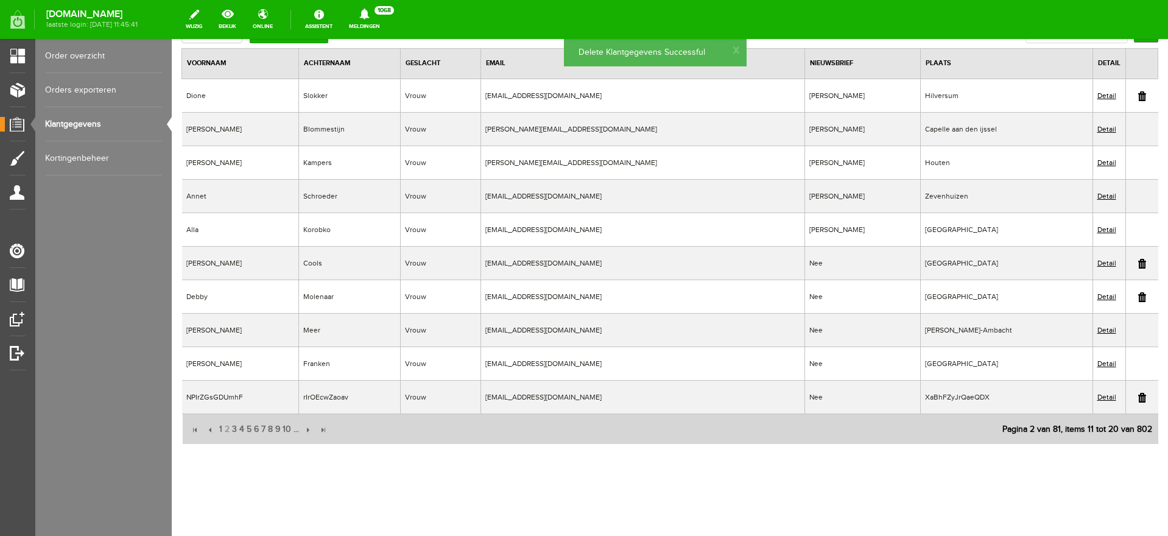
drag, startPoint x: 1131, startPoint y: 398, endPoint x: 629, endPoint y: 52, distance: 609.3
click at [1138, 398] on link at bounding box center [1142, 398] width 8 height 10
click at [1138, 400] on link at bounding box center [1142, 398] width 8 height 10
click at [1138, 396] on link at bounding box center [1142, 398] width 8 height 10
click at [1135, 396] on td at bounding box center [1142, 398] width 33 height 34
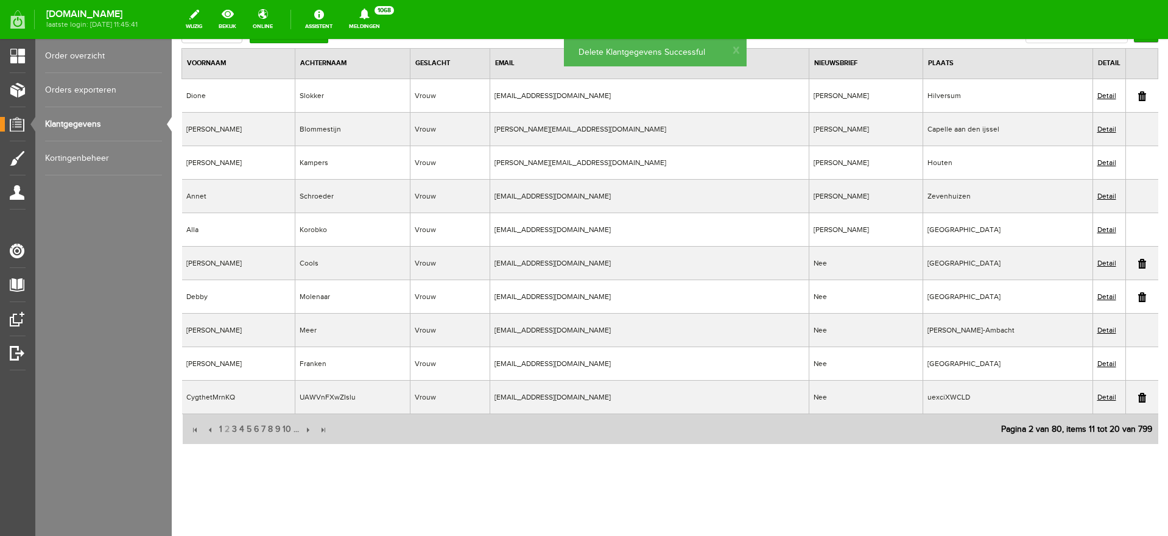
click at [1138, 396] on link at bounding box center [1142, 398] width 8 height 10
click at [1138, 395] on link at bounding box center [1142, 398] width 8 height 10
click at [1126, 400] on td at bounding box center [1142, 398] width 33 height 34
click at [1133, 392] on td at bounding box center [1142, 398] width 33 height 34
click at [1138, 398] on link at bounding box center [1142, 398] width 8 height 10
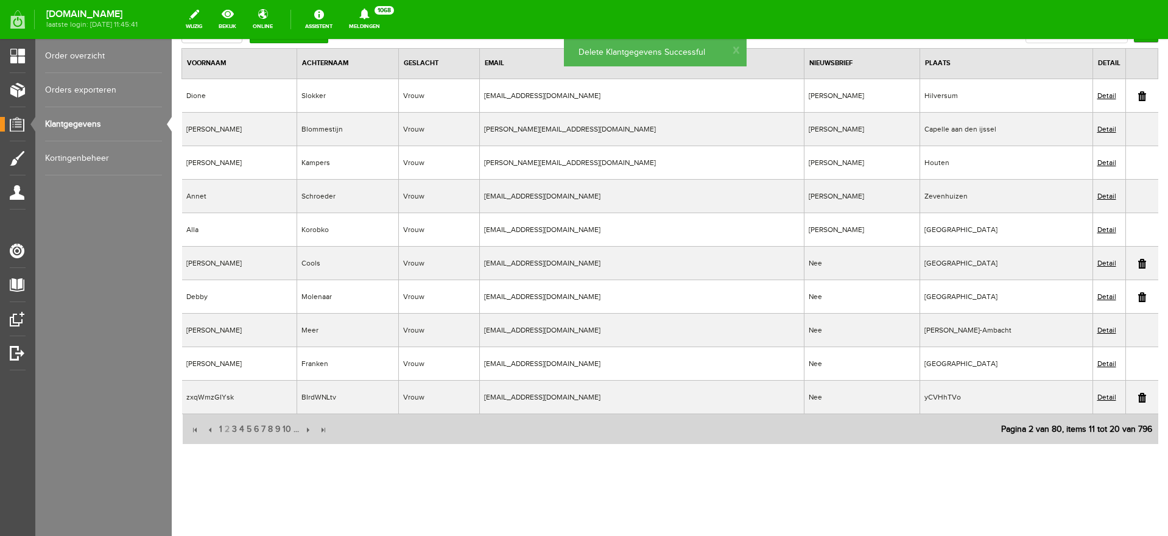
click at [1138, 397] on link at bounding box center [1142, 398] width 8 height 10
click at [1138, 399] on link at bounding box center [1142, 398] width 8 height 10
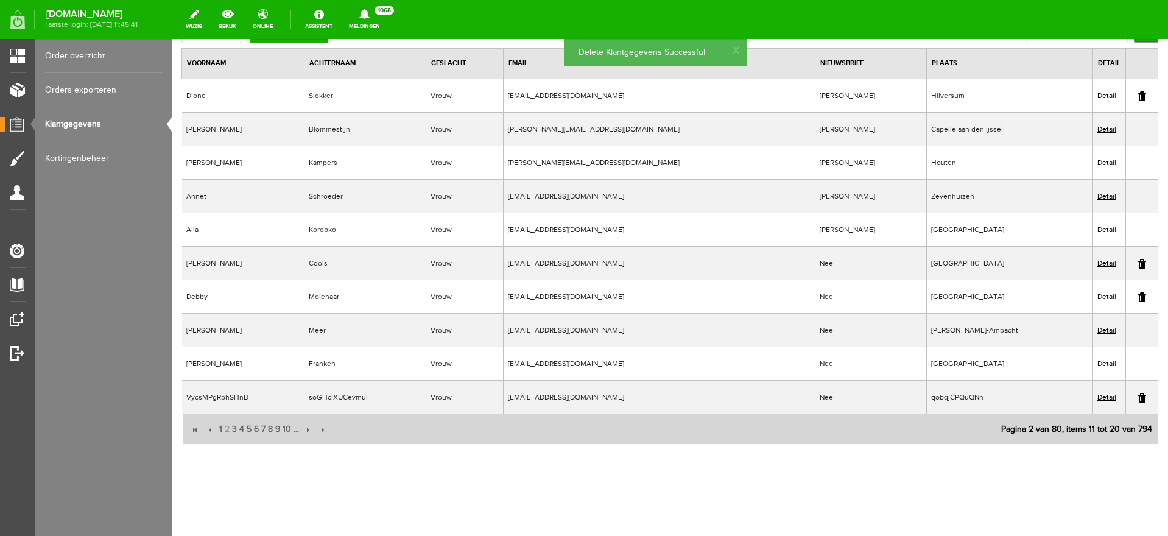
click at [1138, 395] on link at bounding box center [1142, 398] width 8 height 10
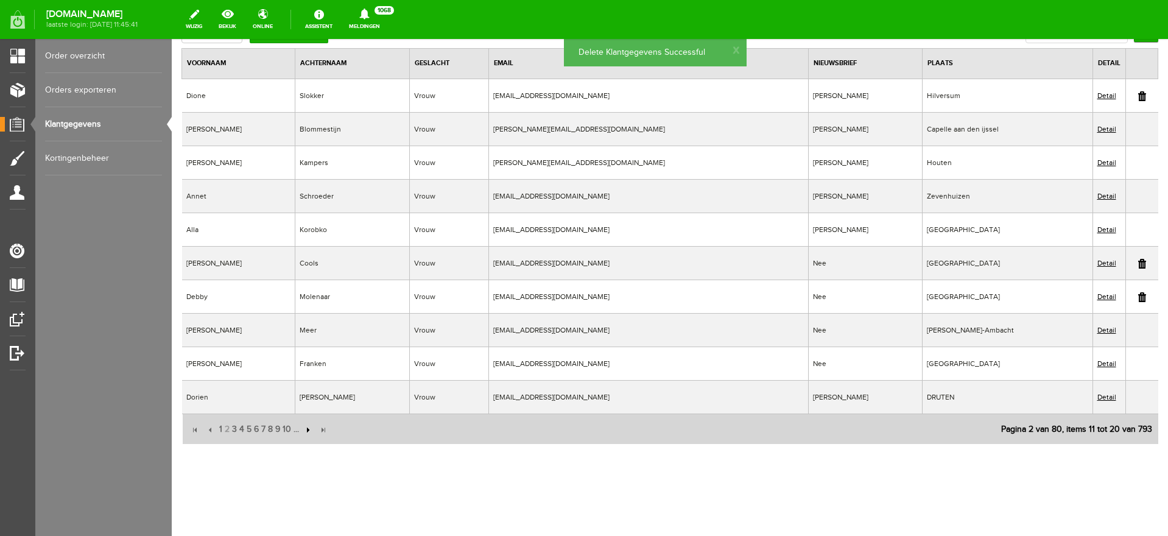
click at [305, 429] on input "button" at bounding box center [306, 429] width 13 height 13
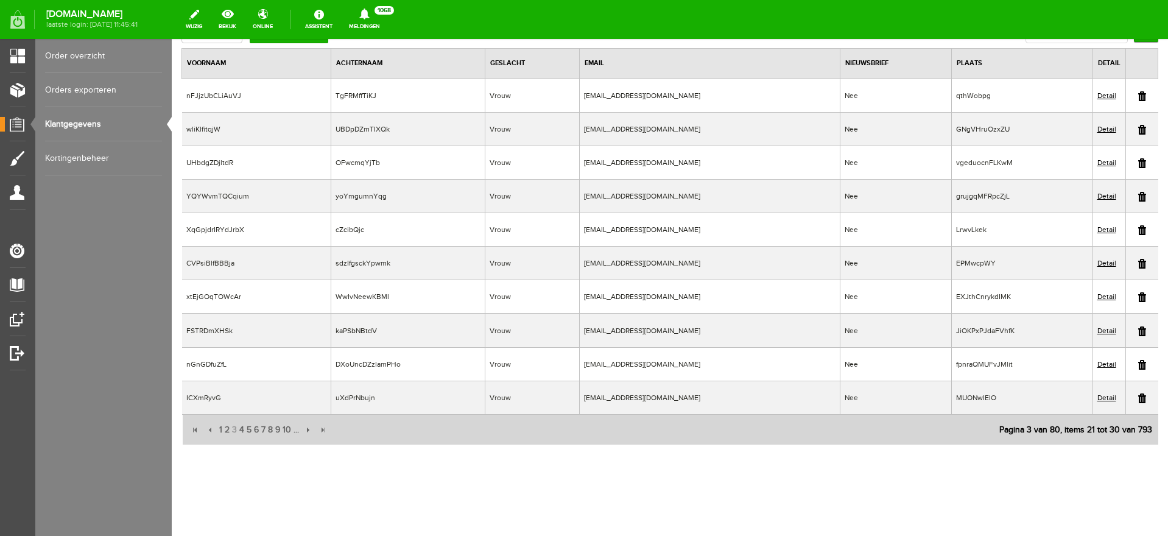
click at [1138, 97] on link at bounding box center [1142, 96] width 8 height 10
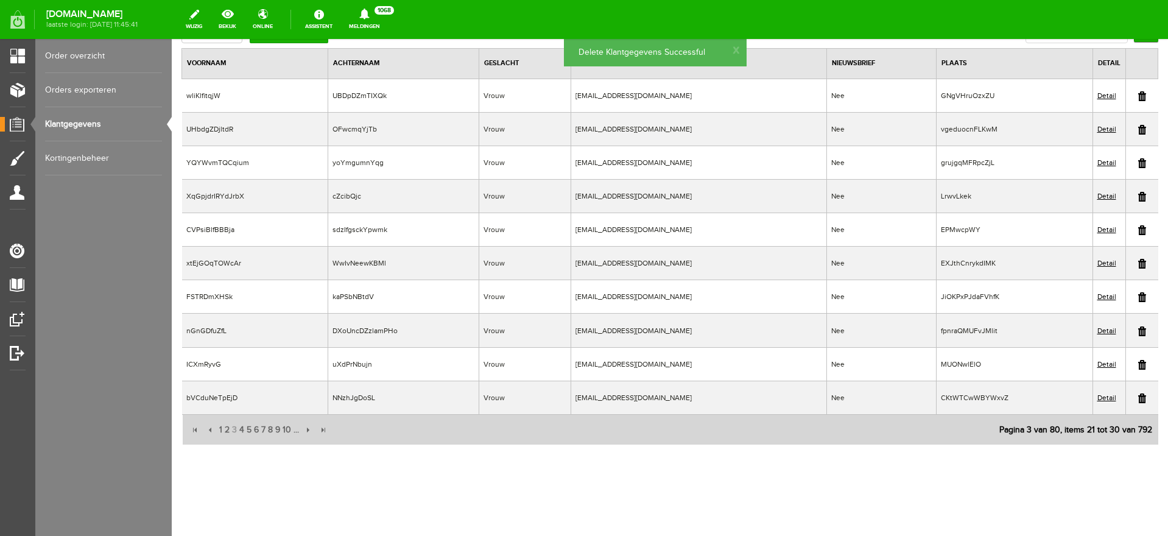
click at [1138, 94] on link at bounding box center [1142, 96] width 8 height 10
click at [1138, 96] on link at bounding box center [1142, 96] width 8 height 10
click at [1138, 94] on link at bounding box center [1142, 96] width 8 height 10
click at [1138, 96] on link at bounding box center [1142, 96] width 8 height 10
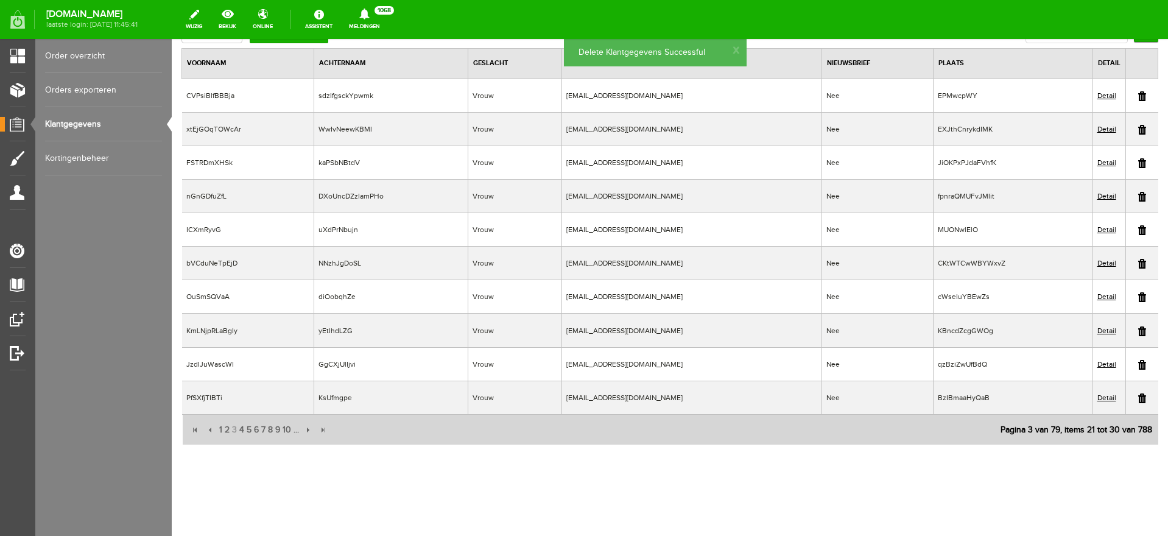
drag, startPoint x: 1134, startPoint y: 95, endPoint x: 625, endPoint y: 51, distance: 510.5
click at [1138, 95] on link at bounding box center [1142, 96] width 8 height 10
click at [1138, 97] on link at bounding box center [1142, 96] width 8 height 10
click at [1138, 98] on link at bounding box center [1142, 96] width 8 height 10
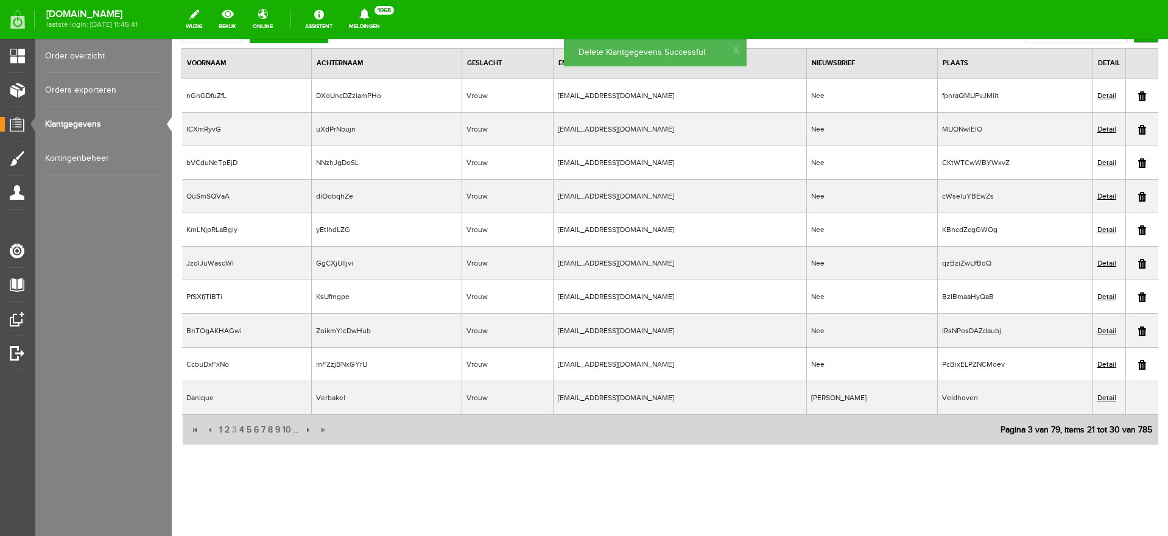
click at [1138, 129] on link at bounding box center [1142, 130] width 8 height 10
click at [1138, 397] on link at bounding box center [1142, 398] width 8 height 10
click at [1138, 96] on link at bounding box center [1142, 96] width 8 height 10
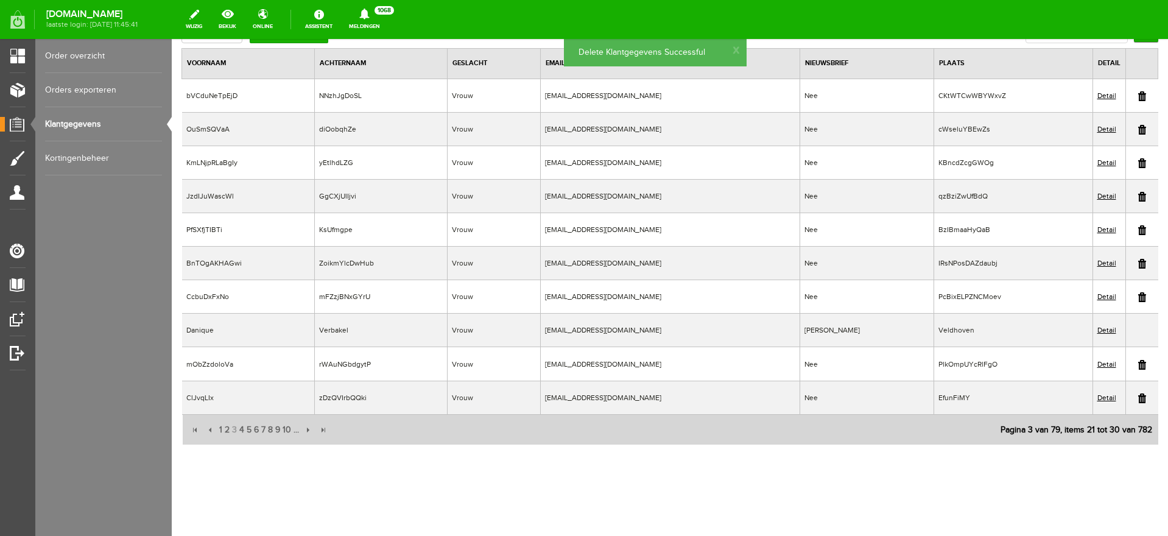
click at [1138, 96] on link at bounding box center [1142, 96] width 8 height 10
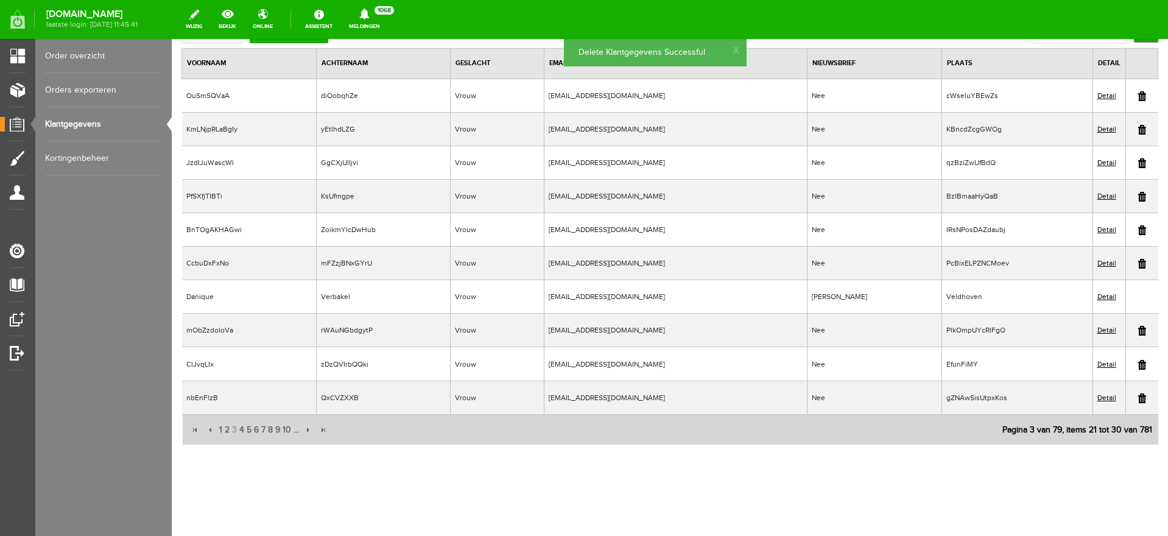
click at [1138, 96] on link at bounding box center [1142, 96] width 8 height 10
drag, startPoint x: 1132, startPoint y: 96, endPoint x: 617, endPoint y: 66, distance: 516.2
click at [1138, 96] on link at bounding box center [1142, 96] width 8 height 10
click at [1138, 94] on link at bounding box center [1142, 96] width 8 height 10
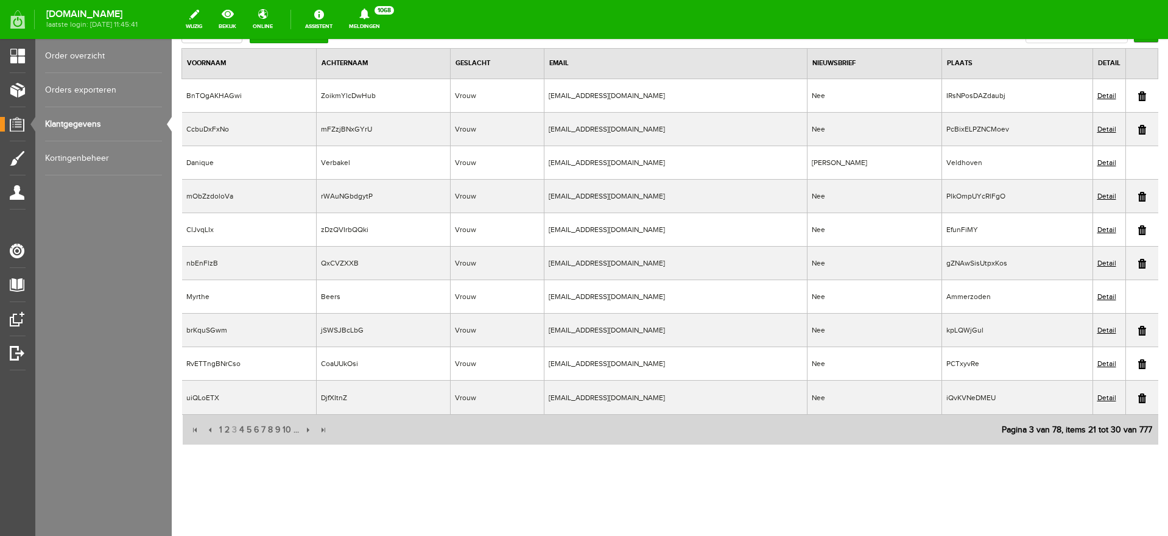
click at [1138, 265] on link at bounding box center [1142, 264] width 8 height 10
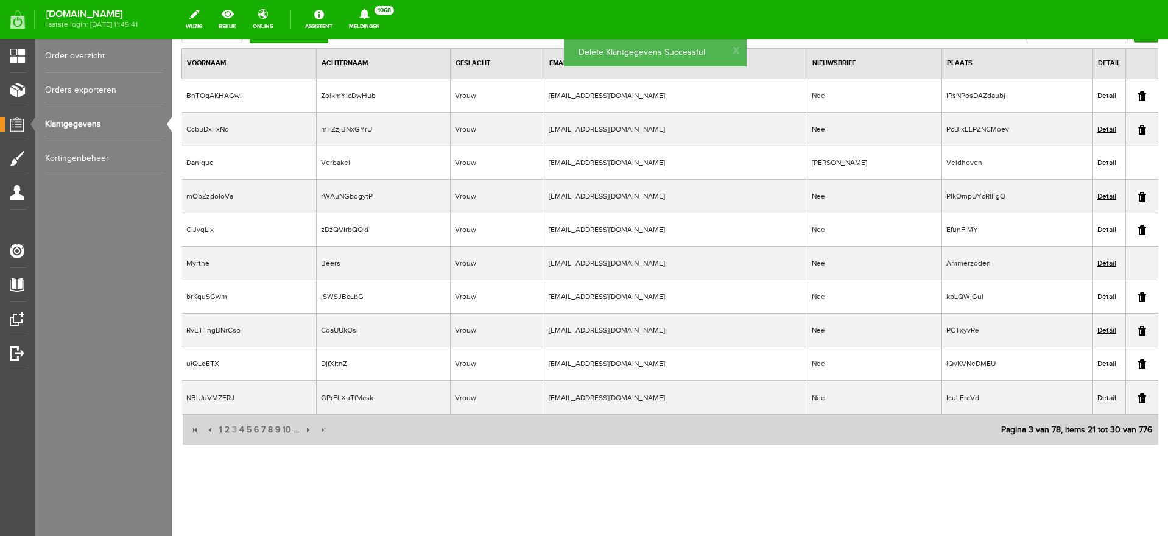
click at [1138, 196] on link at bounding box center [1142, 197] width 8 height 10
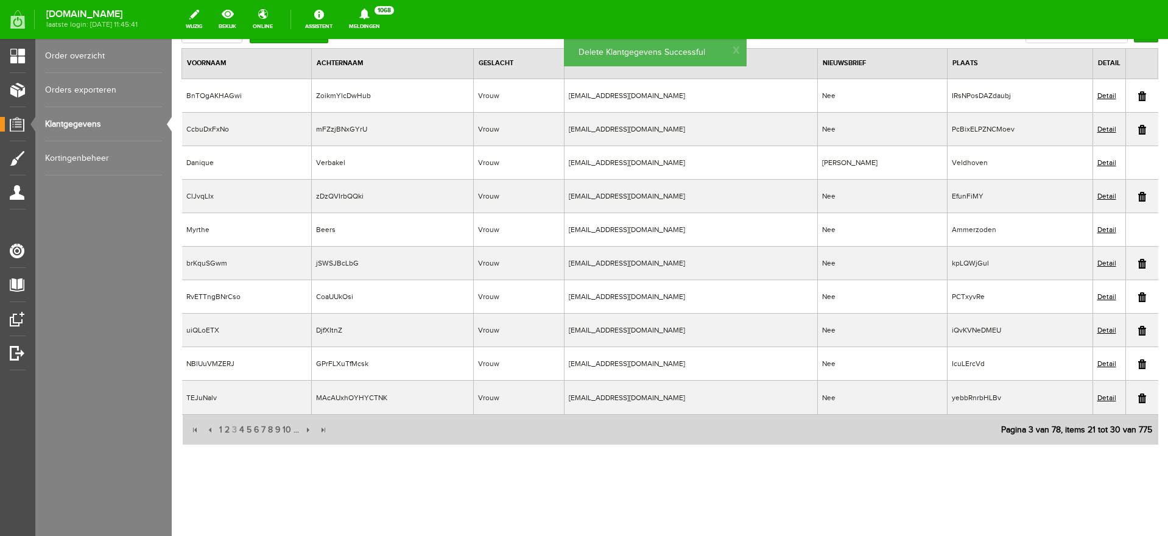
click at [1138, 198] on link at bounding box center [1142, 197] width 8 height 10
click at [1138, 95] on link at bounding box center [1142, 96] width 8 height 10
click at [1138, 97] on link at bounding box center [1142, 96] width 8 height 10
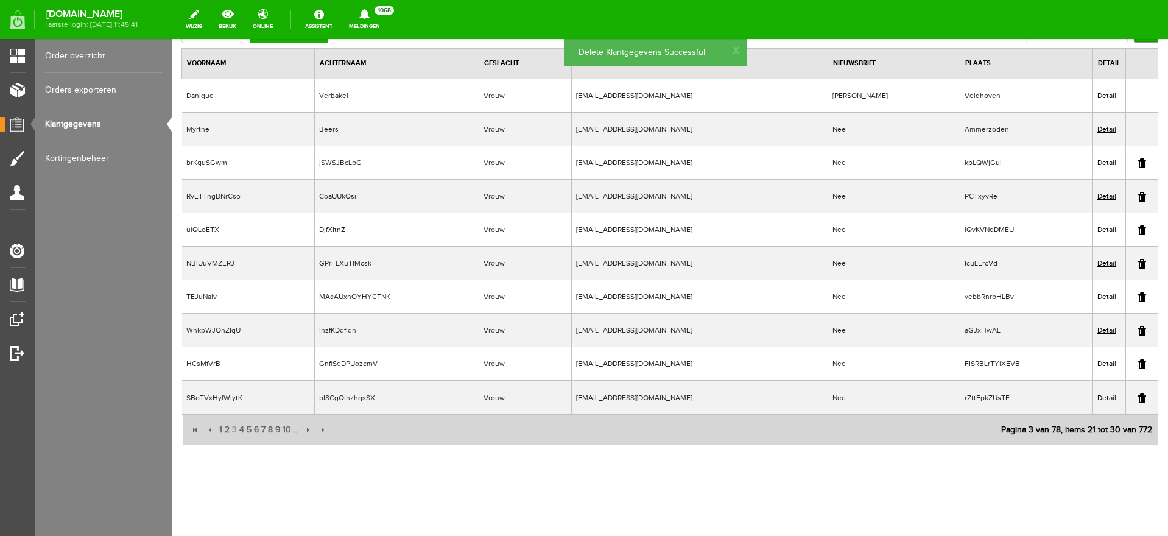
click at [1138, 196] on link at bounding box center [1142, 197] width 8 height 10
click at [1138, 164] on link at bounding box center [1142, 163] width 8 height 10
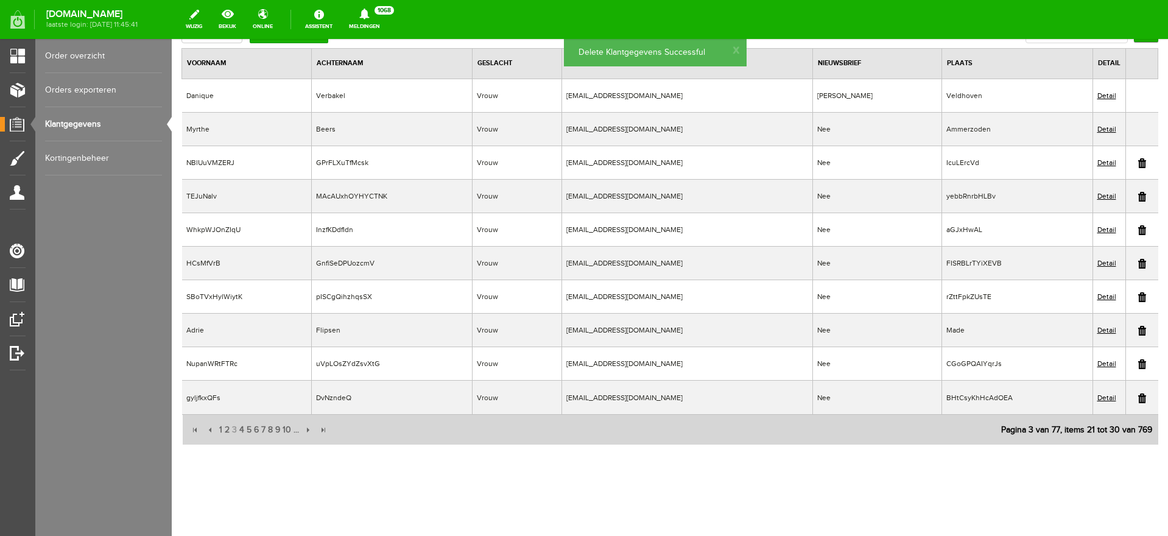
click at [1138, 197] on link at bounding box center [1142, 197] width 8 height 10
click at [1138, 164] on link at bounding box center [1142, 163] width 8 height 10
click at [1138, 163] on link at bounding box center [1142, 163] width 8 height 10
click at [1138, 161] on link at bounding box center [1142, 163] width 8 height 10
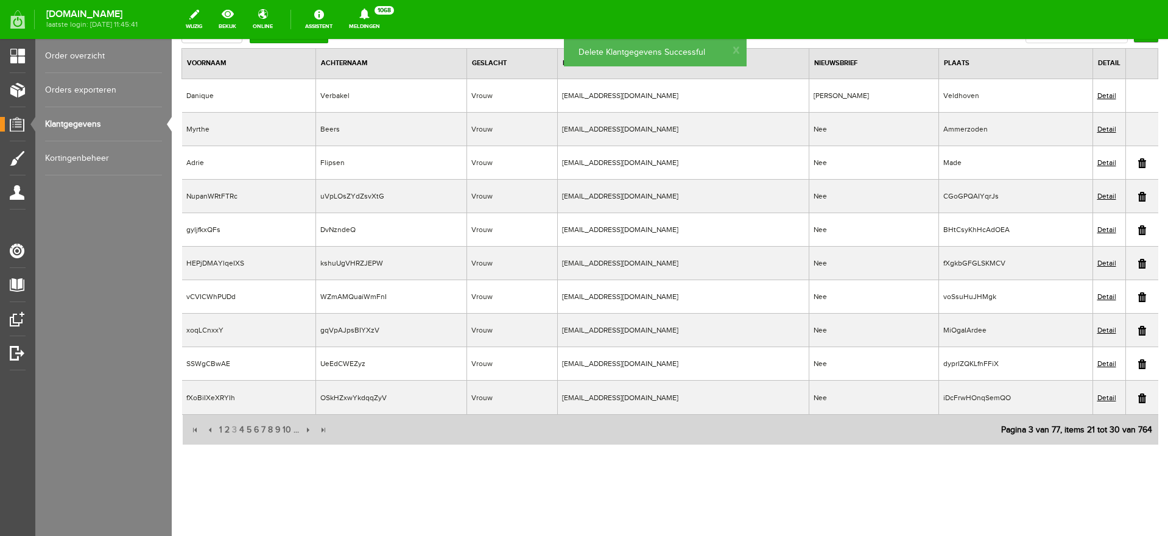
click at [1138, 164] on link at bounding box center [1142, 163] width 8 height 10
click at [1138, 196] on link at bounding box center [1142, 197] width 8 height 10
click at [1138, 199] on link at bounding box center [1142, 197] width 8 height 10
click at [1138, 196] on link at bounding box center [1142, 197] width 8 height 10
click at [1138, 194] on link at bounding box center [1142, 197] width 8 height 10
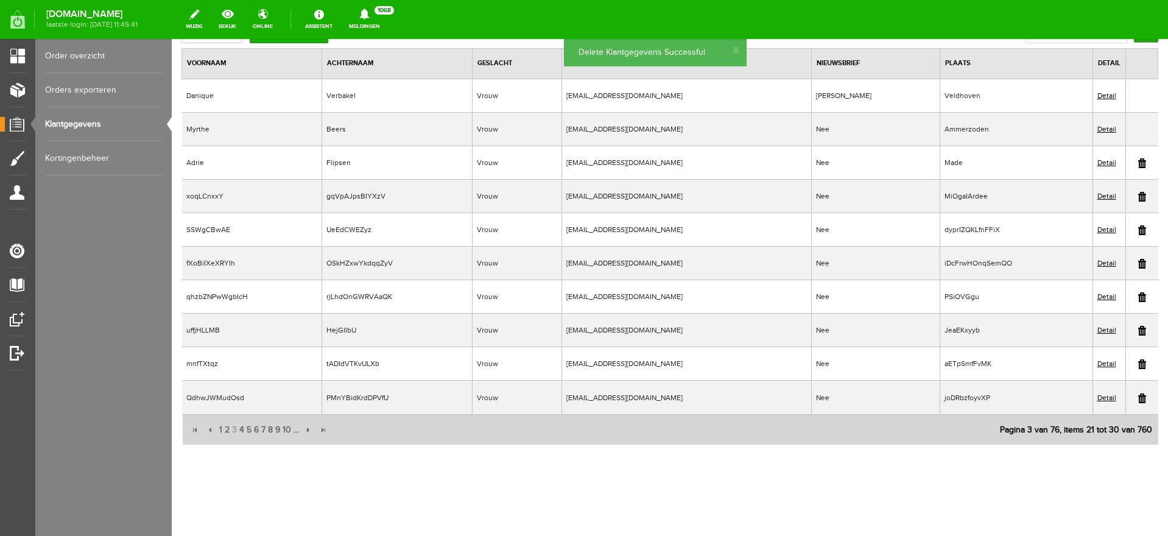
click at [1138, 198] on link at bounding box center [1142, 197] width 8 height 10
click at [1138, 299] on link at bounding box center [1142, 297] width 8 height 10
click at [1138, 364] on link at bounding box center [1142, 364] width 8 height 10
click at [1138, 400] on link at bounding box center [1142, 398] width 8 height 10
click at [1138, 330] on link at bounding box center [1142, 331] width 8 height 10
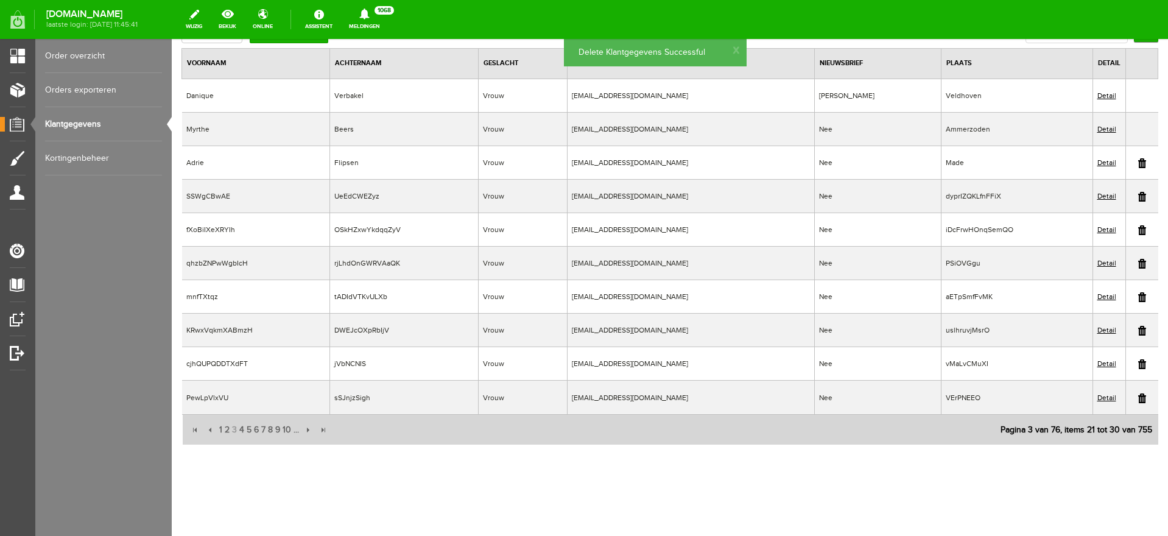
click at [1138, 332] on link at bounding box center [1142, 331] width 8 height 10
click at [1138, 364] on link at bounding box center [1142, 364] width 8 height 10
click at [1138, 398] on link at bounding box center [1142, 398] width 8 height 10
click at [1138, 196] on link at bounding box center [1142, 197] width 8 height 10
drag, startPoint x: 1132, startPoint y: 197, endPoint x: 611, endPoint y: 58, distance: 539.6
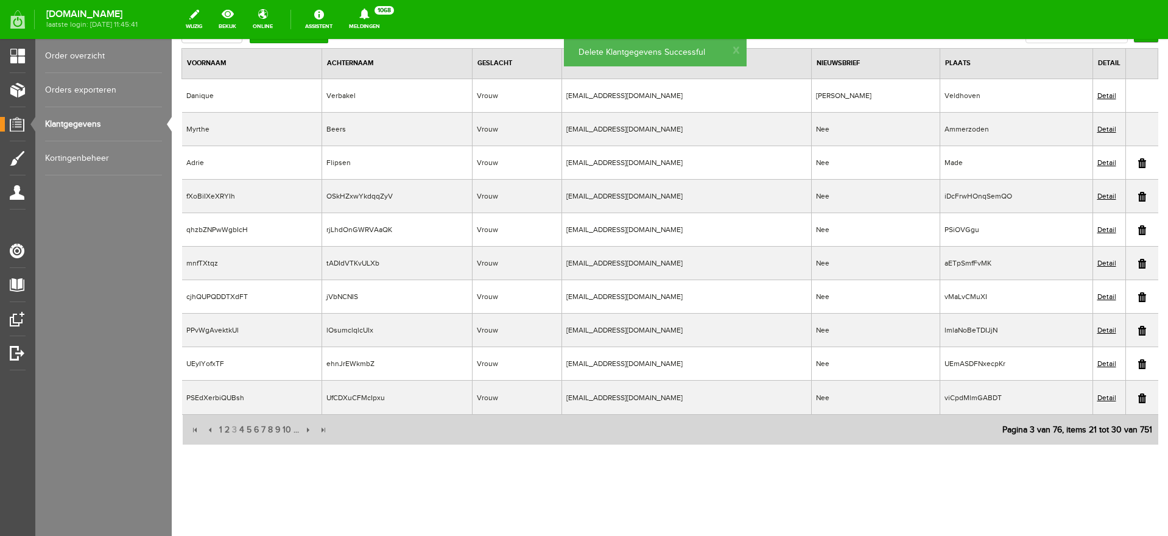
click at [1138, 197] on link at bounding box center [1142, 197] width 8 height 10
click at [1138, 230] on link at bounding box center [1142, 230] width 8 height 10
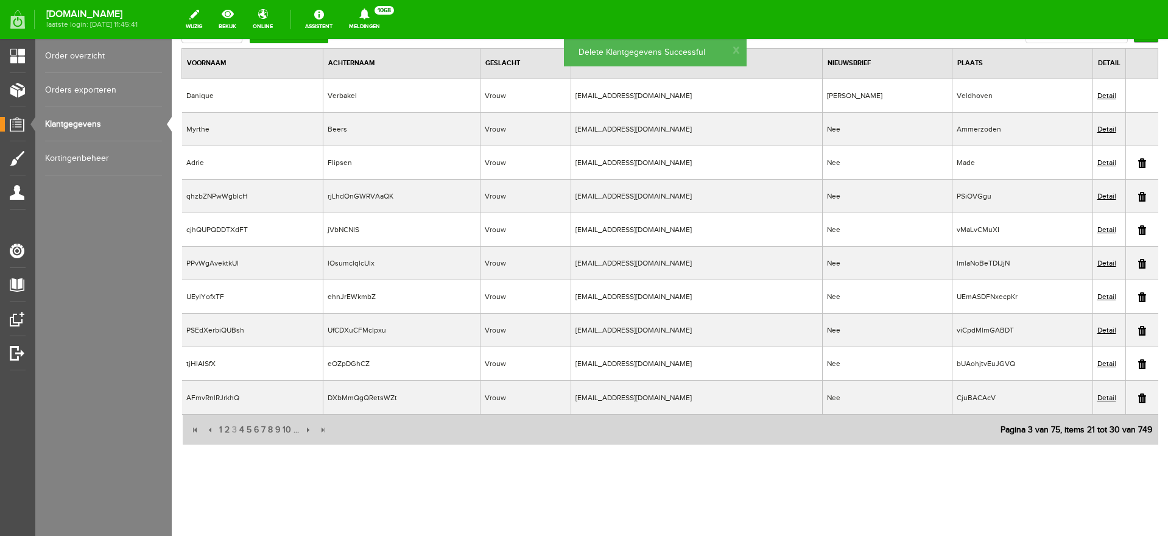
click at [1138, 399] on link at bounding box center [1142, 398] width 8 height 10
click at [1138, 364] on link at bounding box center [1142, 364] width 8 height 10
click at [1138, 396] on link at bounding box center [1142, 398] width 8 height 10
